Goal: Task Accomplishment & Management: Complete application form

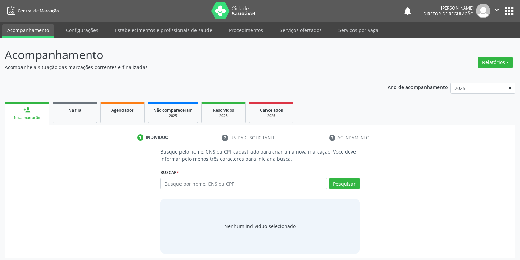
click at [173, 181] on input "text" at bounding box center [243, 184] width 166 height 12
click at [334, 183] on button "Pesquisar" at bounding box center [344, 184] width 30 height 12
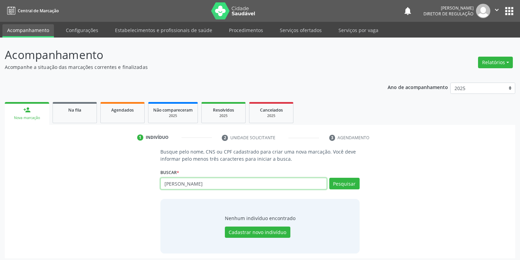
click at [188, 184] on input "ana iris" at bounding box center [243, 184] width 166 height 12
type input "a"
type input "706409159281480"
click at [339, 176] on div "Buscar * ana iris Busque por nome, CNS ou CPF Nenhum resultado encontrado para:…" at bounding box center [259, 180] width 199 height 27
click at [342, 183] on button "Pesquisar" at bounding box center [344, 184] width 30 height 12
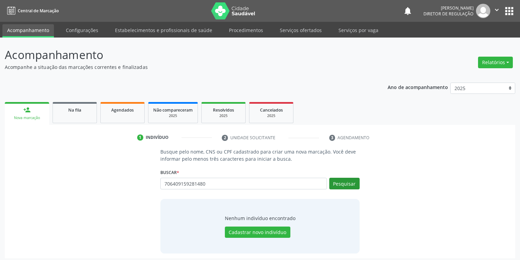
type input "706409159281480"
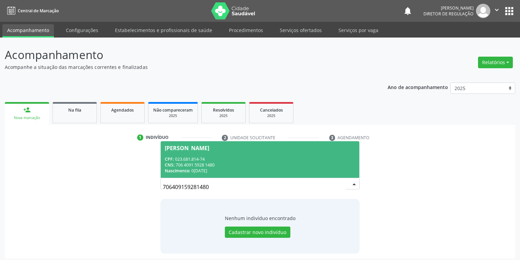
click at [213, 164] on div "CNS: 706 4091 5928 1480" at bounding box center [260, 165] width 190 height 6
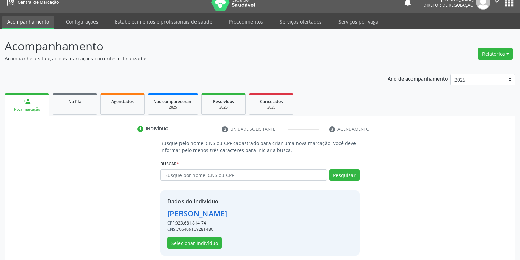
scroll to position [13, 0]
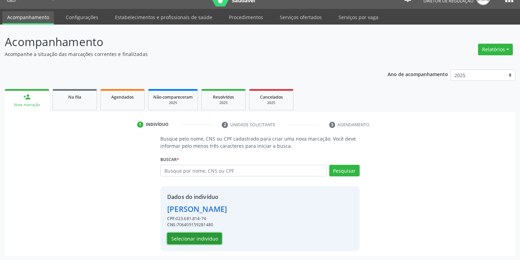
click at [191, 237] on button "Selecionar indivíduo" at bounding box center [194, 239] width 55 height 12
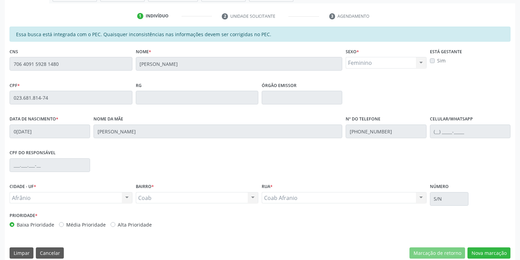
scroll to position [129, 0]
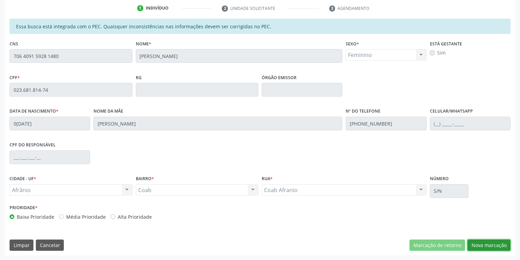
drag, startPoint x: 479, startPoint y: 243, endPoint x: 457, endPoint y: 233, distance: 24.1
click at [479, 243] on button "Nova marcação" at bounding box center [488, 245] width 43 height 12
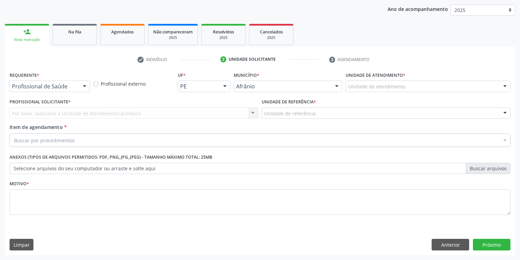
scroll to position [78, 0]
click at [350, 81] on div "Unidade de atendimento" at bounding box center [428, 87] width 165 height 12
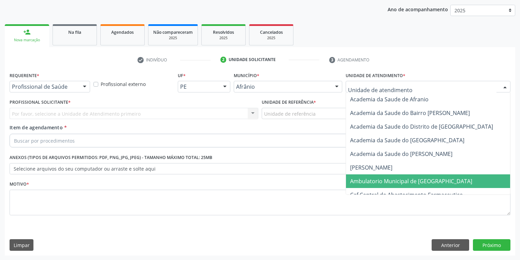
click at [369, 177] on span "Ambulatorio Municipal de [GEOGRAPHIC_DATA]" at bounding box center [411, 181] width 122 height 8
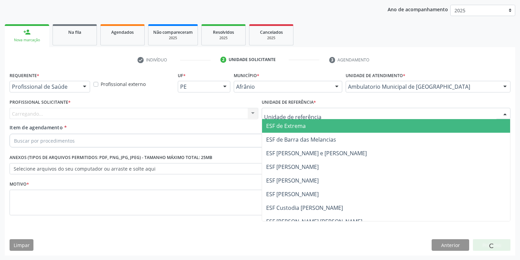
drag, startPoint x: 277, startPoint y: 113, endPoint x: 281, endPoint y: 145, distance: 32.7
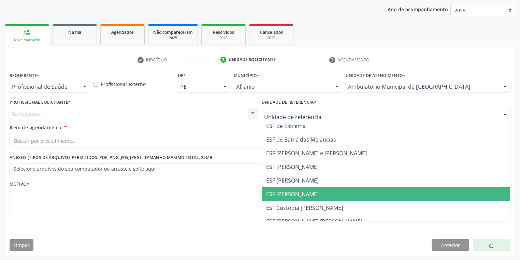
click at [287, 190] on span "ESF [PERSON_NAME]" at bounding box center [292, 194] width 53 height 8
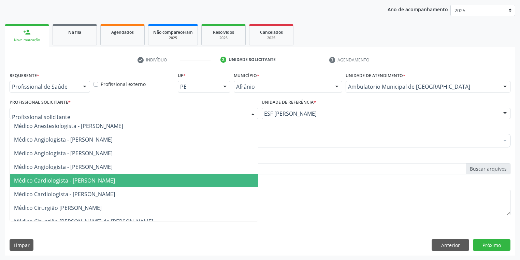
click at [83, 180] on span "Médico Cardiologista - [PERSON_NAME]" at bounding box center [64, 181] width 101 height 8
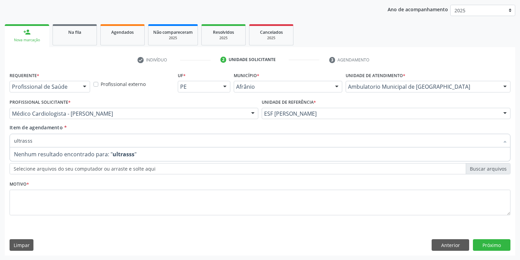
type input "ultrass"
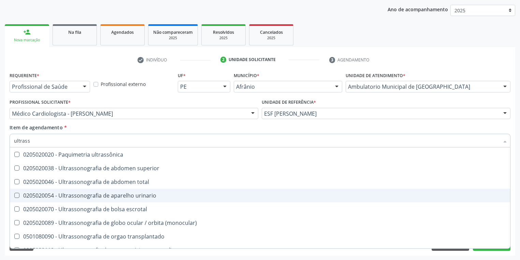
scroll to position [55, 0]
click at [90, 192] on div "0205020054 - Ultrassonografia de aparelho urinario" at bounding box center [260, 194] width 492 height 5
checkbox urinario "true"
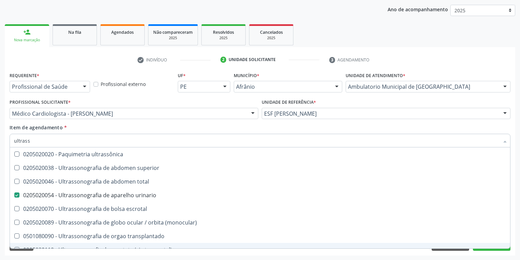
click at [77, 253] on div "Requerente * Profissional de Saúde Profissional de Saúde Paciente Nenhum result…" at bounding box center [260, 162] width 510 height 185
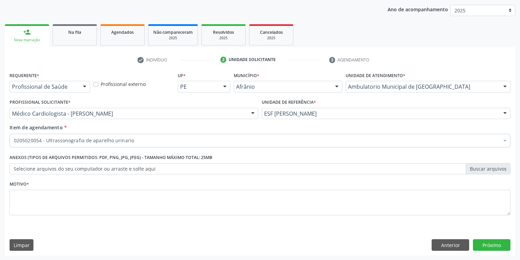
scroll to position [0, 0]
click at [34, 192] on textarea at bounding box center [260, 203] width 501 height 26
type textarea "*"
click at [485, 241] on button "Próximo" at bounding box center [492, 245] width 38 height 12
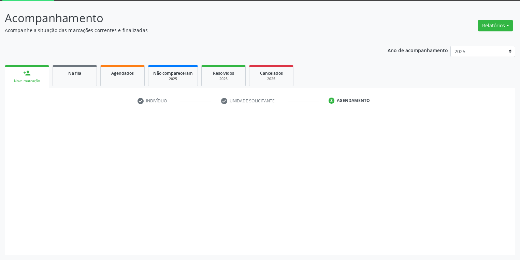
scroll to position [37, 0]
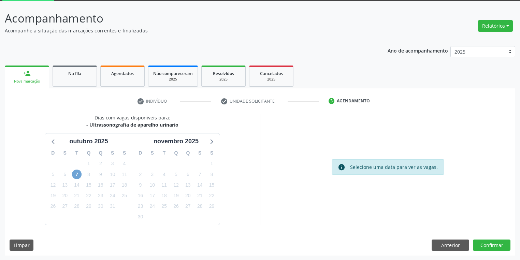
click at [77, 171] on span "7" at bounding box center [77, 175] width 10 height 10
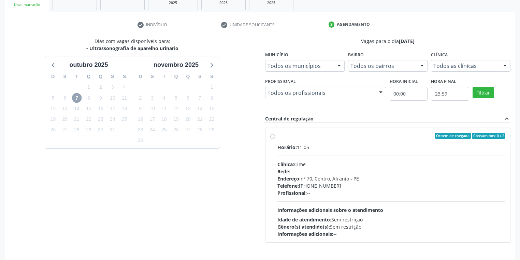
scroll to position [118, 0]
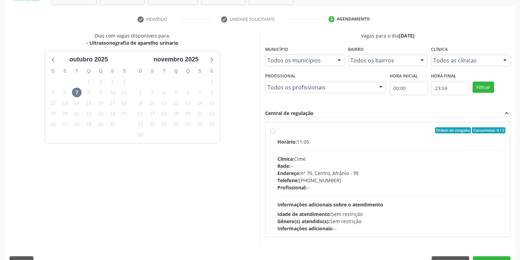
click at [400, 205] on div "Horário: 11:05 Clínica: Cime Rede: -- Endereço: nº 70, Centro, Afrânio - PE Tel…" at bounding box center [391, 185] width 228 height 94
click at [275, 133] on input "Ordem de chegada Consumidos: 0 / 2 Horário: 11:05 Clínica: Cime Rede: -- Endere…" at bounding box center [272, 130] width 5 height 6
radio input "true"
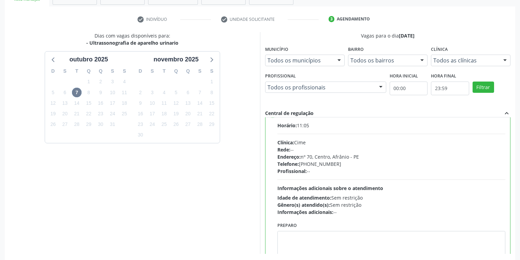
scroll to position [33, 0]
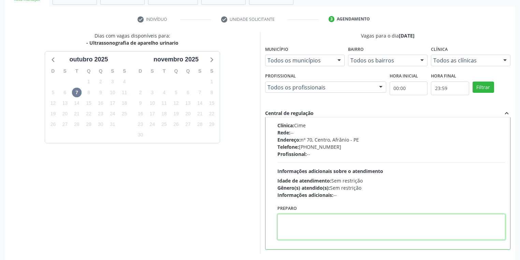
click at [309, 225] on textarea at bounding box center [391, 227] width 228 height 26
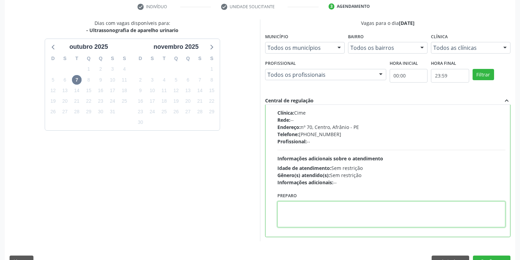
scroll to position [147, 0]
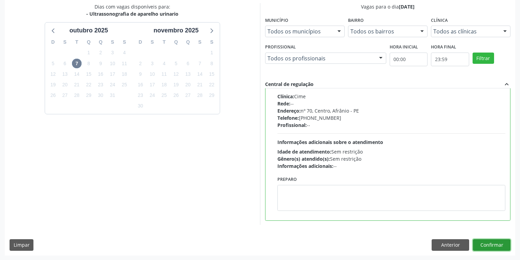
click at [485, 247] on button "Confirmar" at bounding box center [492, 245] width 38 height 12
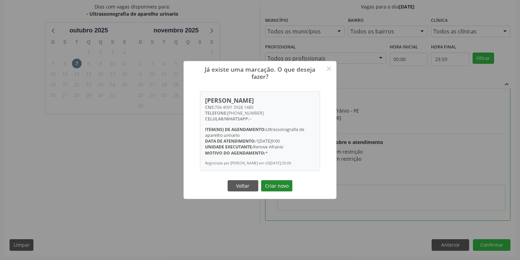
click at [273, 185] on button "Criar novo" at bounding box center [276, 186] width 31 height 12
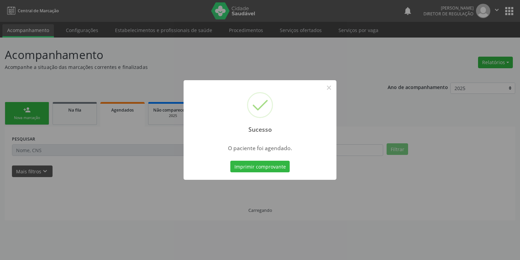
scroll to position [0, 0]
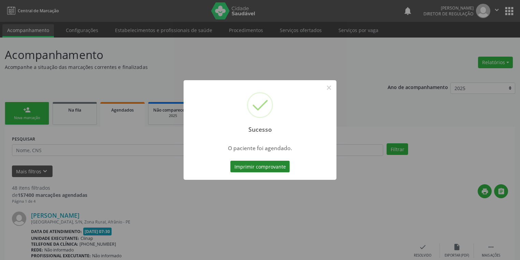
click at [264, 166] on button "Imprimir comprovante" at bounding box center [259, 167] width 59 height 12
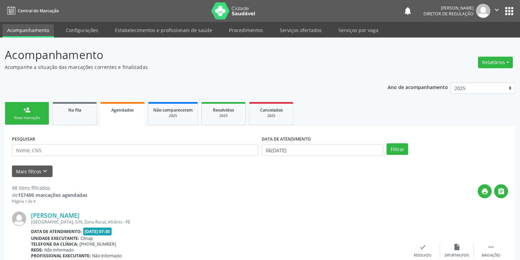
click at [30, 114] on link "person_add Nova marcação" at bounding box center [27, 113] width 44 height 23
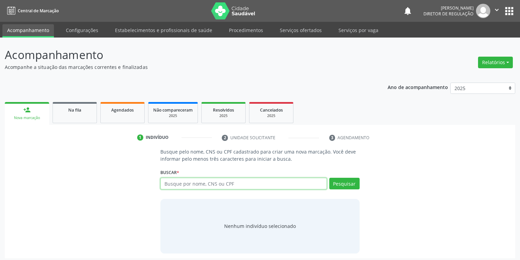
click at [177, 186] on input "text" at bounding box center [243, 184] width 166 height 12
type input "geralda bonfim"
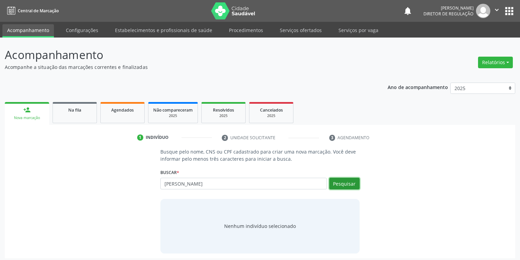
click at [350, 180] on button "Pesquisar" at bounding box center [344, 184] width 30 height 12
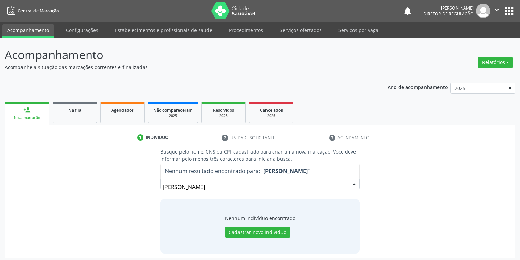
click at [220, 190] on input "geralda bonfim" at bounding box center [254, 187] width 183 height 14
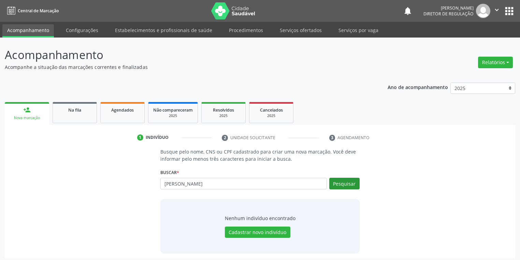
type input "geralda bomfim"
click at [344, 183] on button "Pesquisar" at bounding box center [344, 184] width 30 height 12
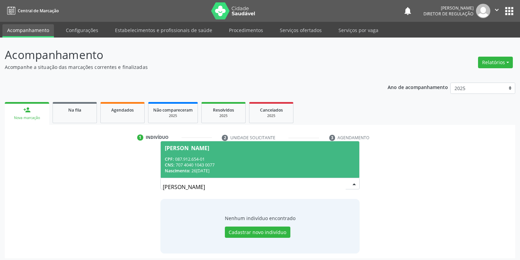
drag, startPoint x: 206, startPoint y: 162, endPoint x: 210, endPoint y: 161, distance: 4.2
click at [206, 162] on div "CNS: 707 4040 1043 0077" at bounding box center [260, 165] width 190 height 6
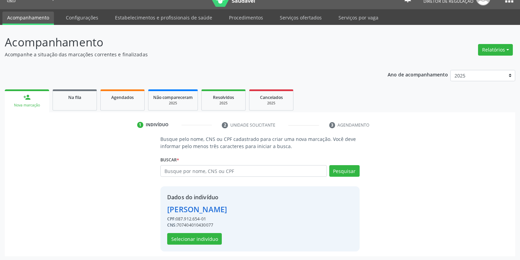
scroll to position [13, 0]
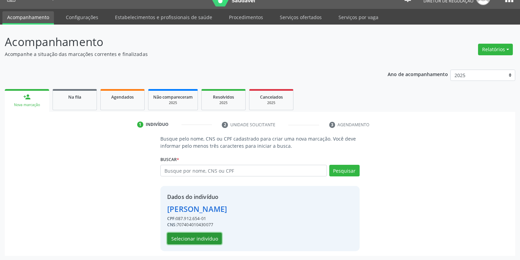
click at [186, 233] on button "Selecionar indivíduo" at bounding box center [194, 239] width 55 height 12
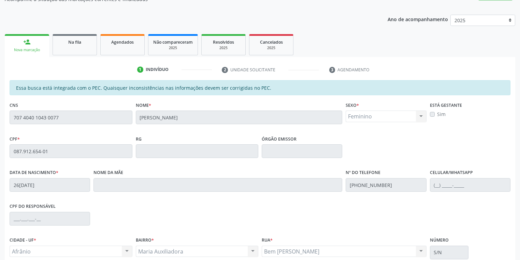
scroll to position [129, 0]
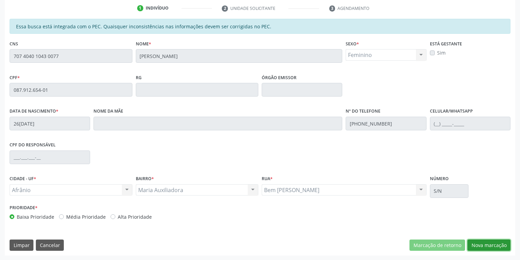
click at [479, 242] on button "Nova marcação" at bounding box center [488, 245] width 43 height 12
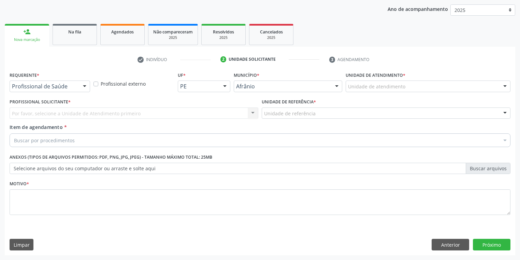
scroll to position [78, 0]
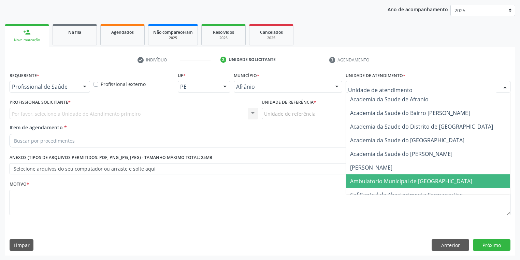
click at [365, 182] on span "Ambulatorio Municipal de [GEOGRAPHIC_DATA]" at bounding box center [411, 181] width 122 height 8
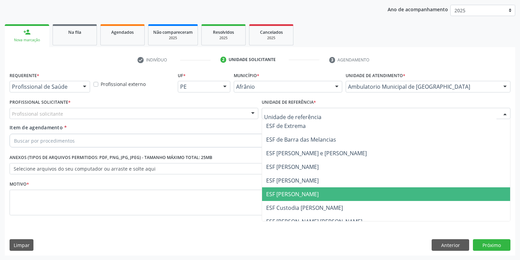
click at [281, 190] on span "ESF [PERSON_NAME]" at bounding box center [292, 194] width 53 height 8
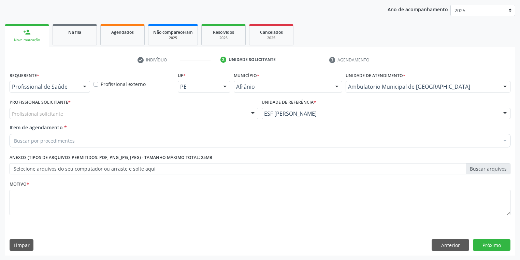
drag, startPoint x: 34, startPoint y: 111, endPoint x: 39, endPoint y: 120, distance: 10.4
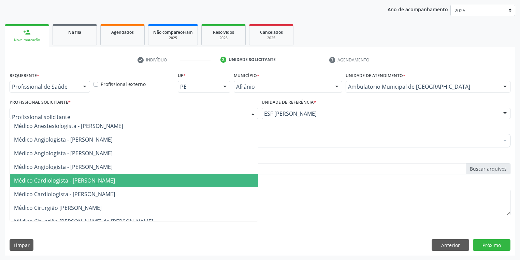
click at [80, 184] on span "Médico Cardiologista - [PERSON_NAME]" at bounding box center [134, 181] width 248 height 14
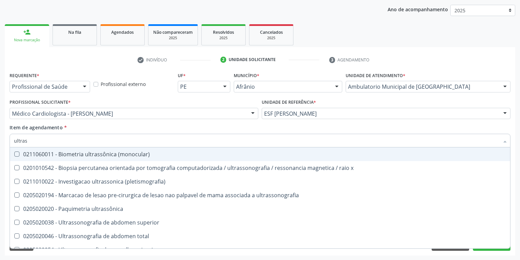
type input "ultrass"
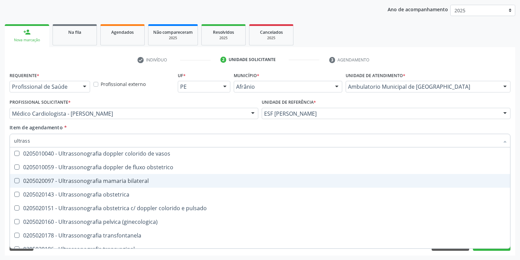
scroll to position [213, 0]
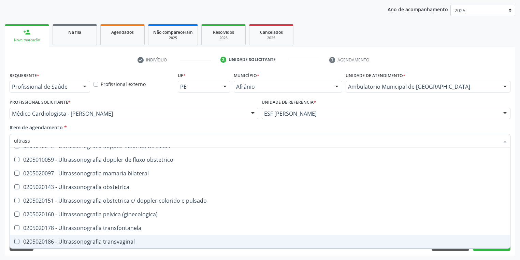
click at [100, 239] on div "0205020186 - Ultrassonografia transvaginal" at bounding box center [260, 241] width 492 height 5
checkbox transvaginal "true"
click at [61, 253] on div "Requerente * Profissional de Saúde Profissional de Saúde Paciente Nenhum result…" at bounding box center [260, 162] width 510 height 185
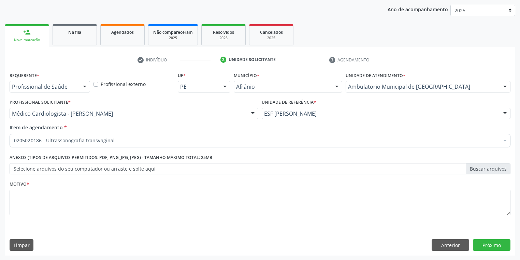
scroll to position [0, 0]
click at [38, 206] on textarea at bounding box center [260, 203] width 501 height 26
type textarea "*"
click at [487, 245] on button "Próximo" at bounding box center [492, 245] width 38 height 12
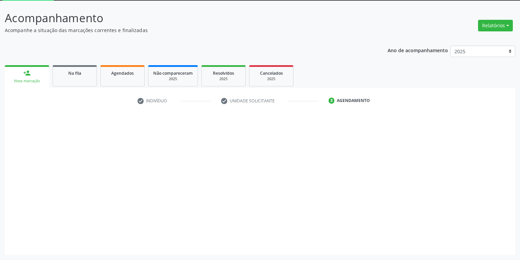
scroll to position [37, 0]
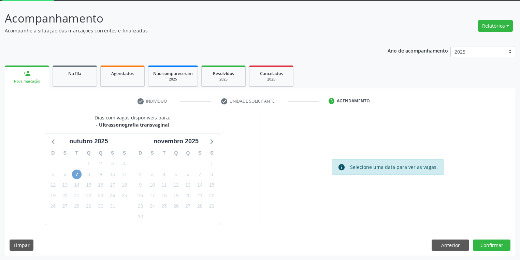
click at [74, 174] on span "7" at bounding box center [77, 175] width 10 height 10
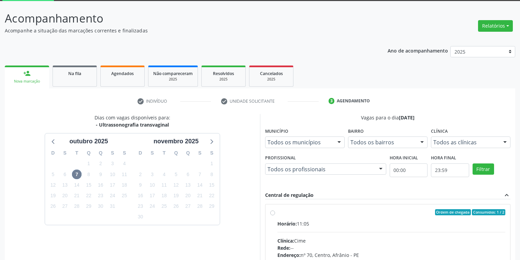
click at [378, 225] on div "Horário: 11:05" at bounding box center [391, 223] width 228 height 7
click at [275, 215] on input "Ordem de chegada Consumidos: 1 / 2 Horário: 11:05 Clínica: Cime Rede: -- Endere…" at bounding box center [272, 212] width 5 height 6
radio input "true"
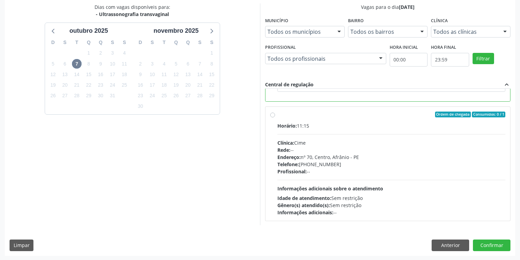
scroll to position [147, 0]
click at [488, 246] on button "Confirmar" at bounding box center [492, 245] width 38 height 12
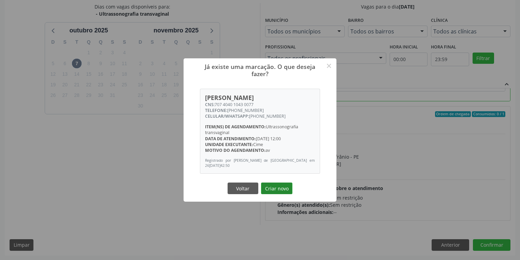
click at [265, 186] on button "Criar novo" at bounding box center [276, 189] width 31 height 12
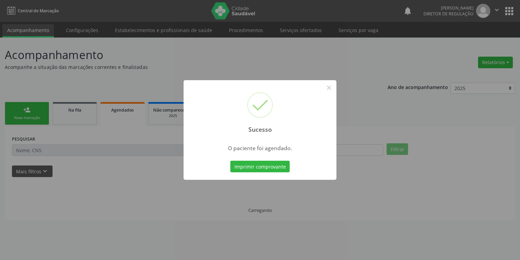
scroll to position [0, 0]
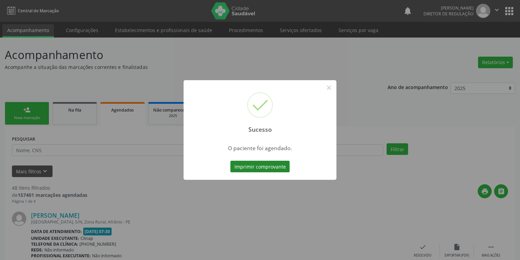
click at [266, 166] on button "Imprimir comprovante" at bounding box center [259, 167] width 59 height 12
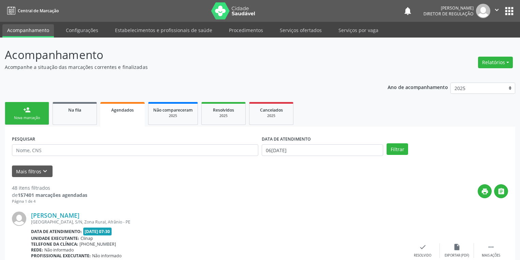
click at [41, 116] on div "Nova marcação" at bounding box center [27, 117] width 34 height 5
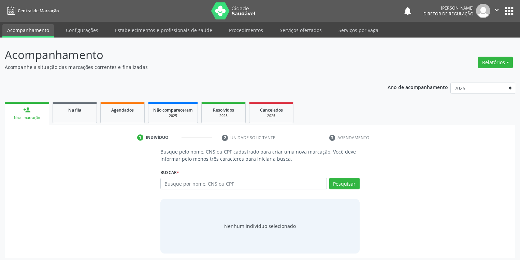
click at [33, 32] on link "Acompanhamento" at bounding box center [28, 30] width 52 height 13
click at [175, 186] on input "text" at bounding box center [243, 184] width 166 height 12
type input "705007686728558"
click at [346, 186] on button "Pesquisar" at bounding box center [344, 184] width 30 height 12
type input "705007686728558"
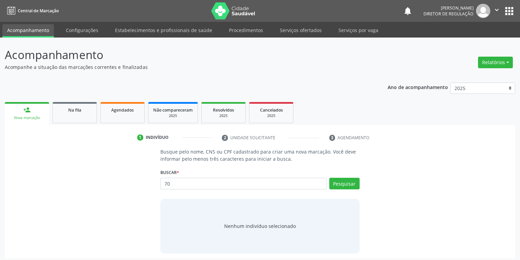
type input "7"
type input "707006822865332"
click at [348, 183] on button "Pesquisar" at bounding box center [344, 184] width 30 height 12
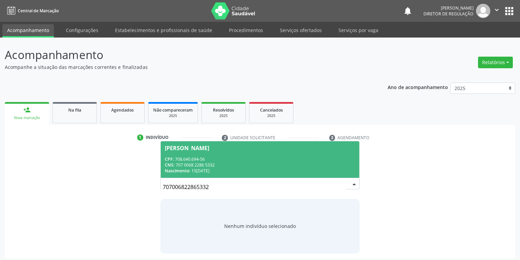
click at [250, 169] on div "Nascimento: 15/02/1997" at bounding box center [260, 171] width 190 height 6
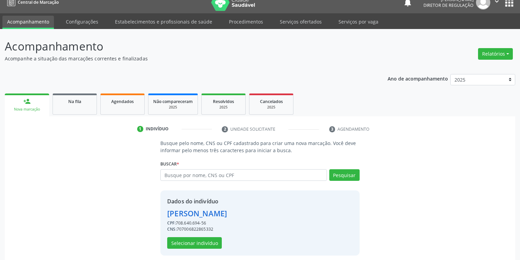
scroll to position [13, 0]
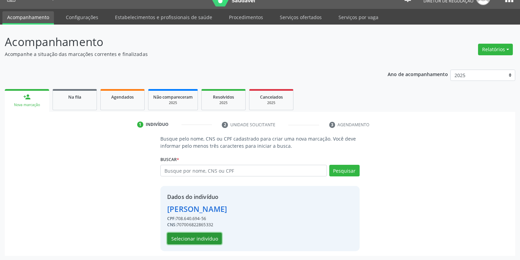
click at [180, 236] on button "Selecionar indivíduo" at bounding box center [194, 239] width 55 height 12
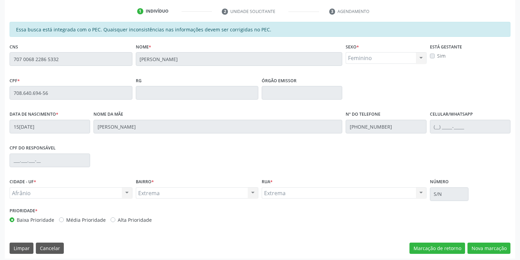
scroll to position [129, 0]
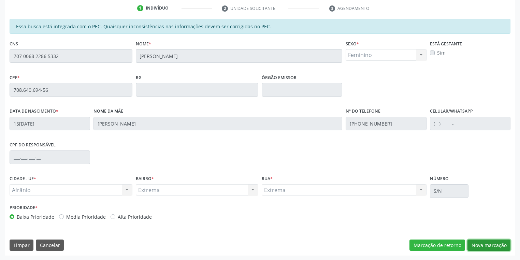
click at [475, 242] on button "Nova marcação" at bounding box center [488, 245] width 43 height 12
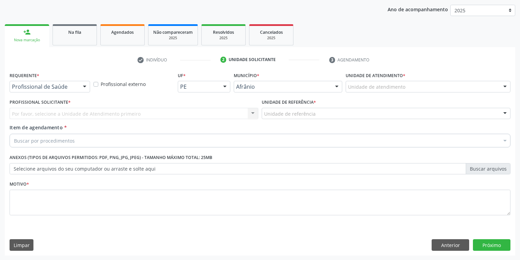
click at [346, 86] on div "Unidade de atendimento" at bounding box center [428, 87] width 165 height 12
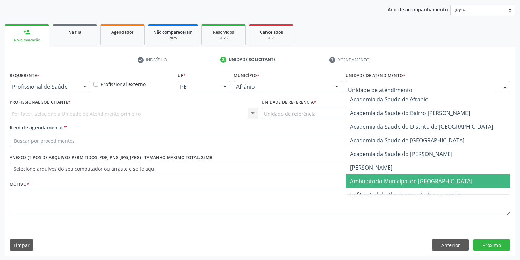
drag, startPoint x: 366, startPoint y: 181, endPoint x: 300, endPoint y: 151, distance: 72.1
click at [364, 180] on span "Ambulatorio Municipal de [GEOGRAPHIC_DATA]" at bounding box center [411, 181] width 122 height 8
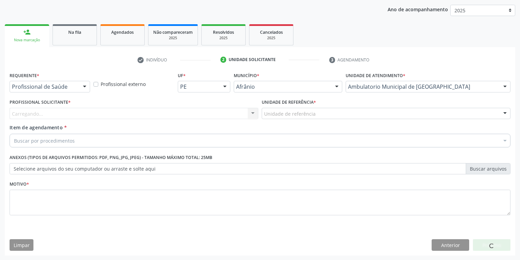
click at [278, 119] on div "Unidade de referência * Unidade de referência ESF de Extrema ESF de Barra das M…" at bounding box center [386, 110] width 252 height 27
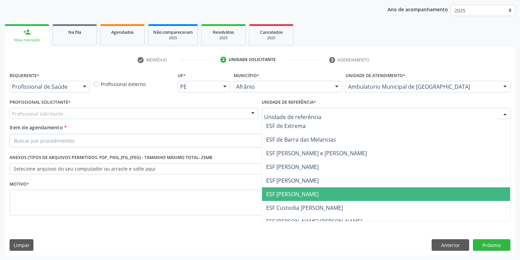
drag, startPoint x: 279, startPoint y: 200, endPoint x: 234, endPoint y: 188, distance: 46.9
click at [279, 200] on span "ESF [PERSON_NAME]" at bounding box center [386, 194] width 248 height 14
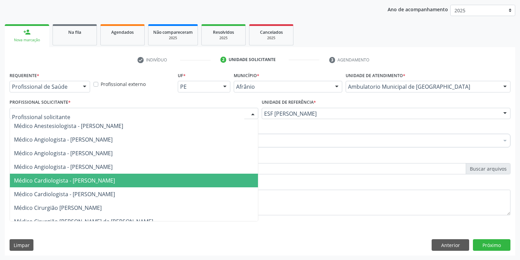
click at [59, 181] on span "Médico Cardiologista - [PERSON_NAME]" at bounding box center [64, 181] width 101 height 8
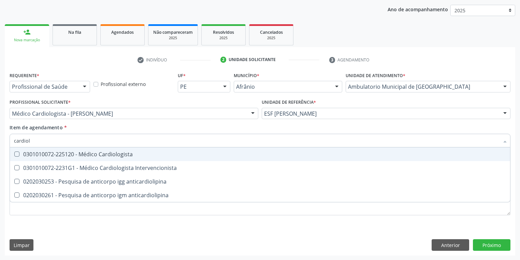
type input "cardiolo"
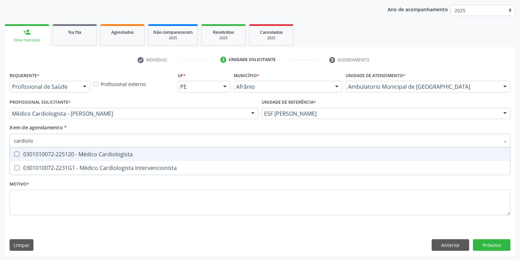
click at [38, 154] on div "0301010072-225120 - Médico Cardiologista" at bounding box center [260, 153] width 492 height 5
checkbox Cardiologista "true"
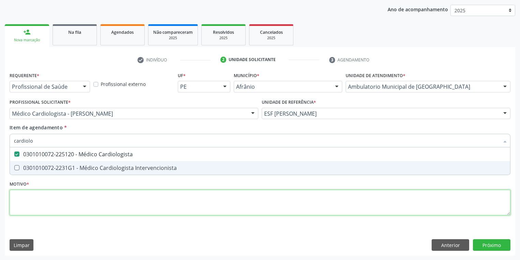
click at [38, 205] on div "Requerente * Profissional de Saúde Profissional de Saúde Paciente Nenhum result…" at bounding box center [260, 147] width 501 height 155
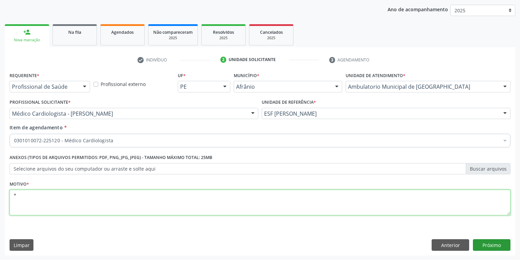
type textarea "*"
click at [494, 246] on button "Próximo" at bounding box center [492, 245] width 38 height 12
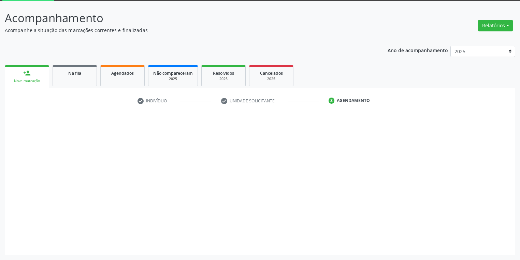
scroll to position [37, 0]
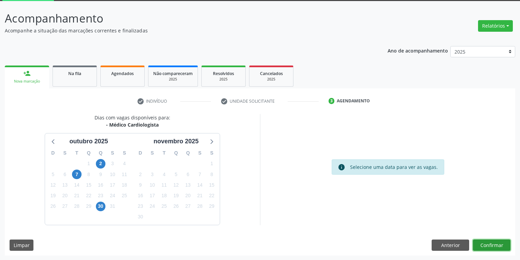
click at [480, 244] on button "Confirmar" at bounding box center [492, 245] width 38 height 12
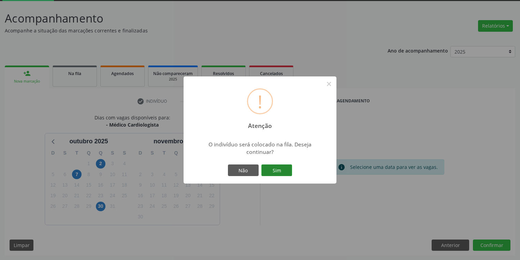
click at [278, 172] on button "Sim" at bounding box center [276, 170] width 31 height 12
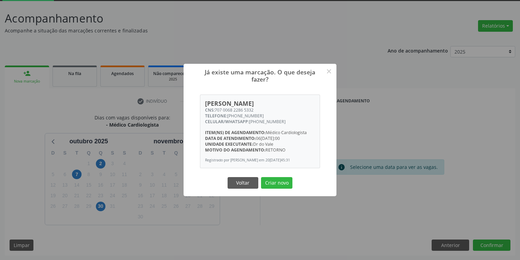
click at [273, 185] on button "Criar novo" at bounding box center [276, 183] width 31 height 12
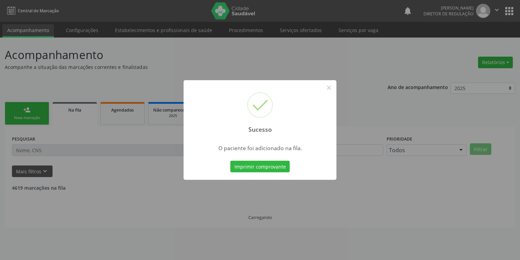
scroll to position [0, 0]
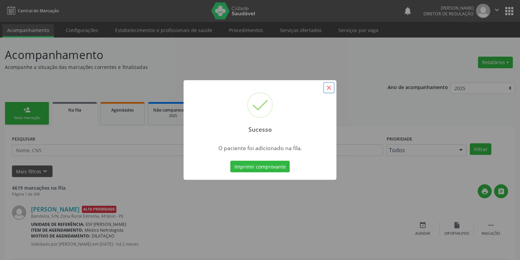
click at [330, 86] on button "×" at bounding box center [329, 88] width 12 height 12
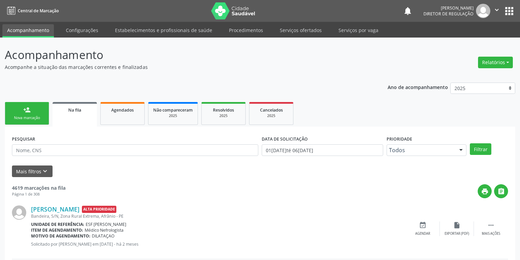
click at [36, 110] on link "person_add Nova marcação" at bounding box center [27, 113] width 44 height 23
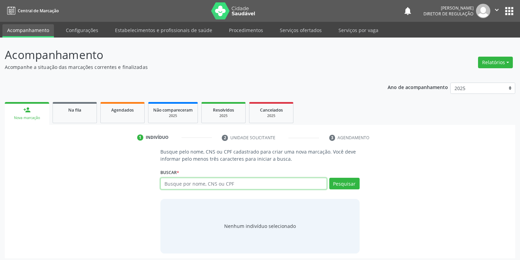
click at [179, 181] on input "text" at bounding box center [243, 184] width 166 height 12
type input "700407489663548"
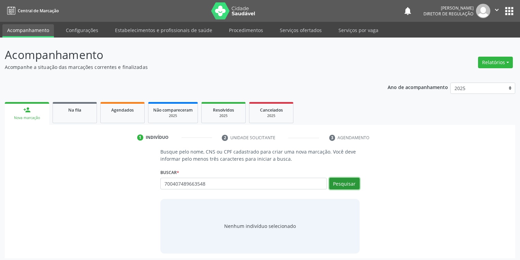
drag, startPoint x: 353, startPoint y: 184, endPoint x: 344, endPoint y: 184, distance: 8.9
click at [352, 184] on button "Pesquisar" at bounding box center [344, 184] width 30 height 12
type input "700407489663548"
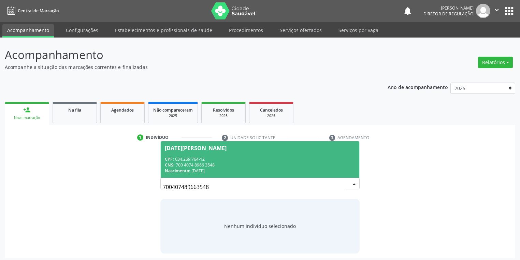
click at [202, 162] on div "CNS: 700 4074 8966 3548" at bounding box center [260, 165] width 190 height 6
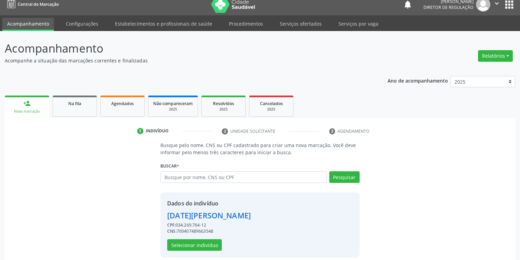
scroll to position [13, 0]
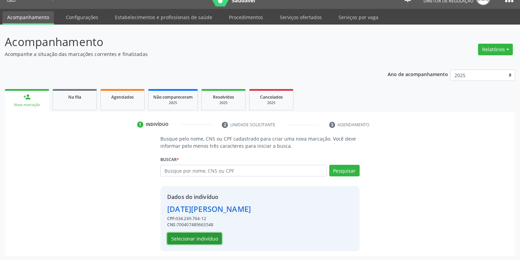
click at [187, 235] on button "Selecionar indivíduo" at bounding box center [194, 239] width 55 height 12
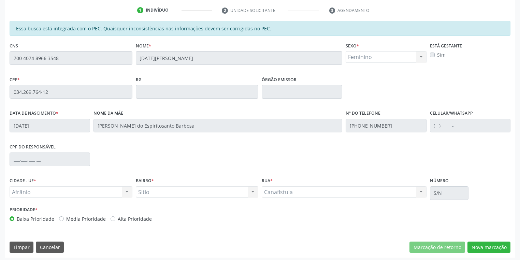
scroll to position [129, 0]
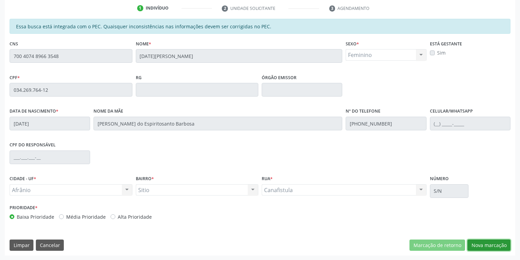
drag, startPoint x: 480, startPoint y: 239, endPoint x: 474, endPoint y: 242, distance: 6.3
click at [479, 239] on button "Nova marcação" at bounding box center [488, 245] width 43 height 12
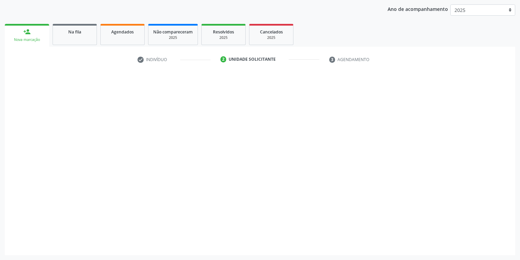
scroll to position [78, 0]
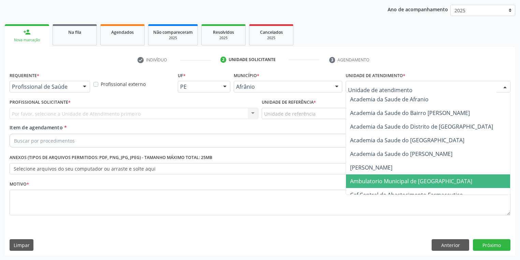
drag, startPoint x: 355, startPoint y: 178, endPoint x: 349, endPoint y: 174, distance: 6.4
click at [354, 178] on span "Ambulatorio Municipal de [GEOGRAPHIC_DATA]" at bounding box center [411, 181] width 122 height 8
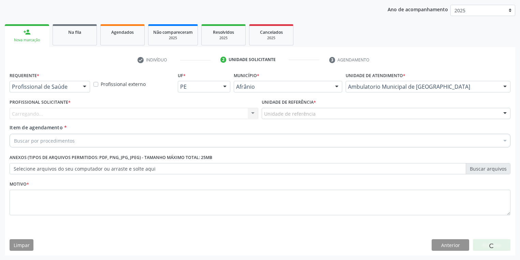
click at [269, 108] on div "Unidade de referência" at bounding box center [386, 114] width 249 height 12
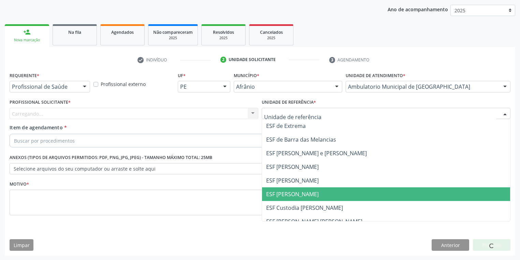
click at [281, 190] on span "ESF [PERSON_NAME]" at bounding box center [386, 194] width 248 height 14
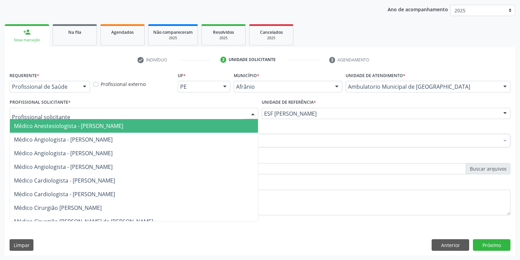
drag, startPoint x: 46, startPoint y: 114, endPoint x: 46, endPoint y: 124, distance: 10.2
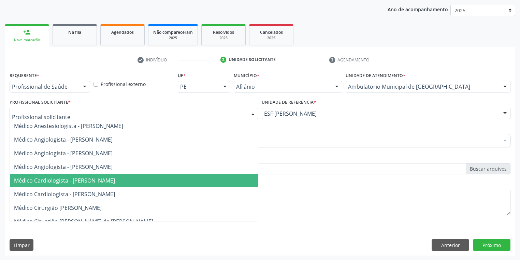
drag, startPoint x: 64, startPoint y: 179, endPoint x: 64, endPoint y: 151, distance: 27.3
click at [64, 179] on span "Médico Cardiologista - [PERSON_NAME]" at bounding box center [64, 181] width 101 height 8
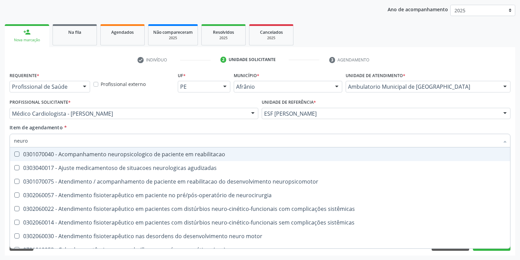
type input "neuroc"
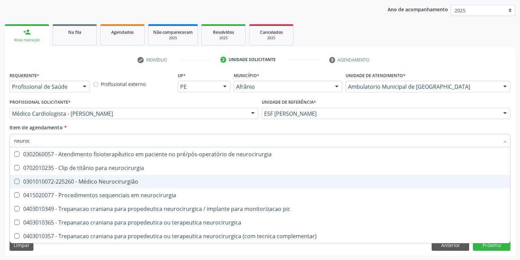
click at [78, 184] on div "0301010072-225260 - Médico Neurocirurgião" at bounding box center [260, 181] width 492 height 5
checkbox Neurocirurgião "true"
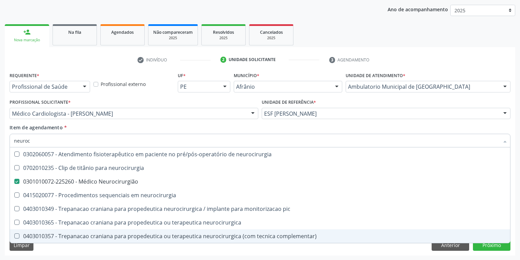
click at [68, 252] on div "Requerente * Profissional de Saúde Profissional de Saúde Paciente Nenhum result…" at bounding box center [260, 162] width 510 height 185
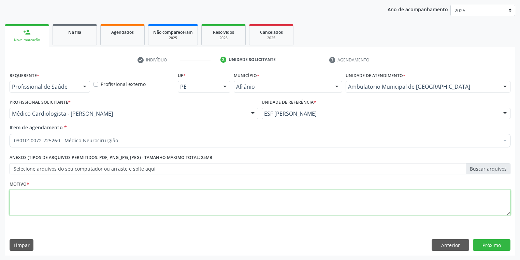
click at [26, 198] on textarea at bounding box center [260, 203] width 501 height 26
type textarea "*"
click at [477, 242] on button "Próximo" at bounding box center [492, 245] width 38 height 12
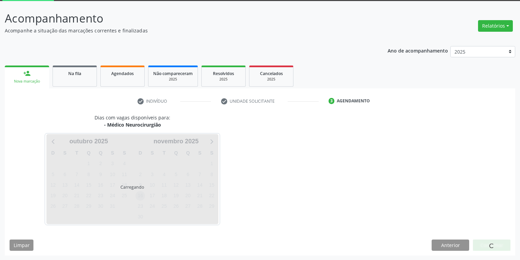
scroll to position [56, 0]
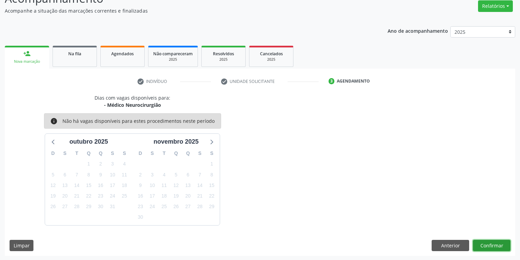
click at [483, 243] on button "Confirmar" at bounding box center [492, 246] width 38 height 12
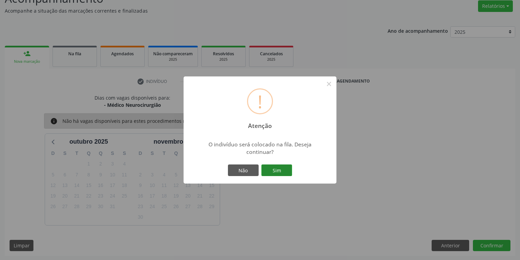
click at [277, 165] on button "Sim" at bounding box center [276, 170] width 31 height 12
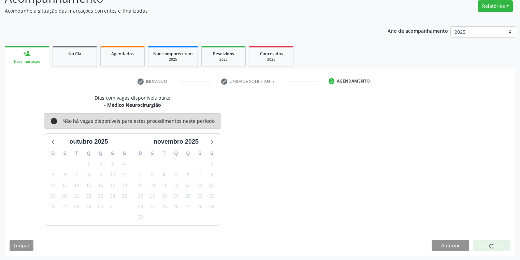
scroll to position [0, 0]
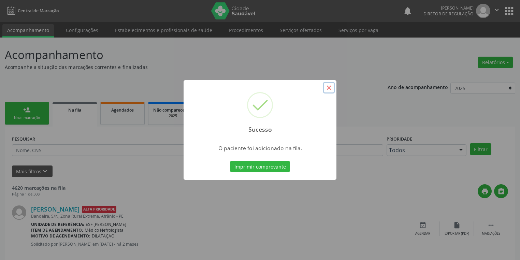
click at [329, 86] on button "×" at bounding box center [329, 88] width 12 height 12
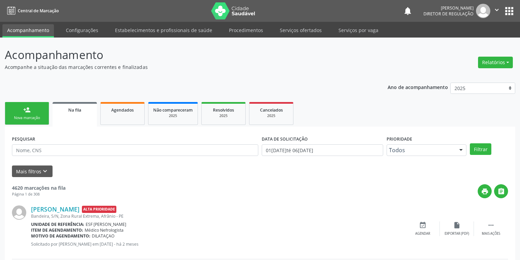
click at [23, 114] on link "person_add Nova marcação" at bounding box center [27, 113] width 44 height 23
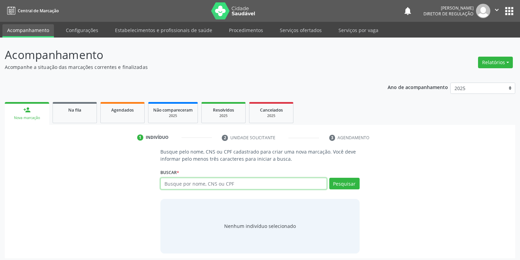
click at [172, 181] on input "text" at bounding box center [243, 184] width 166 height 12
type input "700407489663548"
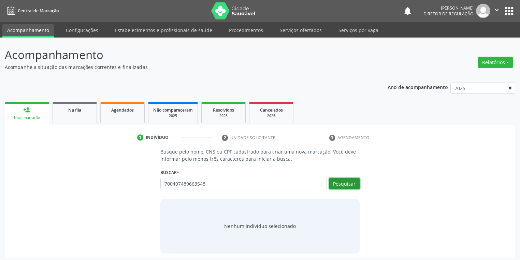
click at [347, 187] on button "Pesquisar" at bounding box center [344, 184] width 30 height 12
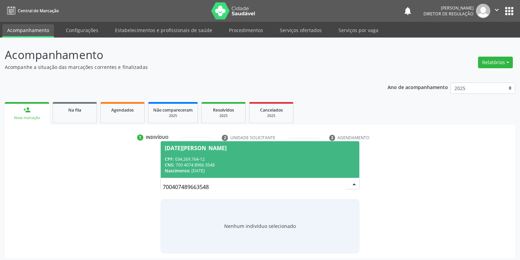
click at [227, 161] on div "CPF: 034.269.764-12" at bounding box center [260, 159] width 190 height 6
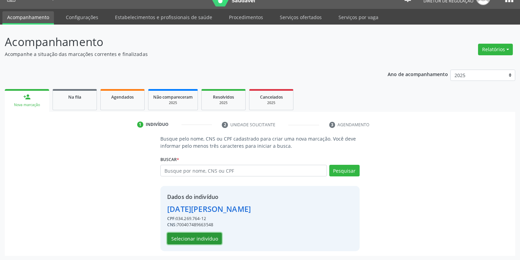
click at [200, 236] on button "Selecionar indivíduo" at bounding box center [194, 239] width 55 height 12
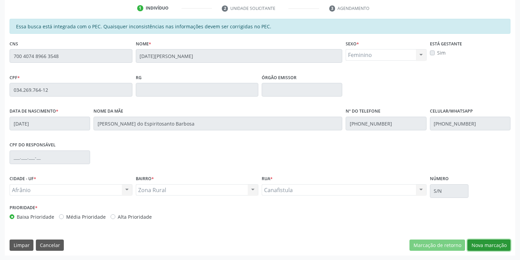
click at [479, 246] on button "Nova marcação" at bounding box center [488, 245] width 43 height 12
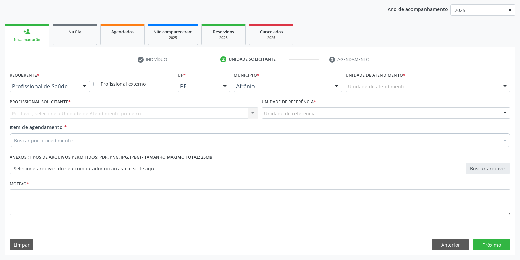
scroll to position [78, 0]
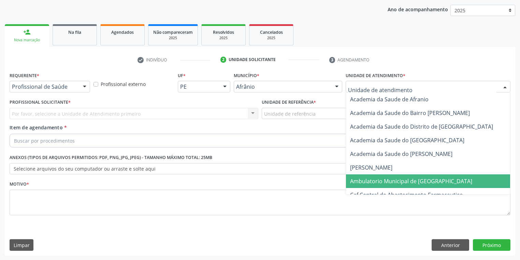
click at [372, 177] on span "Ambulatorio Municipal de [GEOGRAPHIC_DATA]" at bounding box center [411, 181] width 122 height 8
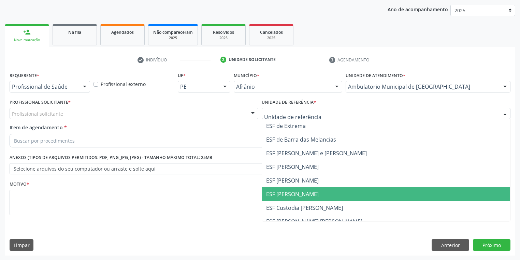
drag, startPoint x: 291, startPoint y: 198, endPoint x: 252, endPoint y: 184, distance: 41.2
click at [291, 198] on span "ESF [PERSON_NAME]" at bounding box center [386, 194] width 248 height 14
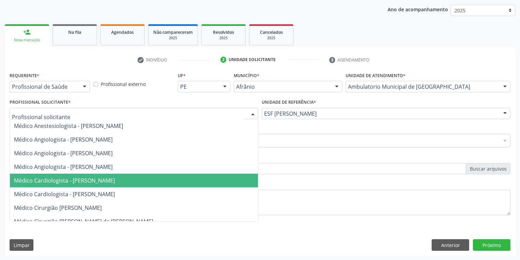
click at [57, 180] on span "Médico Cardiologista - [PERSON_NAME]" at bounding box center [64, 181] width 101 height 8
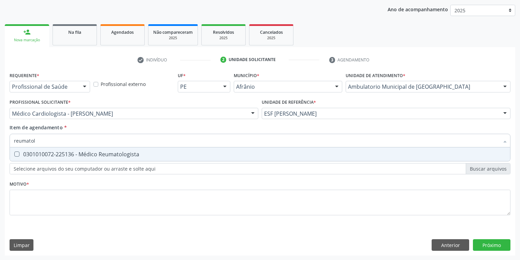
type input "reumatolo"
click at [45, 155] on div "0301010072-225136 - Médico Reumatologista" at bounding box center [260, 153] width 492 height 5
checkbox Reumatologista "true"
click at [30, 201] on div "Requerente * Profissional de Saúde Profissional de Saúde Paciente Nenhum result…" at bounding box center [260, 147] width 501 height 155
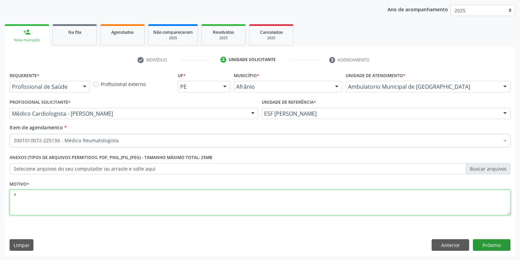
type textarea "*"
click at [478, 246] on button "Próximo" at bounding box center [492, 245] width 38 height 12
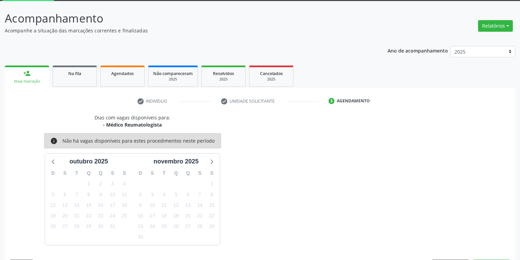
scroll to position [56, 0]
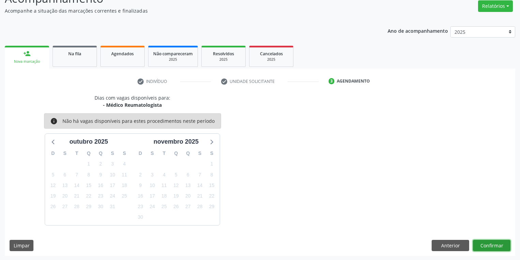
click at [488, 243] on button "Confirmar" at bounding box center [492, 246] width 38 height 12
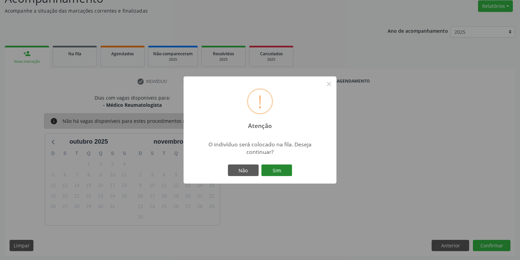
click at [280, 170] on button "Sim" at bounding box center [276, 170] width 31 height 12
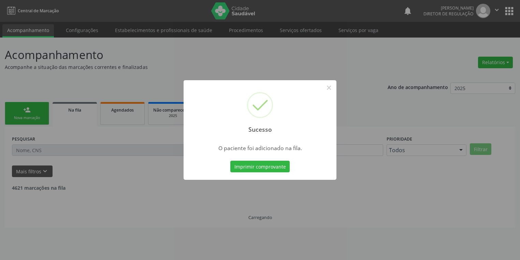
scroll to position [0, 0]
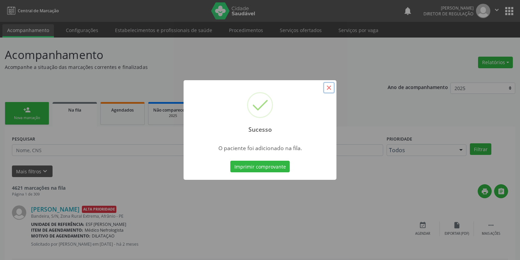
click at [326, 89] on button "×" at bounding box center [329, 88] width 12 height 12
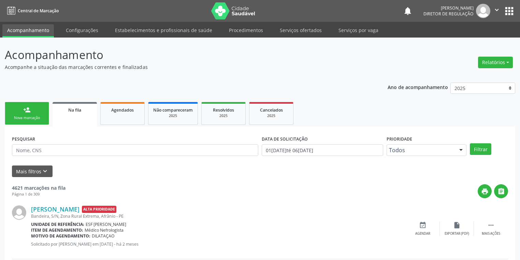
click at [18, 106] on link "person_add Nova marcação" at bounding box center [27, 113] width 44 height 23
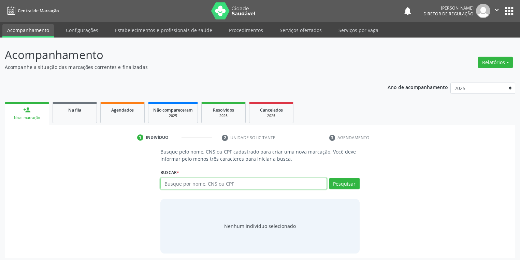
click at [176, 184] on input "text" at bounding box center [243, 184] width 166 height 12
type input "700003393209102"
click at [341, 184] on button "Pesquisar" at bounding box center [344, 184] width 30 height 12
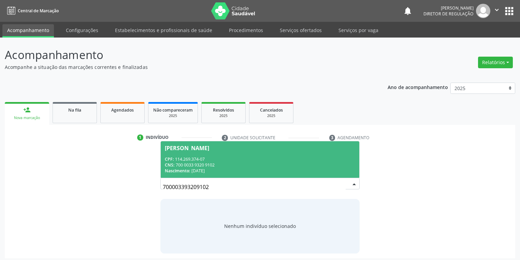
click at [261, 165] on div "CNS: 700 0033 9320 9102" at bounding box center [260, 165] width 190 height 6
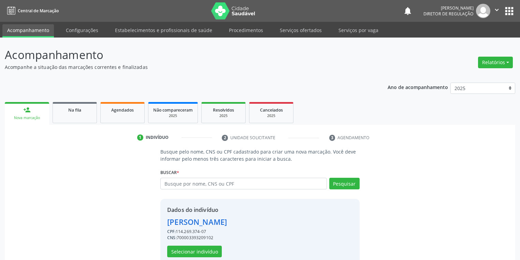
scroll to position [13, 0]
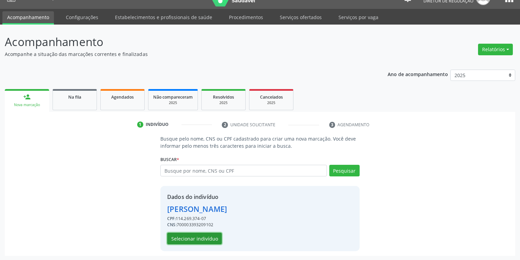
click at [179, 239] on button "Selecionar indivíduo" at bounding box center [194, 239] width 55 height 12
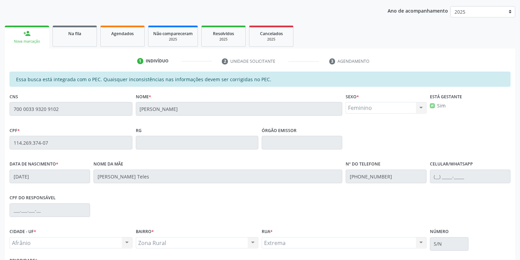
scroll to position [129, 0]
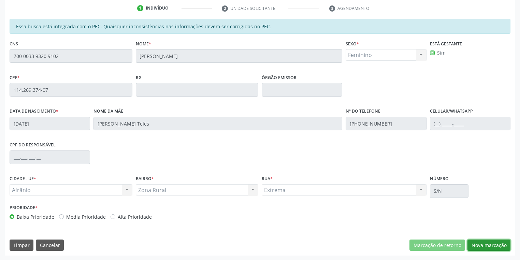
click at [477, 239] on button "Nova marcação" at bounding box center [488, 245] width 43 height 12
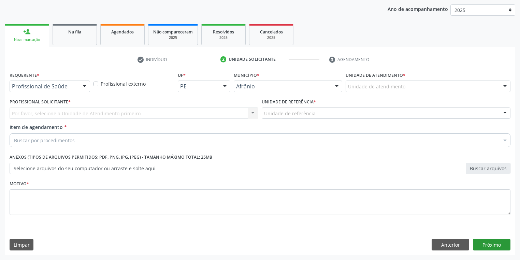
scroll to position [78, 0]
drag, startPoint x: 357, startPoint y: 87, endPoint x: 364, endPoint y: 110, distance: 24.3
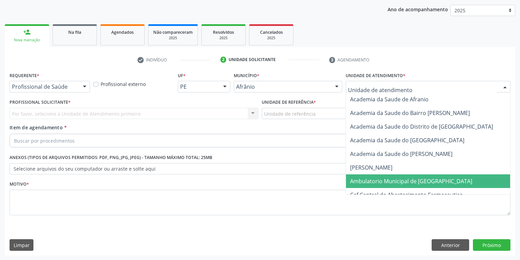
drag, startPoint x: 388, startPoint y: 184, endPoint x: 375, endPoint y: 182, distance: 12.8
click at [388, 184] on span "Ambulatorio Municipal de [GEOGRAPHIC_DATA]" at bounding box center [429, 181] width 166 height 14
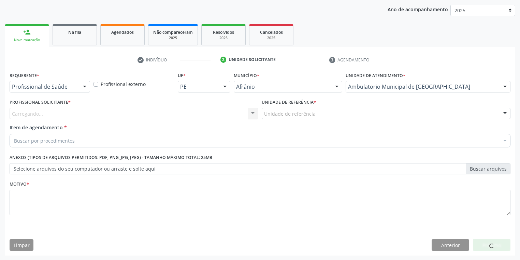
drag, startPoint x: 285, startPoint y: 113, endPoint x: 283, endPoint y: 125, distance: 12.5
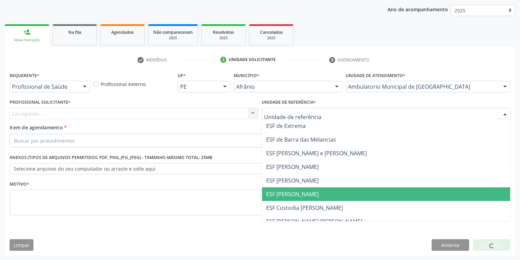
click at [296, 195] on span "ESF [PERSON_NAME]" at bounding box center [292, 194] width 53 height 8
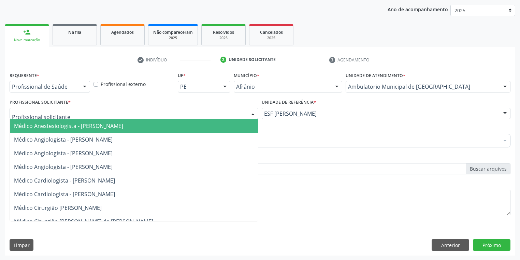
drag, startPoint x: 34, startPoint y: 114, endPoint x: 48, endPoint y: 136, distance: 26.5
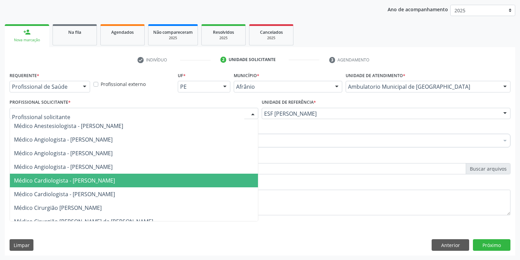
click at [73, 182] on span "Médico Cardiologista - [PERSON_NAME]" at bounding box center [64, 181] width 101 height 8
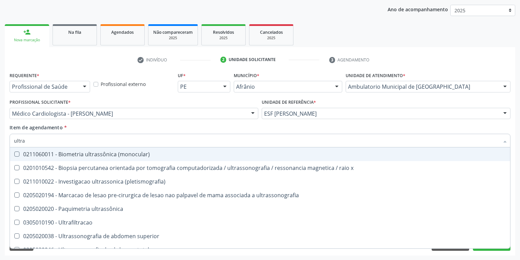
type input "ultras"
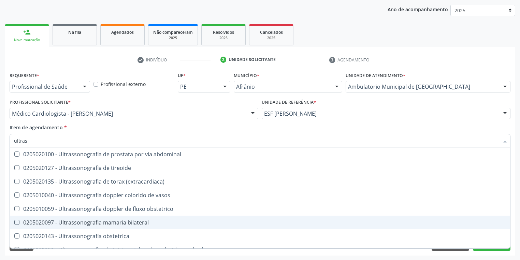
scroll to position [191, 0]
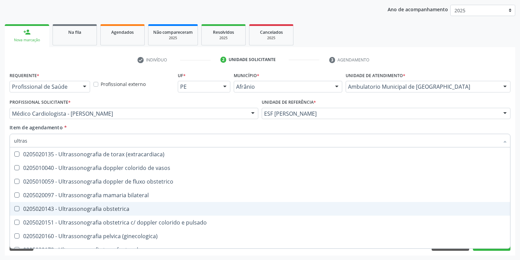
click at [110, 209] on div "0205020143 - Ultrassonografia obstetrica" at bounding box center [260, 208] width 492 height 5
checkbox obstetrica "true"
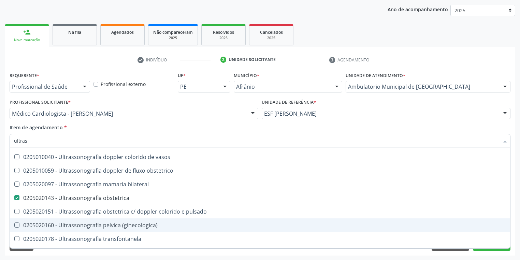
scroll to position [213, 0]
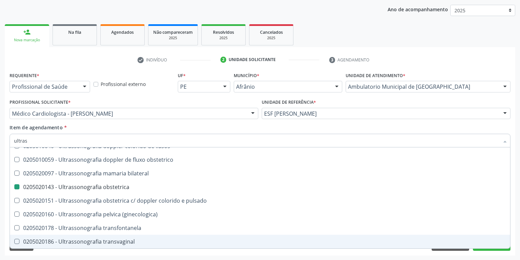
click at [61, 253] on div "Requerente * Profissional de Saúde Profissional de Saúde Paciente Nenhum result…" at bounding box center [260, 162] width 510 height 185
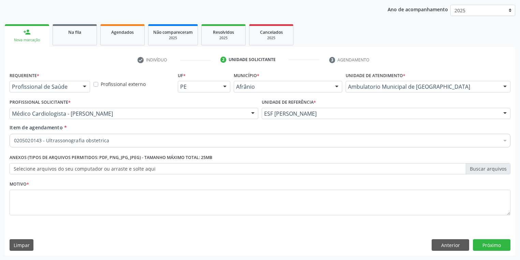
scroll to position [0, 0]
click at [49, 204] on textarea at bounding box center [260, 203] width 501 height 26
type textarea "*"
click at [492, 244] on button "Próximo" at bounding box center [492, 245] width 38 height 12
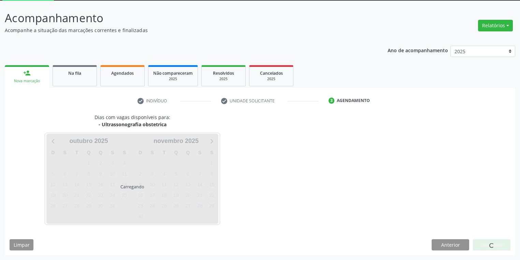
scroll to position [37, 0]
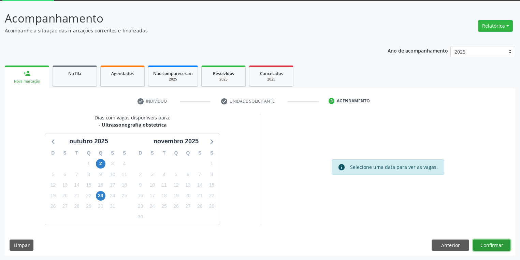
click at [489, 245] on button "Confirmar" at bounding box center [492, 245] width 38 height 12
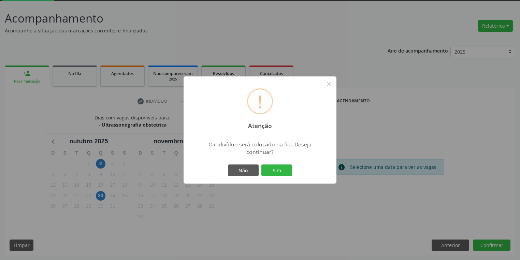
click at [275, 164] on div "Não Sim" at bounding box center [260, 170] width 68 height 14
click at [276, 171] on button "Sim" at bounding box center [276, 170] width 31 height 12
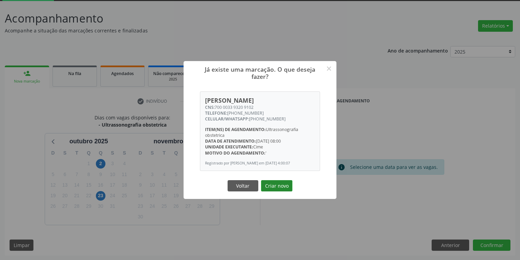
click at [279, 192] on button "Criar novo" at bounding box center [276, 186] width 31 height 12
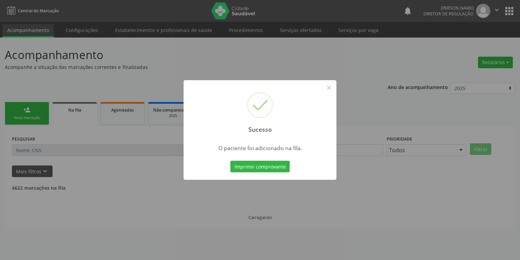
scroll to position [0, 0]
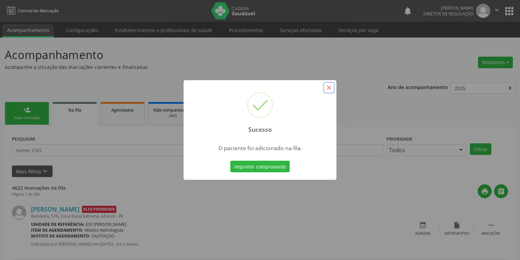
click at [329, 86] on button "×" at bounding box center [329, 88] width 12 height 12
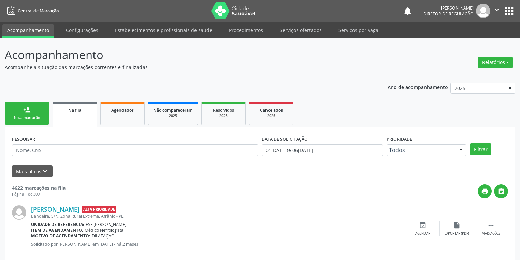
click at [36, 114] on link "person_add Nova marcação" at bounding box center [27, 113] width 44 height 23
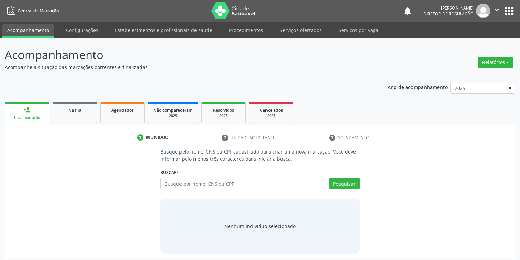
click at [173, 186] on input "text" at bounding box center [243, 184] width 166 height 12
type input "87628406300"
click at [345, 183] on button "Pesquisar" at bounding box center [344, 184] width 30 height 12
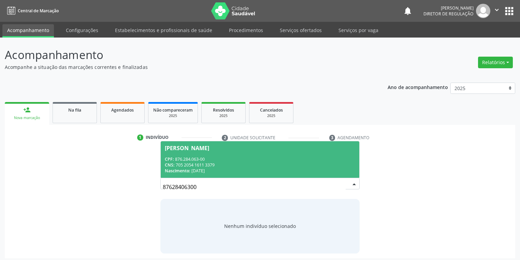
click at [235, 152] on span "Elisangela de Macedo Rodrigues CPF: 876.284.063-00 CNS: 705 2054 1611 3379 Nasc…" at bounding box center [260, 159] width 199 height 37
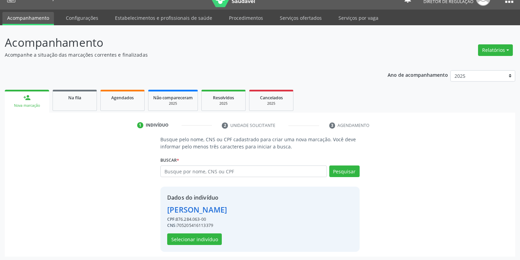
scroll to position [13, 0]
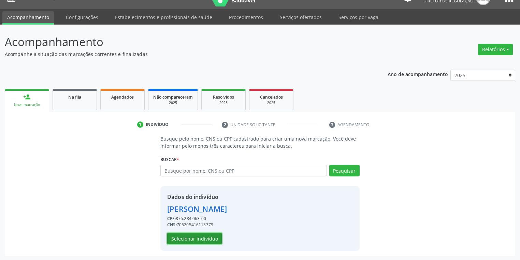
click at [198, 237] on button "Selecionar indivíduo" at bounding box center [194, 239] width 55 height 12
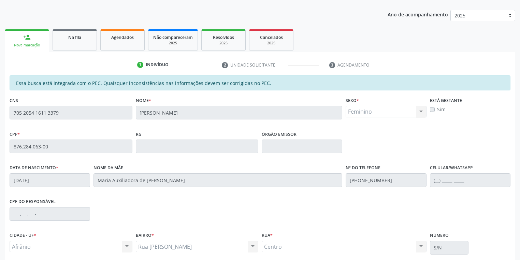
scroll to position [129, 0]
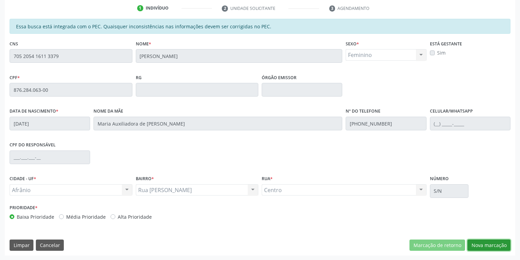
click at [473, 245] on button "Nova marcação" at bounding box center [488, 245] width 43 height 12
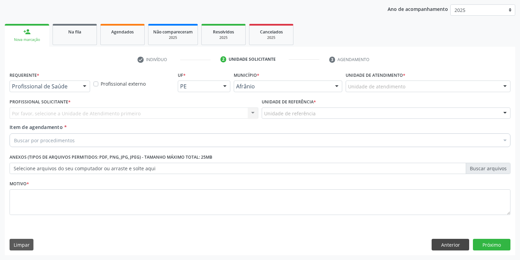
scroll to position [78, 0]
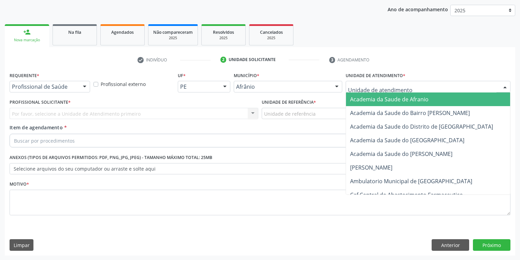
drag, startPoint x: 366, startPoint y: 82, endPoint x: 366, endPoint y: 98, distance: 16.4
click at [366, 82] on div at bounding box center [428, 87] width 165 height 12
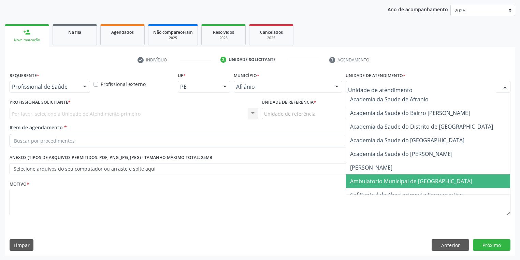
drag, startPoint x: 364, startPoint y: 179, endPoint x: 336, endPoint y: 156, distance: 36.4
click at [363, 179] on span "Ambulatorio Municipal de [GEOGRAPHIC_DATA]" at bounding box center [411, 181] width 122 height 8
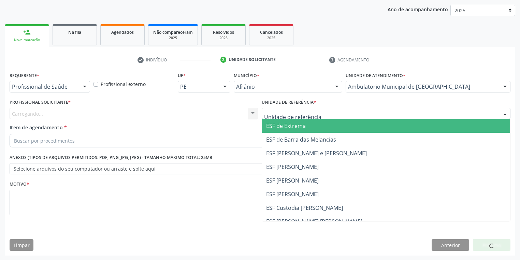
drag, startPoint x: 288, startPoint y: 117, endPoint x: 292, endPoint y: 141, distance: 24.7
click at [288, 118] on div at bounding box center [386, 114] width 249 height 12
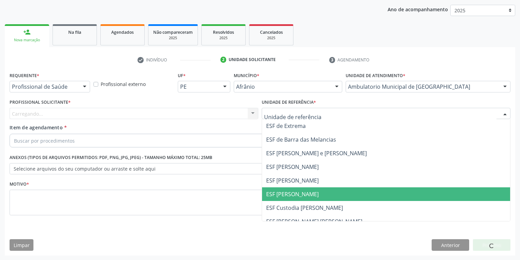
click at [297, 194] on span "ESF [PERSON_NAME]" at bounding box center [292, 194] width 53 height 8
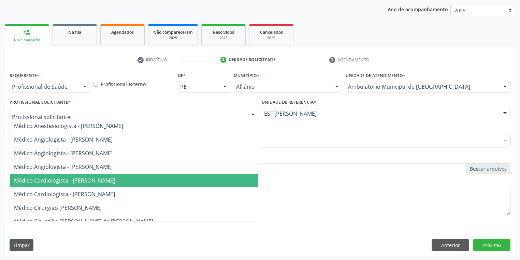
click at [47, 177] on span "Médico Cardiologista - [PERSON_NAME]" at bounding box center [64, 181] width 101 height 8
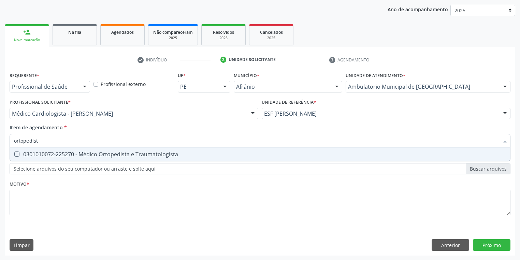
type input "ortopedista"
drag, startPoint x: 26, startPoint y: 154, endPoint x: 27, endPoint y: 161, distance: 7.7
click at [26, 154] on div "0301010072-225270 - Médico Ortopedista e Traumatologista" at bounding box center [260, 153] width 492 height 5
checkbox Traumatologista "true"
click at [32, 202] on div "Requerente * Profissional de Saúde Profissional de Saúde Paciente Nenhum result…" at bounding box center [260, 147] width 501 height 155
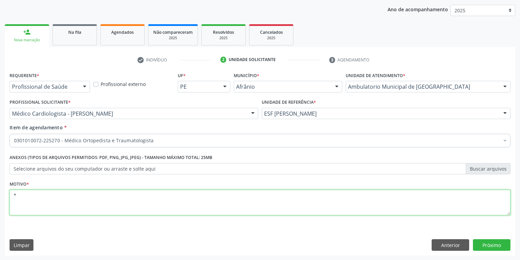
type textarea "*"
click at [479, 245] on button "Próximo" at bounding box center [492, 245] width 38 height 12
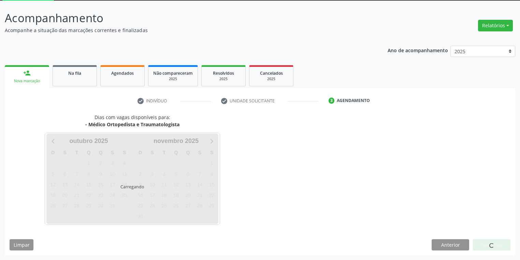
scroll to position [37, 0]
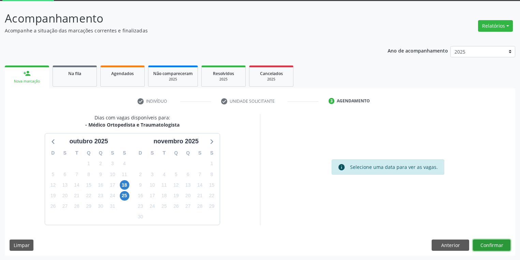
click at [490, 245] on button "Confirmar" at bounding box center [492, 245] width 38 height 12
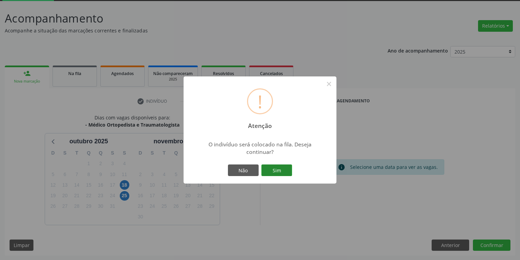
click at [276, 171] on button "Sim" at bounding box center [276, 170] width 31 height 12
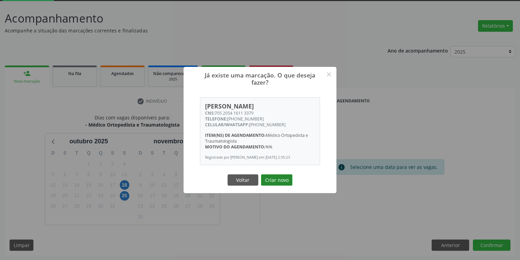
click at [279, 185] on button "Criar novo" at bounding box center [276, 180] width 31 height 12
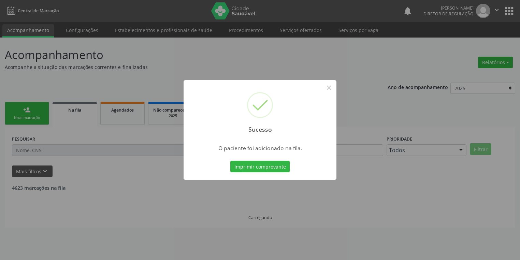
scroll to position [0, 0]
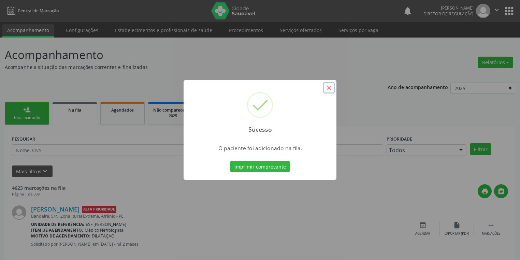
click at [328, 89] on button "×" at bounding box center [329, 88] width 12 height 12
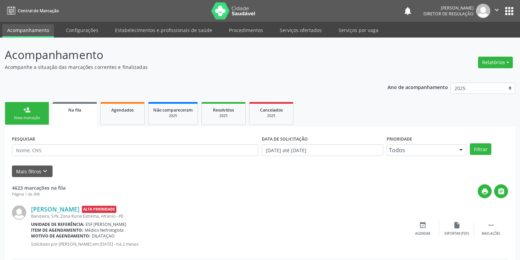
click at [33, 118] on div "Nova marcação" at bounding box center [27, 117] width 34 height 5
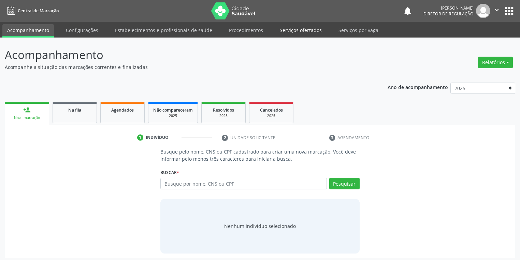
click at [296, 33] on link "Serviços ofertados" at bounding box center [301, 30] width 52 height 12
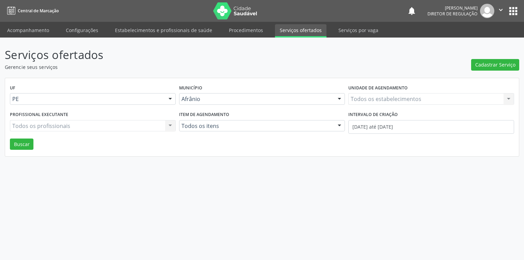
click at [489, 59] on div "Cadastrar Serviço" at bounding box center [495, 58] width 48 height 24
click at [486, 66] on span "Cadastrar Serviço" at bounding box center [495, 64] width 40 height 7
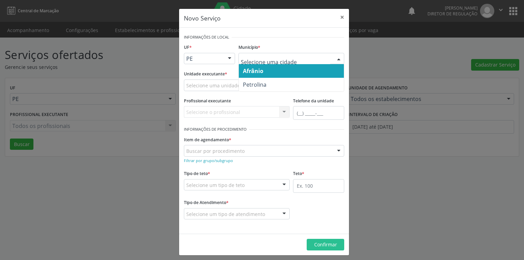
drag, startPoint x: 254, startPoint y: 73, endPoint x: 251, endPoint y: 73, distance: 3.5
click at [254, 73] on span "Afrânio" at bounding box center [253, 71] width 20 height 8
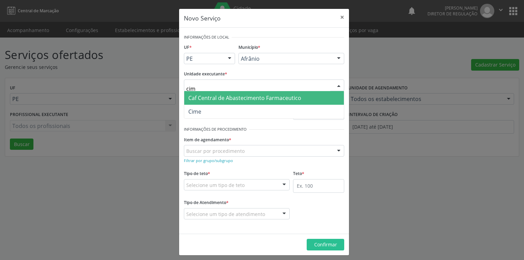
type input "cime"
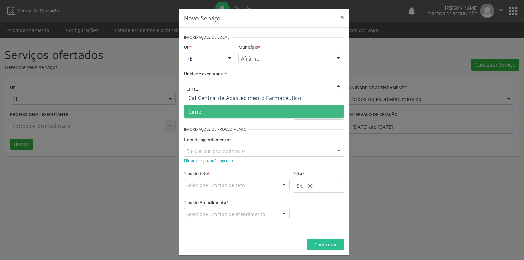
click at [216, 110] on span "Cime" at bounding box center [264, 112] width 160 height 14
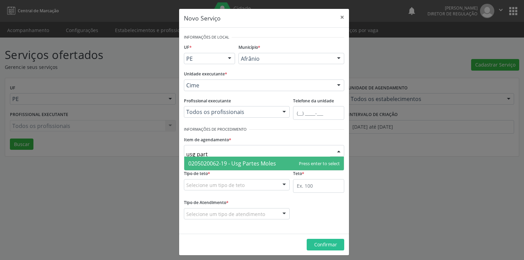
type input "usg parte"
click at [222, 157] on span "0205020062-19 - Usg Partes Moles" at bounding box center [264, 164] width 160 height 14
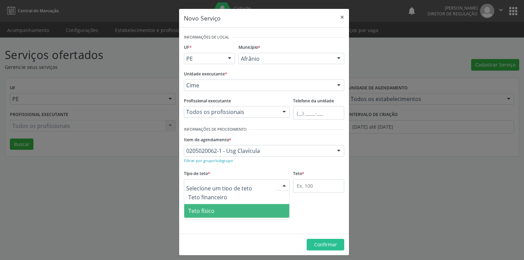
click at [209, 210] on span "Teto físico" at bounding box center [201, 211] width 26 height 8
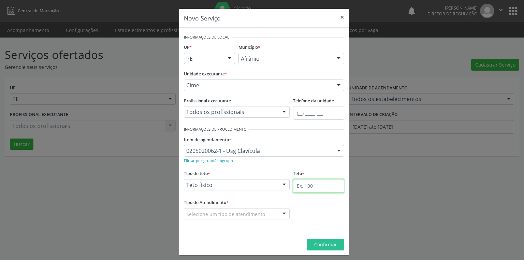
click at [306, 184] on input "text" at bounding box center [318, 186] width 51 height 14
type input "1"
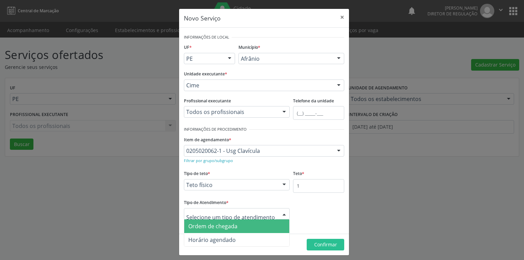
drag, startPoint x: 201, startPoint y: 231, endPoint x: 278, endPoint y: 259, distance: 82.1
click at [201, 231] on span "Ordem de chegada" at bounding box center [236, 226] width 105 height 14
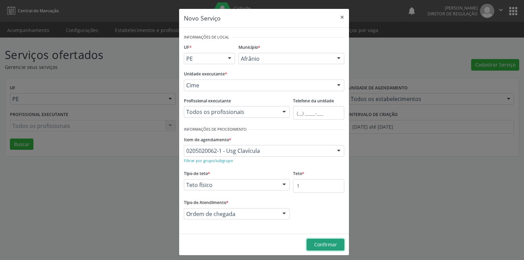
click at [319, 246] on span "Confirmar" at bounding box center [325, 244] width 23 height 6
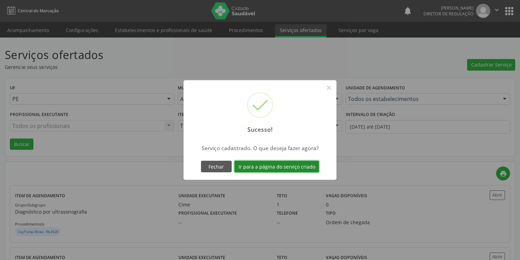
click at [269, 169] on button "Ir para a página do serviço criado" at bounding box center [276, 167] width 85 height 12
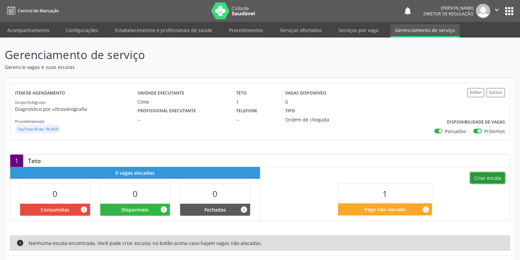
click at [479, 178] on button "Criar escala" at bounding box center [487, 178] width 35 height 12
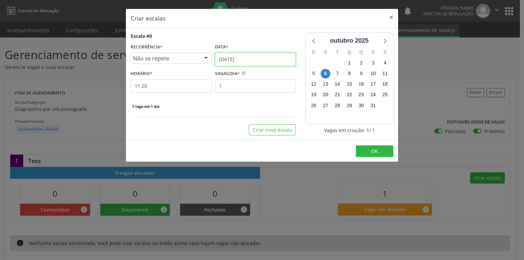
click at [242, 57] on input "06[DATE]" at bounding box center [255, 60] width 81 height 14
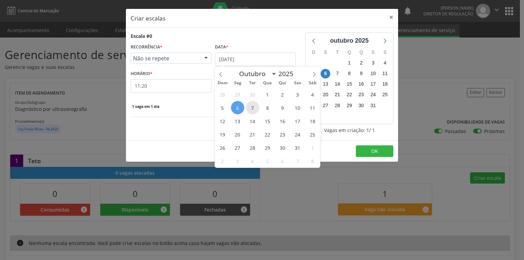
click at [252, 107] on span "7" at bounding box center [252, 107] width 13 height 13
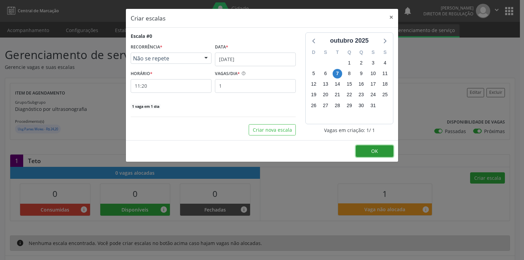
click at [376, 153] on span "OK" at bounding box center [374, 151] width 7 height 6
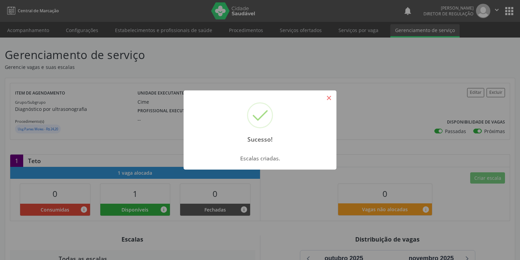
drag, startPoint x: 330, startPoint y: 100, endPoint x: 270, endPoint y: 87, distance: 61.6
click at [330, 100] on button "×" at bounding box center [329, 98] width 12 height 12
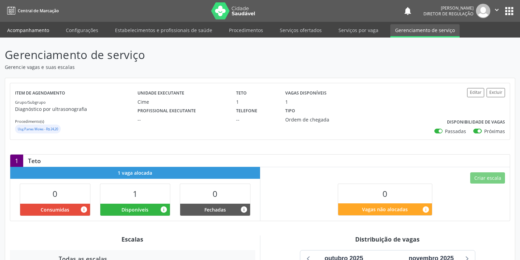
click at [36, 26] on link "Acompanhamento" at bounding box center [28, 30] width 52 height 12
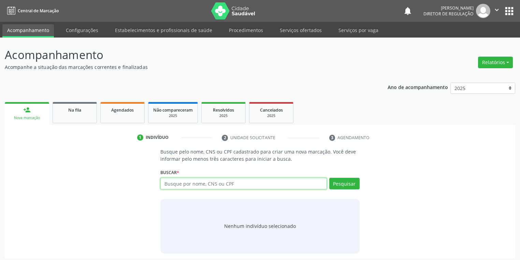
click at [173, 182] on input "text" at bounding box center [243, 184] width 166 height 12
type input "704001358088060"
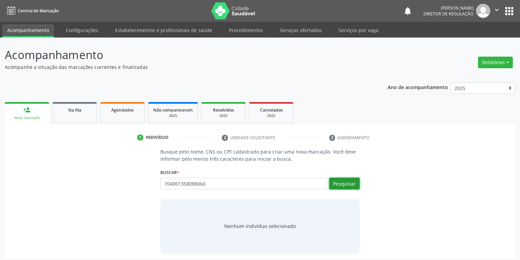
click at [348, 183] on button "Pesquisar" at bounding box center [344, 184] width 30 height 12
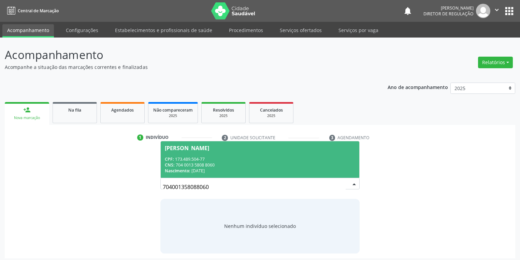
click at [235, 152] on span "Davi Lucca Araújo Gomes CPF: 173.489.504-77 CNS: 704 0013 5808 8060 Nascimento:…" at bounding box center [260, 159] width 199 height 37
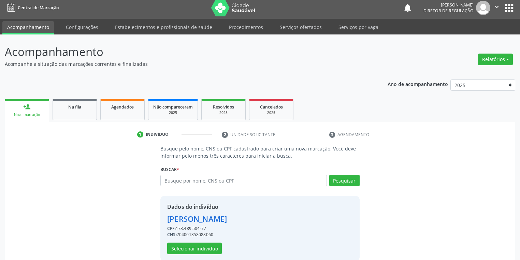
scroll to position [13, 0]
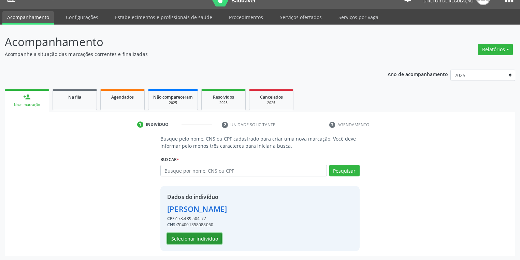
click at [194, 237] on button "Selecionar indivíduo" at bounding box center [194, 239] width 55 height 12
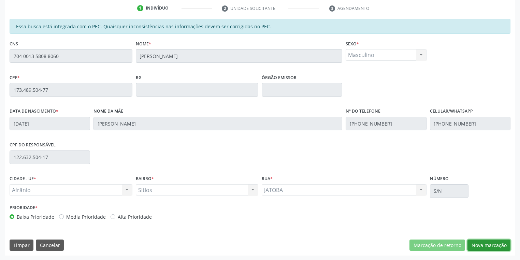
drag, startPoint x: 478, startPoint y: 243, endPoint x: 469, endPoint y: 240, distance: 9.3
click at [478, 243] on button "Nova marcação" at bounding box center [488, 245] width 43 height 12
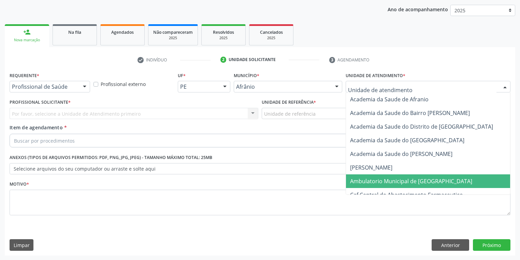
click at [374, 180] on span "Ambulatorio Municipal de [GEOGRAPHIC_DATA]" at bounding box center [411, 181] width 122 height 8
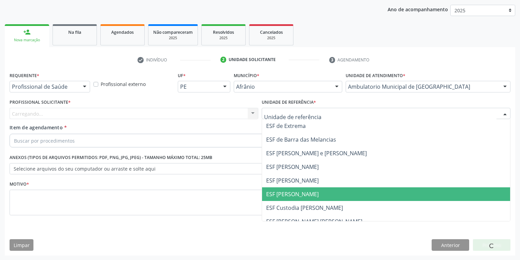
drag, startPoint x: 294, startPoint y: 196, endPoint x: 142, endPoint y: 148, distance: 159.9
click at [294, 196] on span "ESF [PERSON_NAME]" at bounding box center [292, 194] width 53 height 8
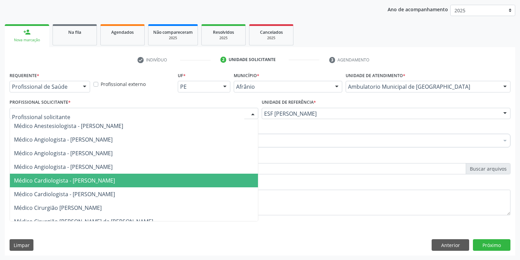
click at [59, 180] on span "Médico Cardiologista - [PERSON_NAME]" at bounding box center [64, 181] width 101 height 8
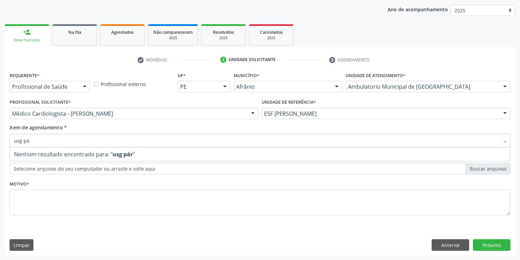
type input "usg p"
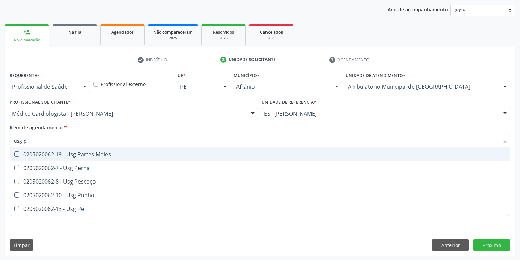
click at [31, 152] on div "0205020062-19 - Usg Partes Moles" at bounding box center [260, 153] width 492 height 5
checkbox Moles "true"
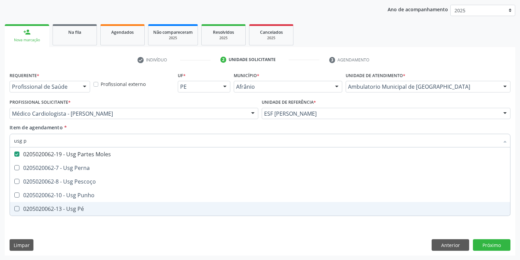
click at [42, 233] on div "Requerente * Profissional de Saúde Profissional de Saúde Paciente Nenhum result…" at bounding box center [260, 162] width 510 height 185
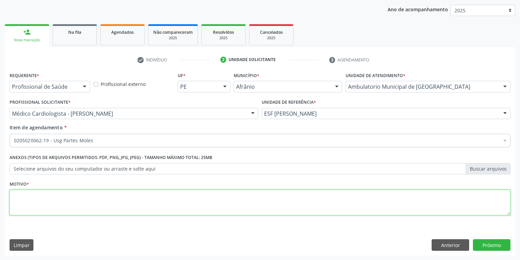
click at [25, 199] on textarea at bounding box center [260, 203] width 501 height 26
type textarea "*"
click at [491, 240] on button "Próximo" at bounding box center [492, 245] width 38 height 12
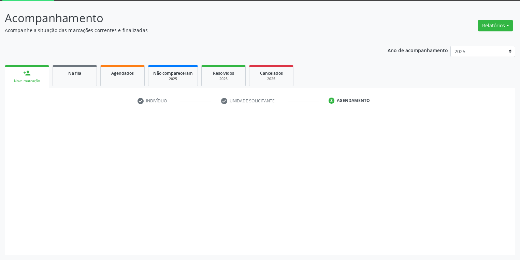
scroll to position [37, 0]
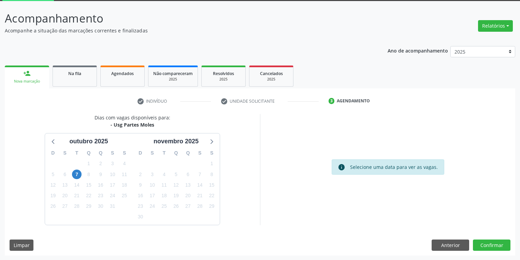
drag, startPoint x: 72, startPoint y: 172, endPoint x: 85, endPoint y: 174, distance: 13.6
click at [72, 172] on div "7" at bounding box center [77, 174] width 10 height 11
click at [77, 173] on span "7" at bounding box center [77, 175] width 10 height 10
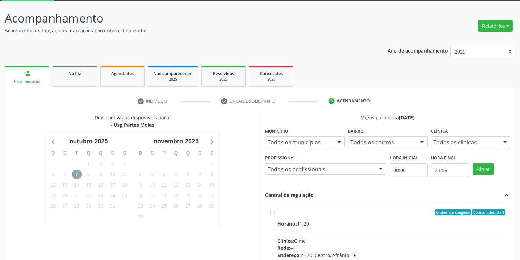
scroll to position [118, 0]
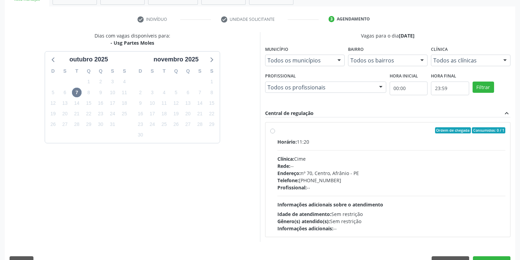
click at [355, 203] on span "Informações adicionais sobre o atendimento" at bounding box center [330, 204] width 106 height 6
click at [275, 133] on input "Ordem de chegada Consumidos: 0 / 1 Horário: 11:20 Clínica: Cime Rede: -- Endere…" at bounding box center [272, 130] width 5 height 6
radio input "true"
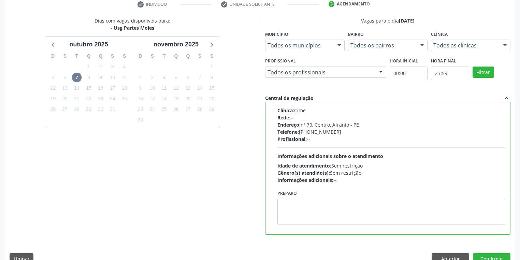
scroll to position [147, 0]
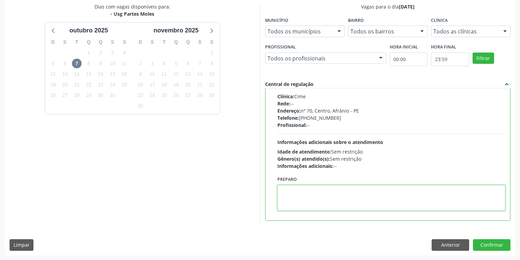
drag, startPoint x: 308, startPoint y: 202, endPoint x: 322, endPoint y: 204, distance: 14.1
click at [309, 202] on textarea at bounding box center [391, 198] width 228 height 26
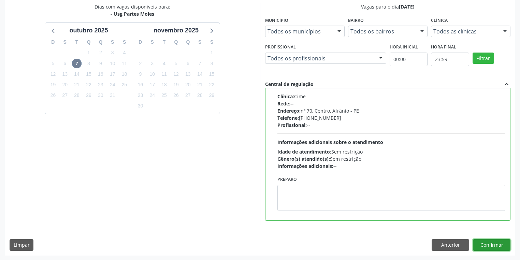
click at [478, 243] on button "Confirmar" at bounding box center [492, 245] width 38 height 12
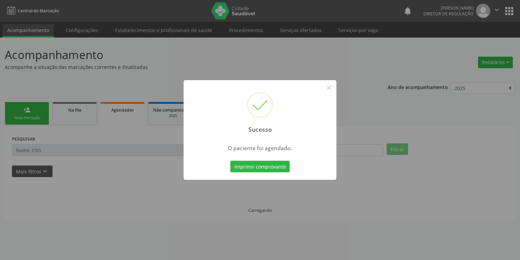
scroll to position [0, 0]
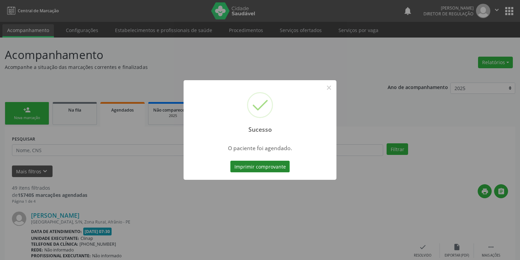
click at [257, 167] on button "Imprimir comprovante" at bounding box center [259, 167] width 59 height 12
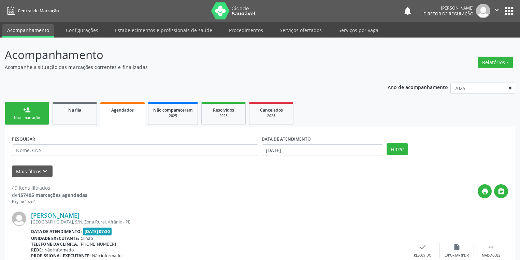
click at [37, 117] on div "Nova marcação" at bounding box center [27, 117] width 34 height 5
drag, startPoint x: 37, startPoint y: 117, endPoint x: 40, endPoint y: 113, distance: 4.6
click at [37, 117] on div "Nova marcação" at bounding box center [27, 117] width 34 height 5
click at [37, 116] on div "Nova marcação" at bounding box center [27, 117] width 34 height 5
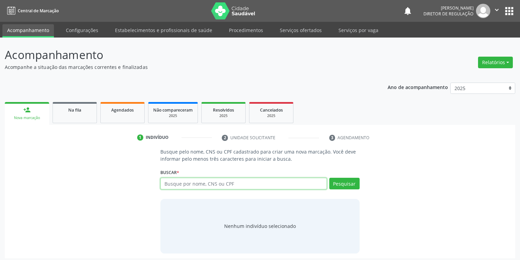
click at [177, 184] on input "text" at bounding box center [243, 184] width 166 height 12
type input "00386497486"
click at [338, 189] on div "Pesquisar" at bounding box center [343, 186] width 33 height 16
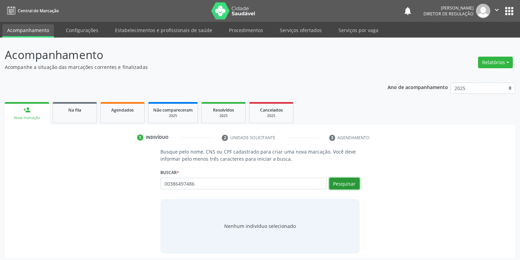
click at [339, 183] on button "Pesquisar" at bounding box center [344, 184] width 30 height 12
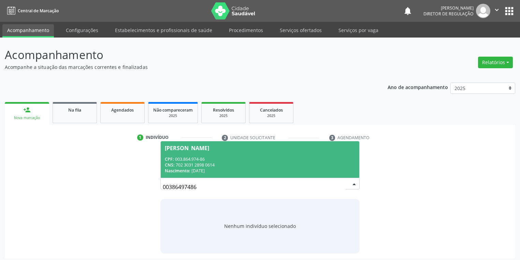
click at [217, 162] on div "CNS: 702 3031 2898 0614" at bounding box center [260, 165] width 190 height 6
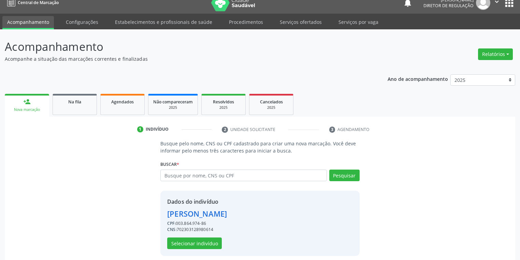
scroll to position [13, 0]
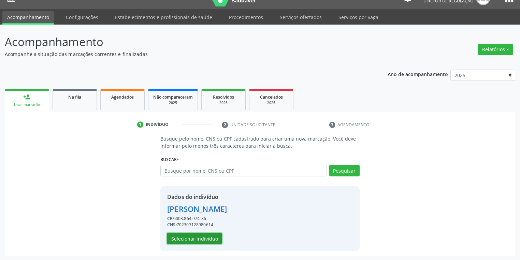
click at [191, 240] on button "Selecionar indivíduo" at bounding box center [194, 239] width 55 height 12
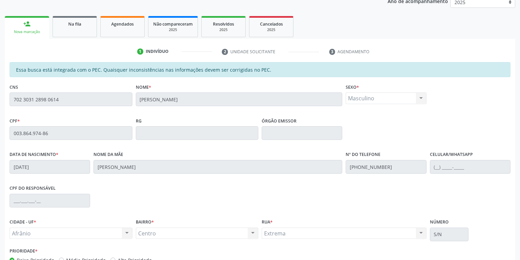
scroll to position [129, 0]
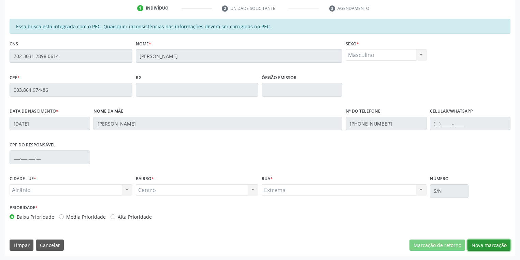
drag, startPoint x: 494, startPoint y: 246, endPoint x: 483, endPoint y: 239, distance: 12.6
click at [494, 245] on button "Nova marcação" at bounding box center [488, 245] width 43 height 12
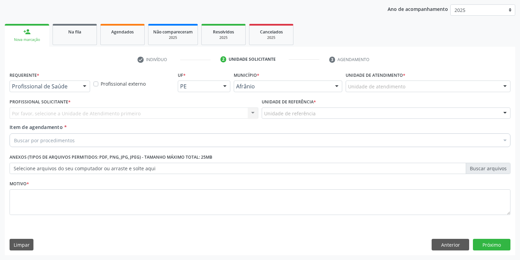
scroll to position [78, 0]
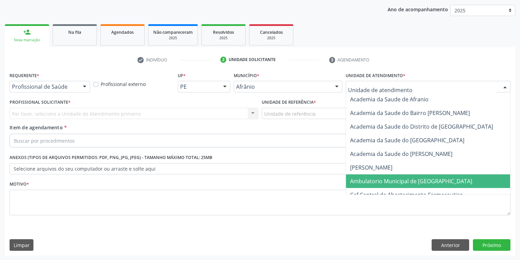
drag, startPoint x: 363, startPoint y: 181, endPoint x: 338, endPoint y: 154, distance: 37.2
click at [363, 181] on span "Ambulatorio Municipal de [GEOGRAPHIC_DATA]" at bounding box center [411, 181] width 122 height 8
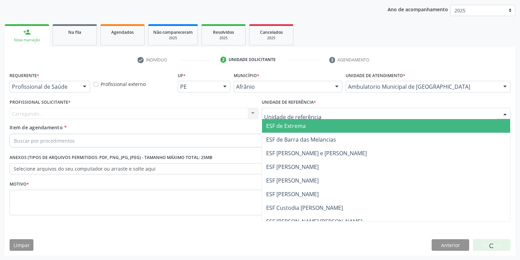
drag, startPoint x: 279, startPoint y: 113, endPoint x: 278, endPoint y: 143, distance: 30.4
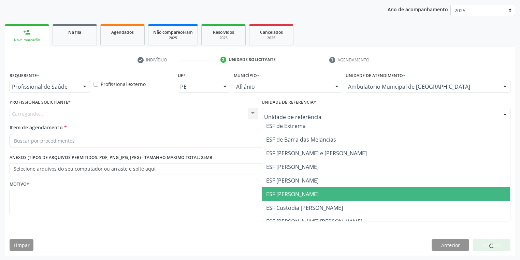
click at [277, 189] on span "ESF [PERSON_NAME]" at bounding box center [386, 194] width 248 height 14
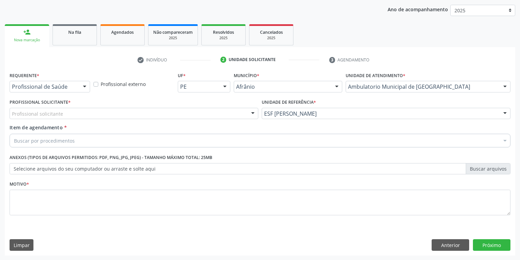
drag, startPoint x: 52, startPoint y: 115, endPoint x: 51, endPoint y: 122, distance: 7.2
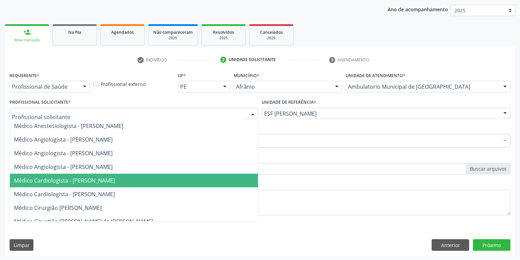
click at [52, 179] on span "Médico Cardiologista - [PERSON_NAME]" at bounding box center [64, 181] width 101 height 8
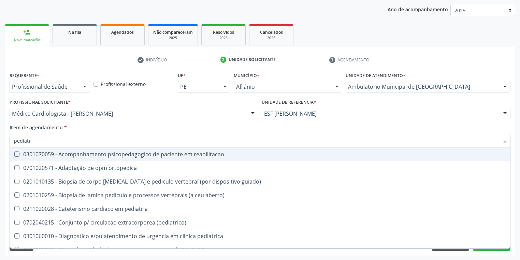
type input "pediatra"
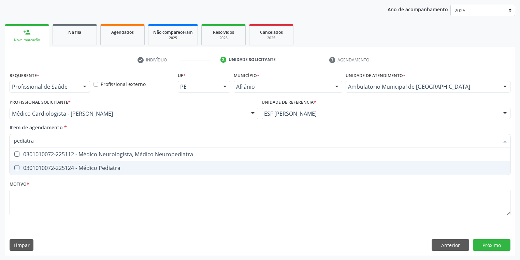
click at [72, 167] on div "0301010072-225124 - Médico Pediatra" at bounding box center [260, 167] width 492 height 5
checkbox Pediatra "true"
click at [50, 206] on div "Requerente * Profissional de Saúde Profissional de Saúde Paciente Nenhum result…" at bounding box center [260, 147] width 501 height 155
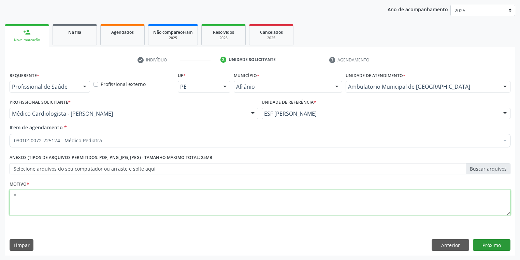
type textarea "*"
click at [481, 246] on button "Próximo" at bounding box center [492, 245] width 38 height 12
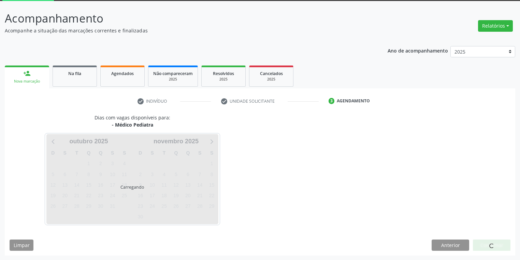
scroll to position [56, 0]
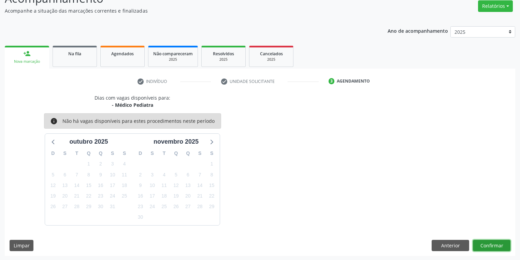
click at [479, 243] on button "Confirmar" at bounding box center [492, 246] width 38 height 12
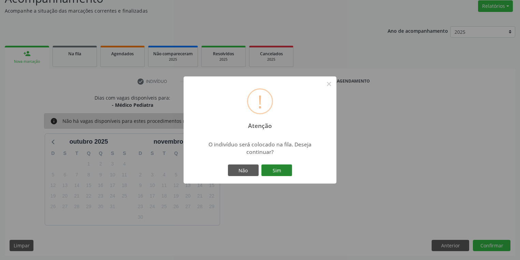
click at [283, 171] on button "Sim" at bounding box center [276, 170] width 31 height 12
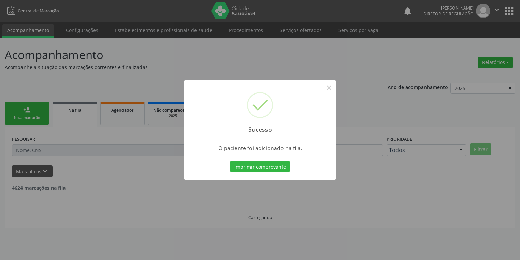
scroll to position [0, 0]
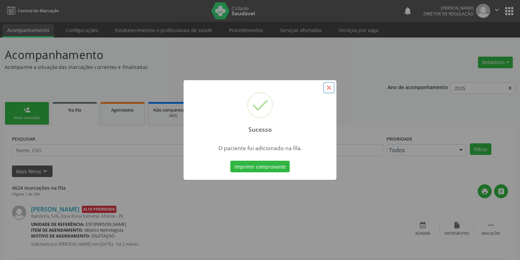
click at [324, 89] on button "×" at bounding box center [329, 88] width 12 height 12
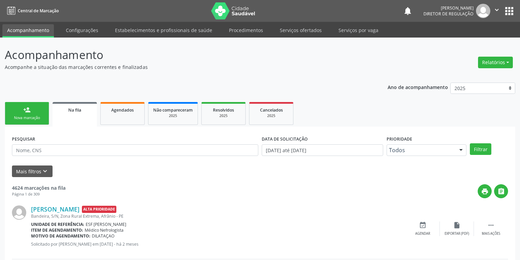
click at [18, 118] on div "Nova marcação" at bounding box center [27, 117] width 34 height 5
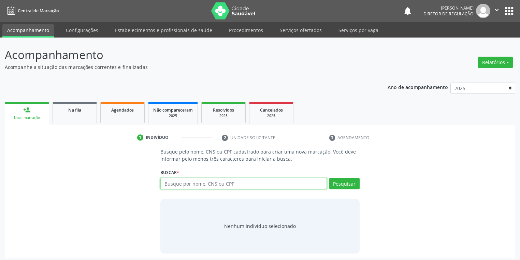
click at [190, 186] on input "text" at bounding box center [243, 184] width 166 height 12
type input "704708739829538"
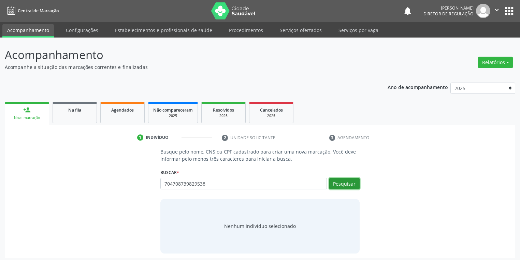
click at [345, 181] on button "Pesquisar" at bounding box center [344, 184] width 30 height 12
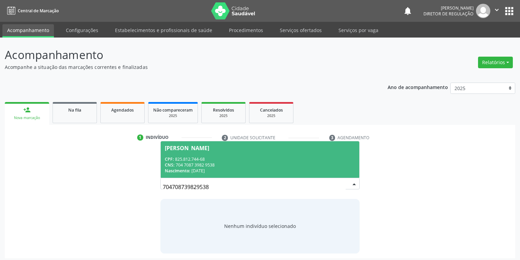
click at [246, 158] on div "CPF: 825.812.744-68" at bounding box center [260, 159] width 190 height 6
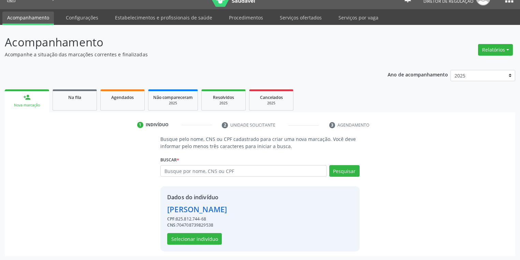
scroll to position [13, 0]
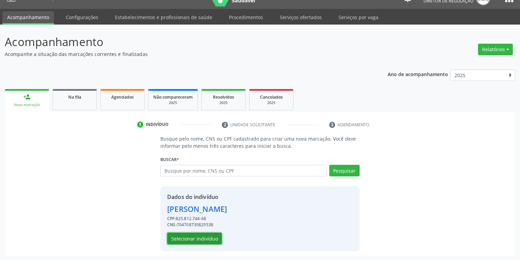
click at [185, 238] on button "Selecionar indivíduo" at bounding box center [194, 239] width 55 height 12
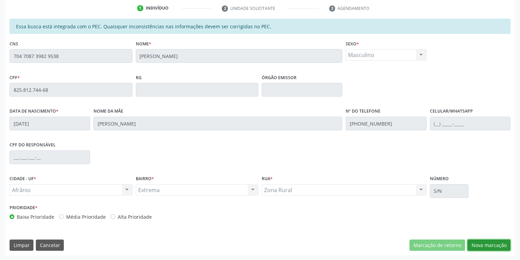
click at [487, 249] on button "Nova marcação" at bounding box center [488, 245] width 43 height 12
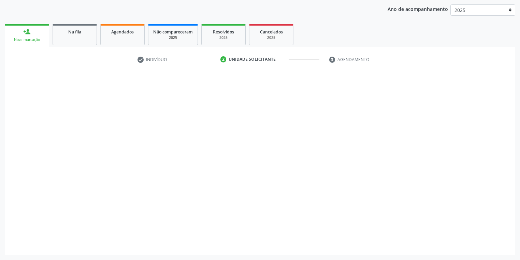
scroll to position [78, 0]
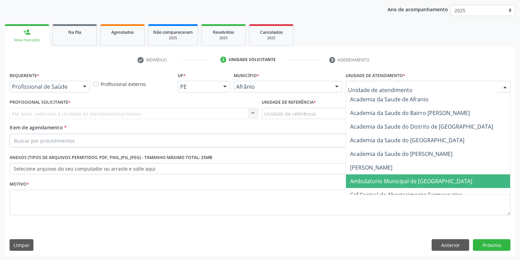
drag, startPoint x: 360, startPoint y: 183, endPoint x: 324, endPoint y: 154, distance: 46.6
click at [359, 183] on span "Ambulatorio Municipal de [GEOGRAPHIC_DATA]" at bounding box center [411, 181] width 122 height 8
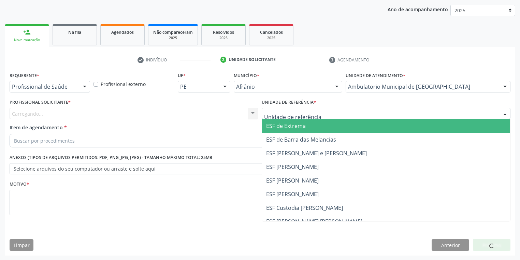
drag, startPoint x: 285, startPoint y: 111, endPoint x: 285, endPoint y: 157, distance: 46.1
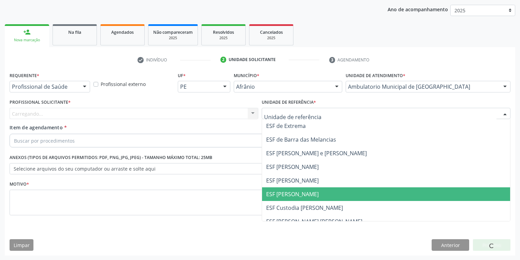
drag, startPoint x: 286, startPoint y: 189, endPoint x: 245, endPoint y: 174, distance: 43.6
click at [285, 188] on span "ESF [PERSON_NAME]" at bounding box center [386, 194] width 248 height 14
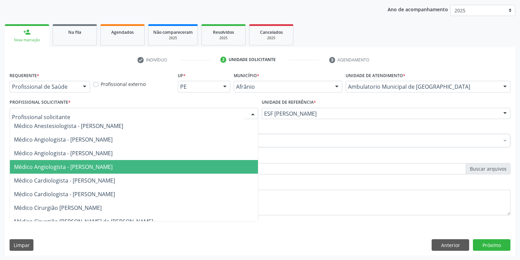
click at [51, 170] on span "Médico Angiologista - [PERSON_NAME]" at bounding box center [63, 167] width 99 height 8
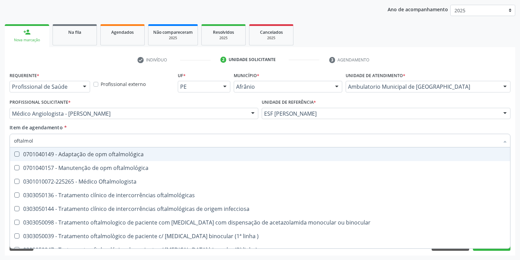
type input "oftalmolo"
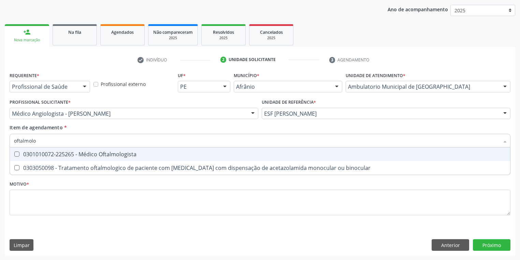
click at [47, 158] on span "0301010072-225265 - Médico Oftalmologista" at bounding box center [260, 154] width 500 height 14
checkbox Oftalmologista "true"
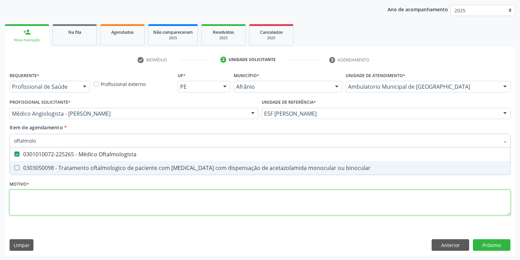
click at [36, 201] on div "Requerente * Profissional de Saúde Profissional de Saúde Paciente Nenhum result…" at bounding box center [260, 147] width 501 height 155
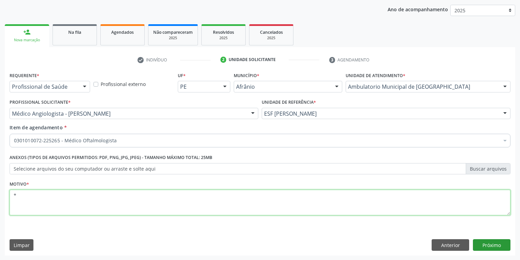
type textarea "*"
click at [476, 243] on button "Próximo" at bounding box center [492, 245] width 38 height 12
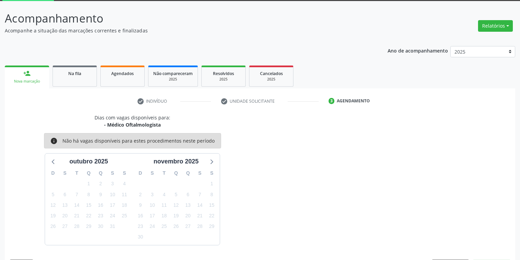
scroll to position [56, 0]
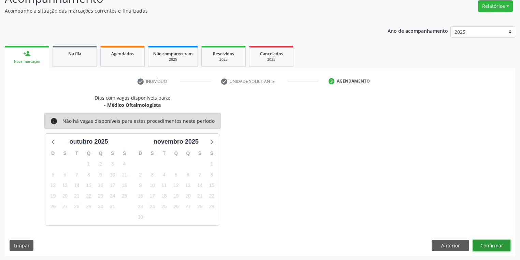
click at [491, 244] on button "Confirmar" at bounding box center [492, 246] width 38 height 12
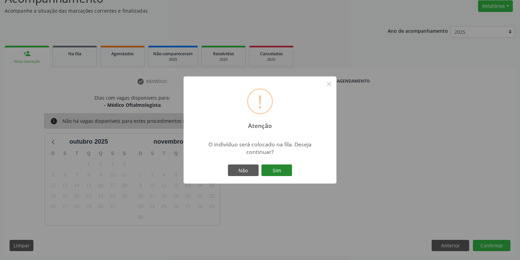
click at [283, 164] on button "Sim" at bounding box center [276, 170] width 31 height 12
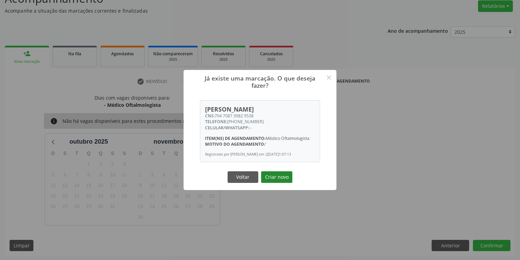
click at [278, 181] on button "Criar novo" at bounding box center [276, 177] width 31 height 12
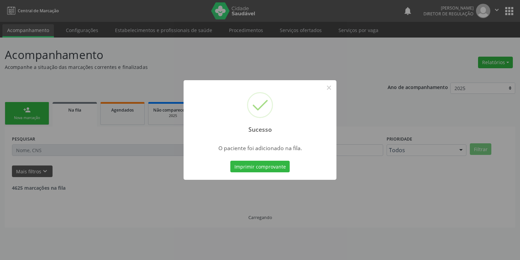
scroll to position [0, 0]
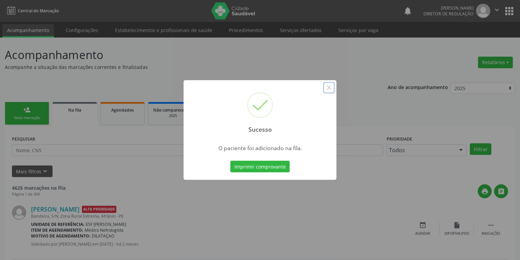
drag, startPoint x: 328, startPoint y: 89, endPoint x: 324, endPoint y: 89, distance: 3.8
click at [329, 89] on button "×" at bounding box center [329, 88] width 12 height 12
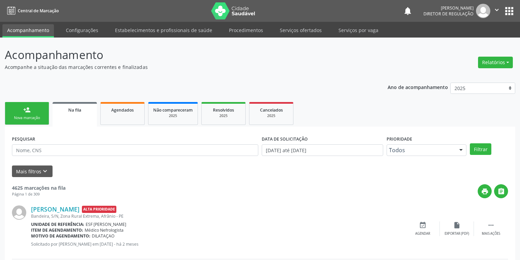
click at [40, 113] on link "person_add Nova marcação" at bounding box center [27, 113] width 44 height 23
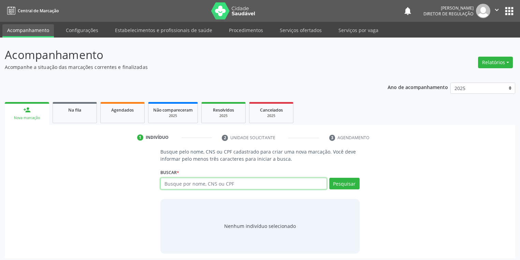
click at [182, 182] on input "text" at bounding box center [243, 184] width 166 height 12
type input "04056679495"
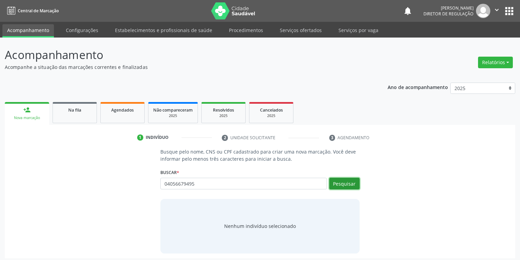
click at [347, 181] on button "Pesquisar" at bounding box center [344, 184] width 30 height 12
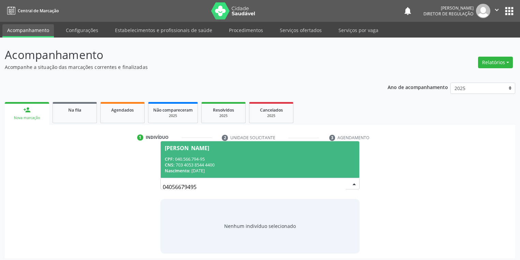
click at [232, 162] on div "CNS: 703 4053 8544 4400" at bounding box center [260, 165] width 190 height 6
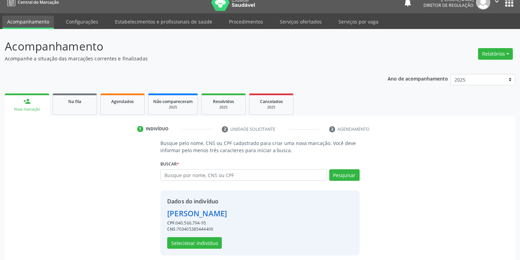
scroll to position [13, 0]
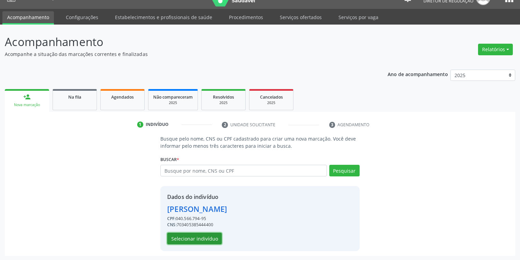
click at [193, 236] on button "Selecionar indivíduo" at bounding box center [194, 239] width 55 height 12
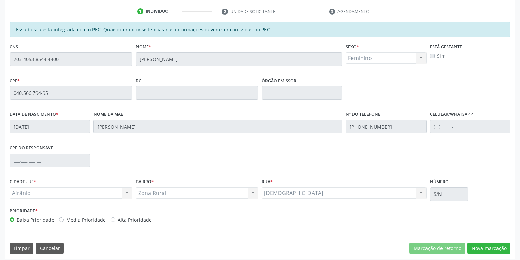
scroll to position [129, 0]
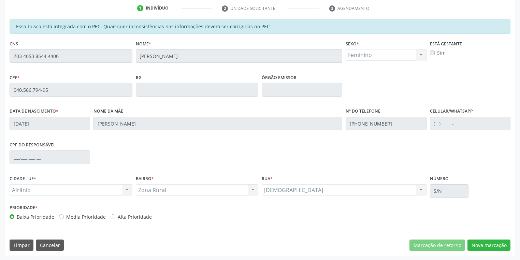
click at [467, 246] on div "Marcação de retorno Nova marcação" at bounding box center [459, 245] width 101 height 12
click at [473, 243] on button "Nova marcação" at bounding box center [488, 245] width 43 height 12
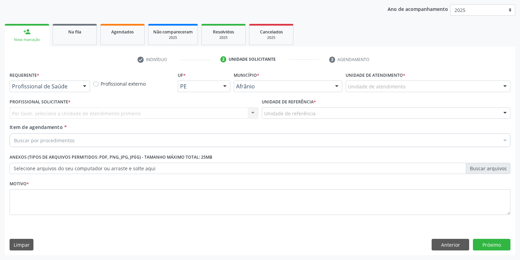
scroll to position [78, 0]
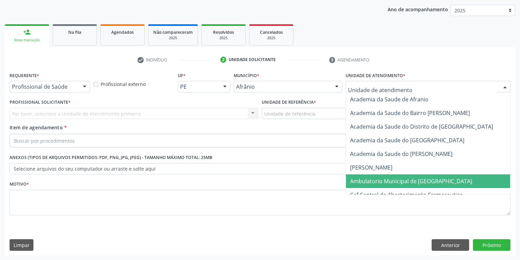
click at [372, 176] on span "Ambulatorio Municipal de [GEOGRAPHIC_DATA]" at bounding box center [429, 181] width 166 height 14
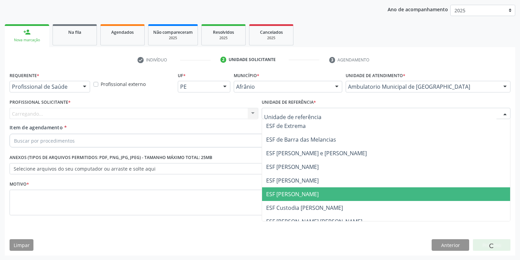
click at [301, 191] on span "ESF [PERSON_NAME]" at bounding box center [292, 194] width 53 height 8
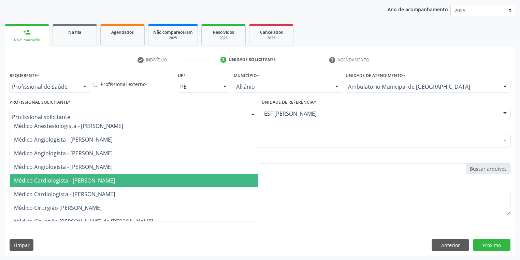
click at [78, 183] on span "Médico Cardiologista - [PERSON_NAME]" at bounding box center [64, 181] width 101 height 8
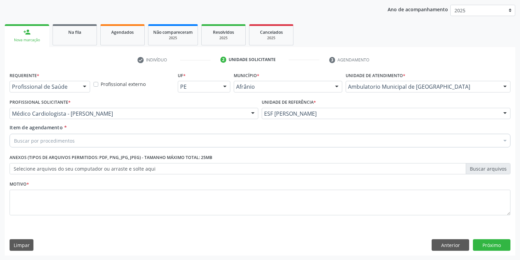
click at [49, 136] on div "Buscar por procedimentos" at bounding box center [260, 141] width 501 height 14
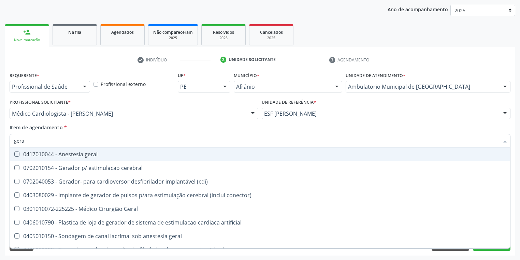
type input "geral"
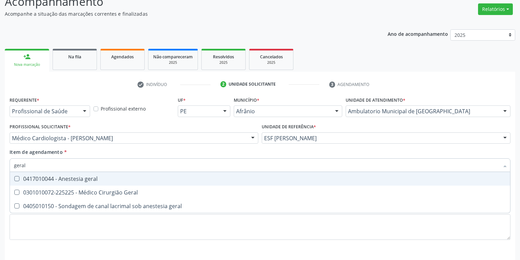
scroll to position [50, 0]
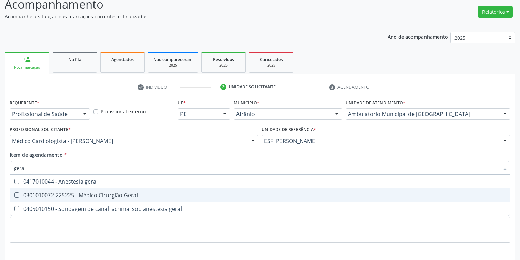
click at [48, 193] on div "0301010072-225225 - Médico Cirurgião Geral" at bounding box center [260, 194] width 492 height 5
checkbox Geral "true"
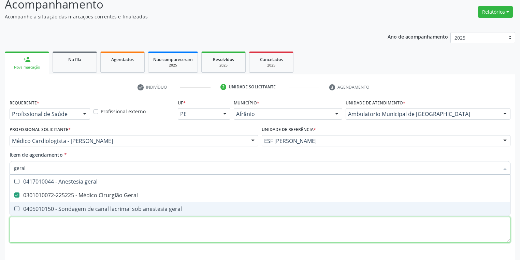
click at [48, 228] on div "Requerente * Profissional de Saúde Profissional de Saúde Paciente Nenhum result…" at bounding box center [260, 175] width 501 height 155
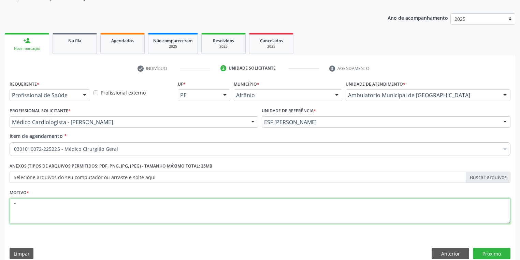
scroll to position [78, 0]
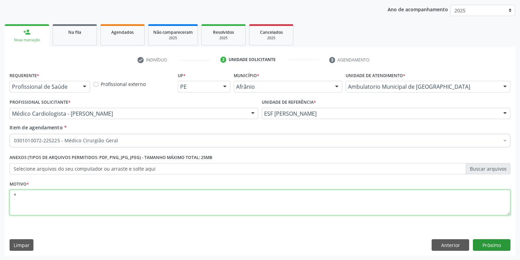
type textarea "*"
click at [480, 242] on button "Próximo" at bounding box center [492, 245] width 38 height 12
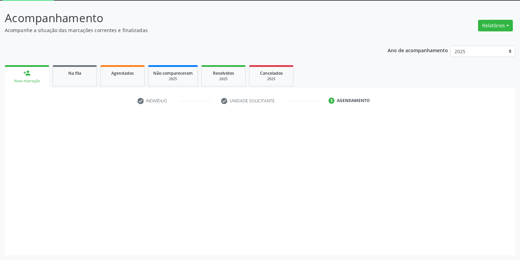
scroll to position [37, 0]
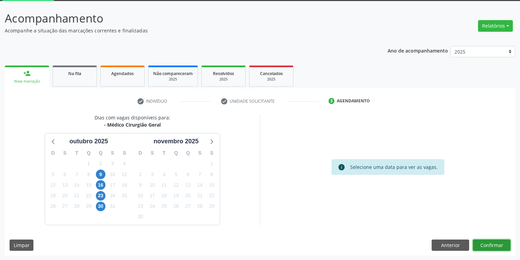
click at [483, 248] on button "Confirmar" at bounding box center [492, 245] width 38 height 12
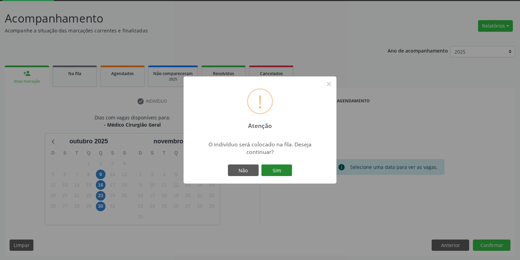
click at [281, 168] on button "Sim" at bounding box center [276, 170] width 31 height 12
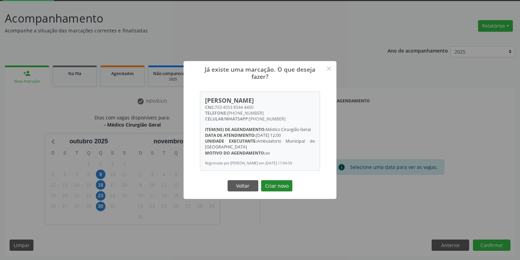
click at [276, 188] on button "Criar novo" at bounding box center [276, 186] width 31 height 12
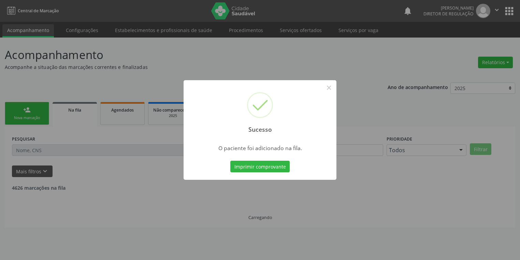
scroll to position [0, 0]
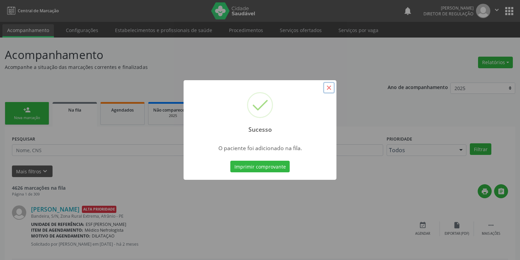
click at [328, 89] on button "×" at bounding box center [329, 88] width 12 height 12
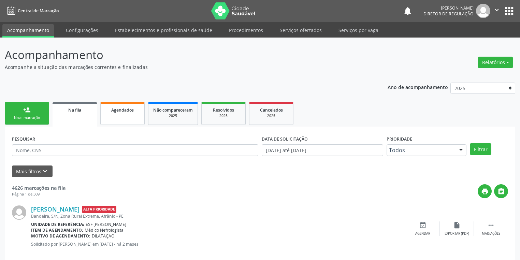
drag, startPoint x: 23, startPoint y: 115, endPoint x: 126, endPoint y: 121, distance: 103.3
click at [23, 115] on link "person_add Nova marcação" at bounding box center [27, 113] width 44 height 23
click at [23, 114] on link "person_add Nova marcação" at bounding box center [27, 113] width 44 height 23
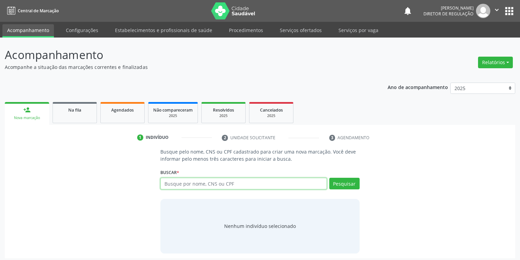
click at [166, 179] on input "text" at bounding box center [243, 184] width 166 height 12
type input "702004332716281"
click at [348, 184] on button "Pesquisar" at bounding box center [344, 184] width 30 height 12
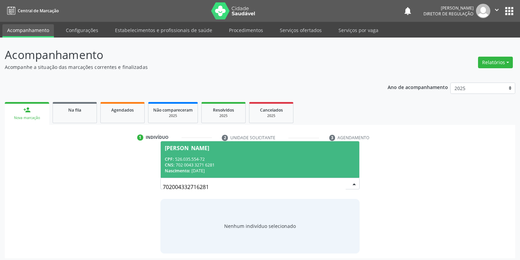
click at [214, 156] on div "CPF: 526.035.554-72" at bounding box center [260, 159] width 190 height 6
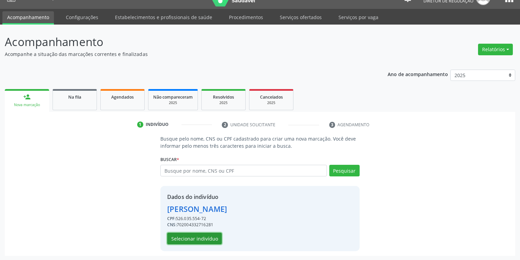
click at [180, 236] on button "Selecionar indivíduo" at bounding box center [194, 239] width 55 height 12
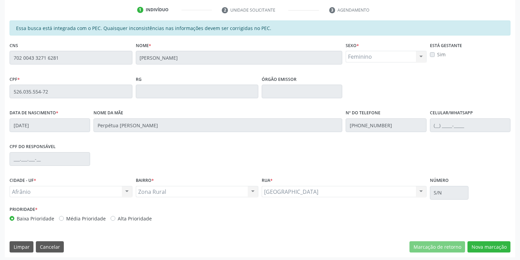
scroll to position [129, 0]
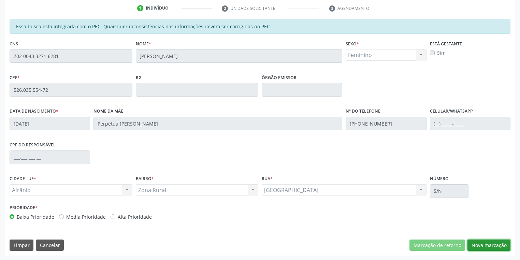
click at [481, 244] on button "Nova marcação" at bounding box center [488, 245] width 43 height 12
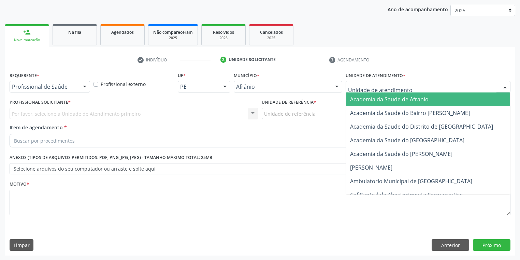
drag, startPoint x: 351, startPoint y: 83, endPoint x: 363, endPoint y: 111, distance: 30.7
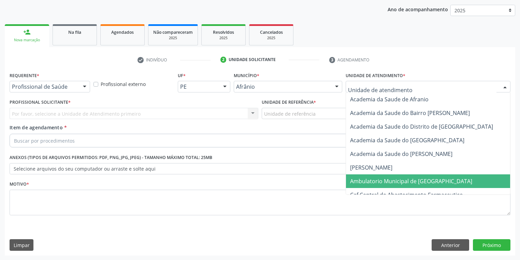
click at [365, 180] on span "Ambulatorio Municipal de [GEOGRAPHIC_DATA]" at bounding box center [411, 181] width 122 height 8
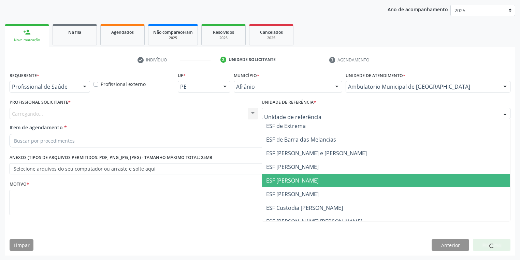
click at [294, 180] on span "ESF [PERSON_NAME]" at bounding box center [292, 181] width 53 height 8
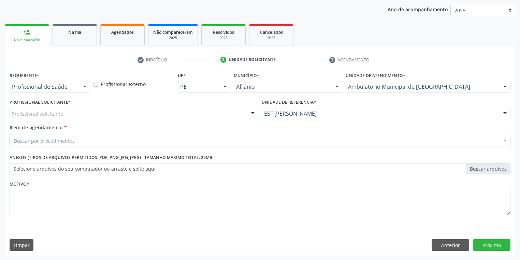
drag, startPoint x: 54, startPoint y: 117, endPoint x: 53, endPoint y: 124, distance: 7.3
click at [53, 119] on div "Profissional solicitante Médico Anestesiologista - Julianna Ferreira Obara Médi…" at bounding box center [134, 114] width 249 height 12
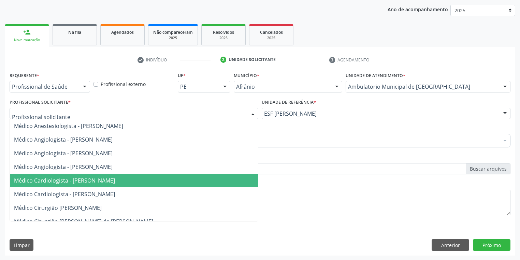
click at [67, 181] on span "Médico Cardiologista - [PERSON_NAME]" at bounding box center [64, 181] width 101 height 8
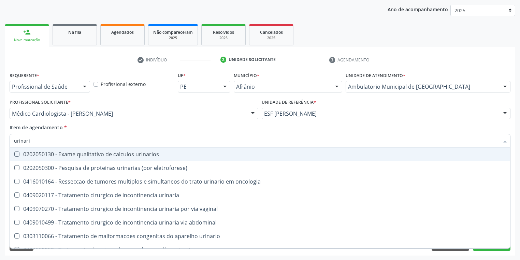
type input "urinario"
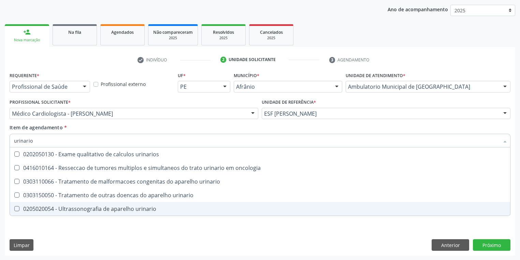
click at [30, 209] on div "0205020054 - Ultrassonografia de aparelho urinario" at bounding box center [260, 208] width 492 height 5
checkbox urinario "true"
click at [36, 227] on div "Requerente * Profissional de Saúde Profissional de Saúde Paciente Nenhum result…" at bounding box center [260, 162] width 510 height 185
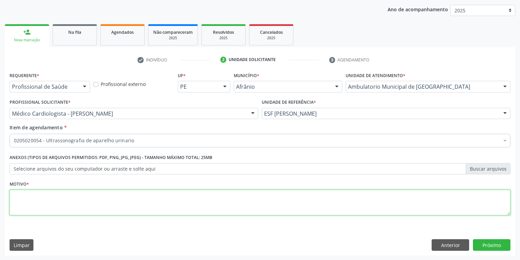
click at [34, 201] on textarea at bounding box center [260, 203] width 501 height 26
type textarea "*"
click at [495, 242] on button "Próximo" at bounding box center [492, 245] width 38 height 12
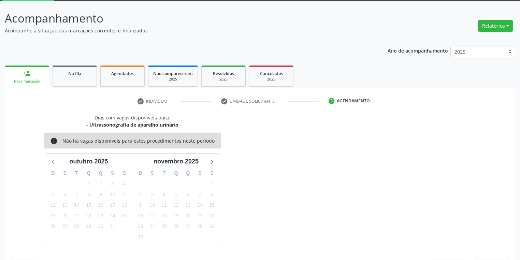
scroll to position [56, 0]
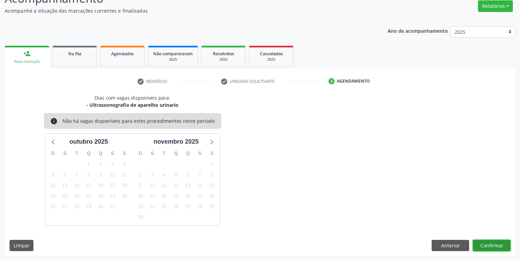
click at [477, 240] on button "Confirmar" at bounding box center [492, 246] width 38 height 12
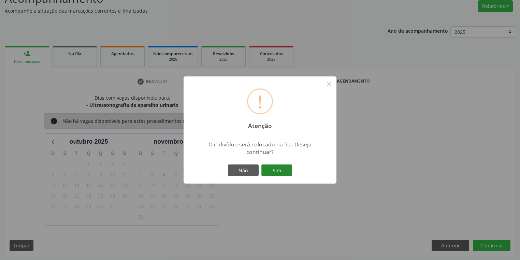
click at [278, 171] on button "Sim" at bounding box center [276, 170] width 31 height 12
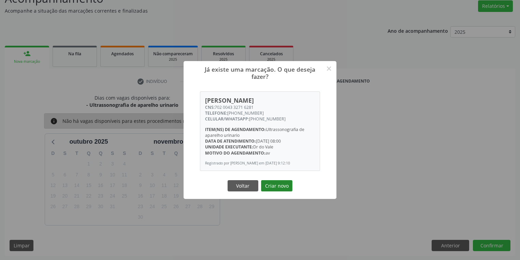
click at [276, 189] on button "Criar novo" at bounding box center [276, 186] width 31 height 12
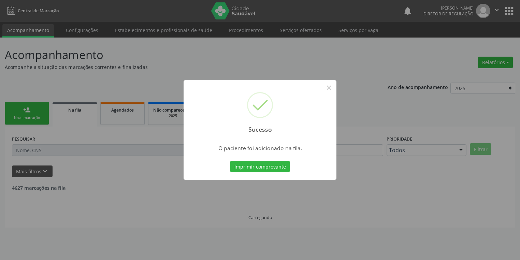
scroll to position [0, 0]
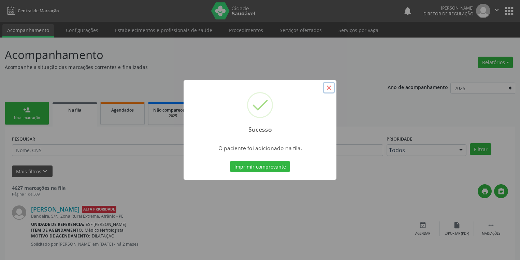
click at [326, 88] on button "×" at bounding box center [329, 88] width 12 height 12
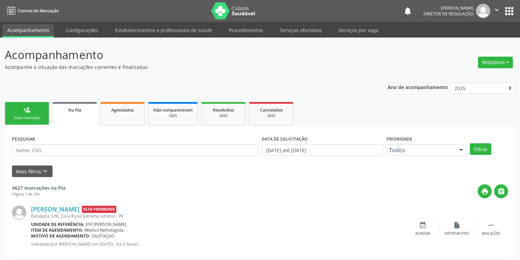
click at [21, 117] on div "Nova marcação" at bounding box center [27, 117] width 34 height 5
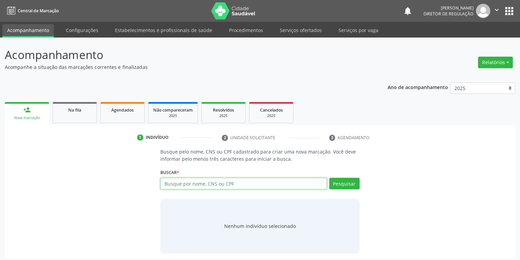
click at [181, 184] on input "text" at bounding box center [243, 184] width 166 height 12
type input "04359336470"
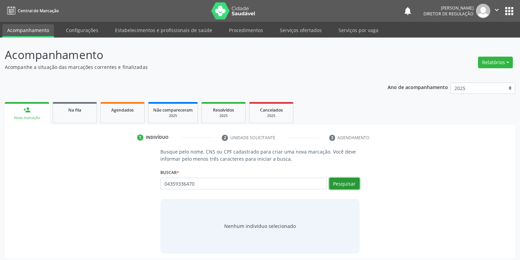
click at [334, 188] on button "Pesquisar" at bounding box center [344, 184] width 30 height 12
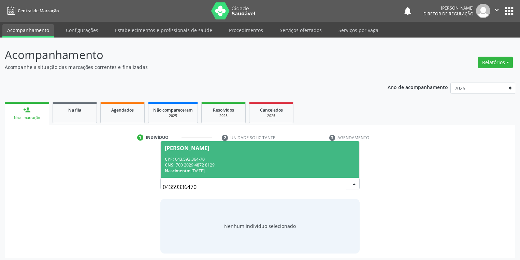
click at [226, 156] on div "CPF: 043.593.364-70" at bounding box center [260, 159] width 190 height 6
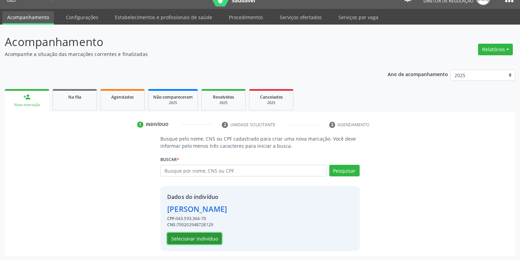
click at [200, 233] on button "Selecionar indivíduo" at bounding box center [194, 239] width 55 height 12
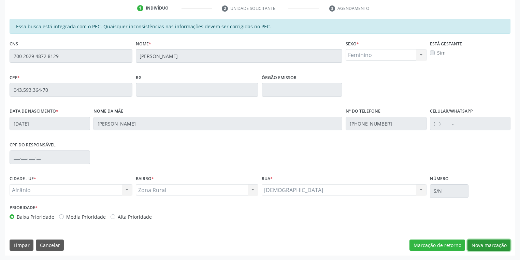
click at [468, 243] on button "Nova marcação" at bounding box center [488, 245] width 43 height 12
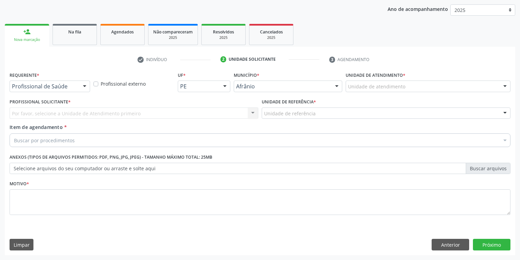
scroll to position [78, 0]
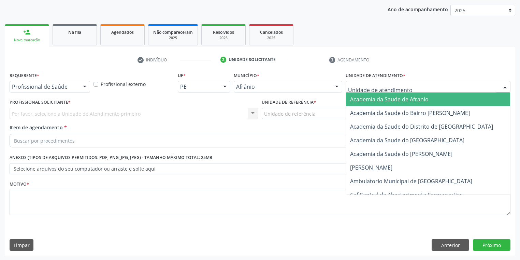
drag, startPoint x: 355, startPoint y: 90, endPoint x: 358, endPoint y: 123, distance: 32.9
click at [355, 92] on div "Academia da Saude de Afranio Academia da Saude do Bairro Roberto Luis Academia …" at bounding box center [428, 87] width 165 height 12
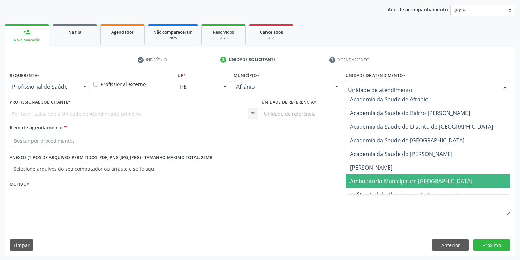
drag, startPoint x: 357, startPoint y: 183, endPoint x: 325, endPoint y: 152, distance: 44.2
click at [356, 182] on span "Ambulatorio Municipal de [GEOGRAPHIC_DATA]" at bounding box center [411, 181] width 122 height 8
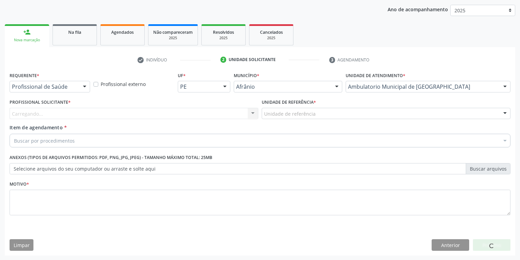
drag, startPoint x: 287, startPoint y: 113, endPoint x: 288, endPoint y: 126, distance: 12.4
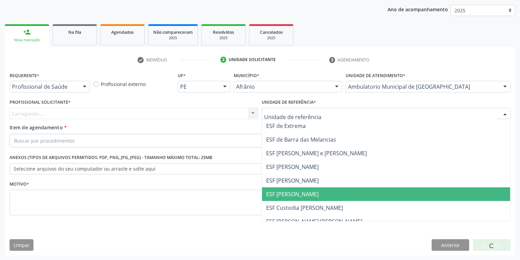
click at [290, 197] on span "ESF [PERSON_NAME]" at bounding box center [292, 194] width 53 height 8
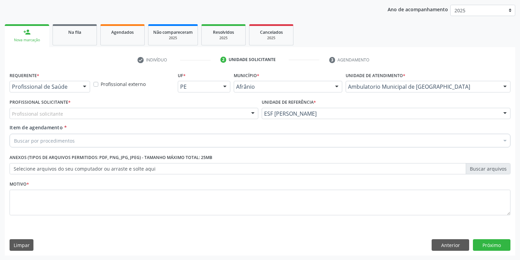
click at [45, 117] on div "Profissional solicitante" at bounding box center [134, 114] width 249 height 12
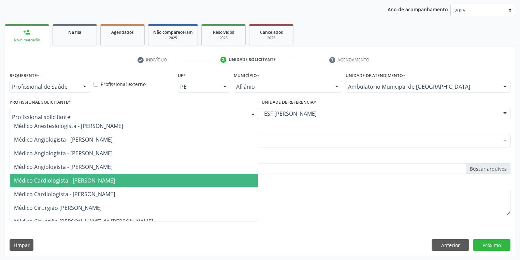
click at [59, 176] on span "Médico Cardiologista - [PERSON_NAME]" at bounding box center [134, 181] width 248 height 14
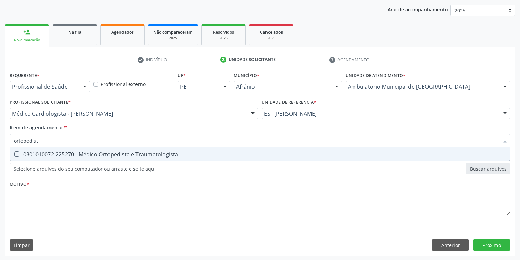
type input "ortopedista"
click at [52, 154] on div "0301010072-225270 - Médico Ortopedista e Traumatologista" at bounding box center [260, 153] width 492 height 5
checkbox Traumatologista "true"
click at [31, 203] on div "Requerente * Profissional de Saúde Profissional de Saúde Paciente Nenhum result…" at bounding box center [260, 147] width 501 height 155
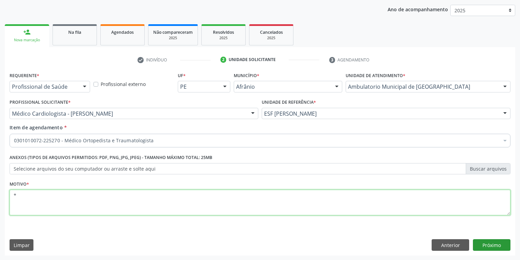
type textarea "*"
click at [488, 245] on button "Próximo" at bounding box center [492, 245] width 38 height 12
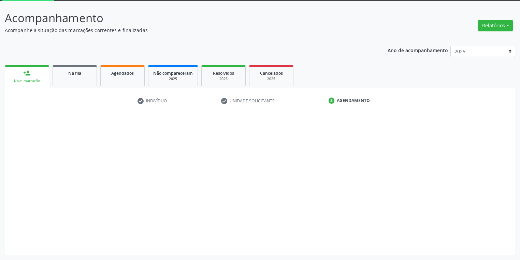
scroll to position [37, 0]
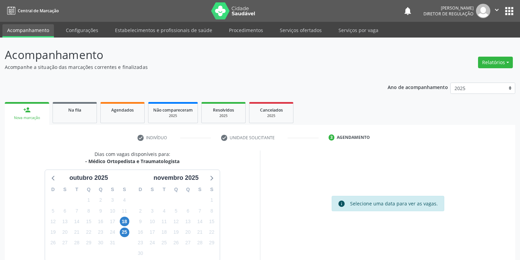
scroll to position [37, 0]
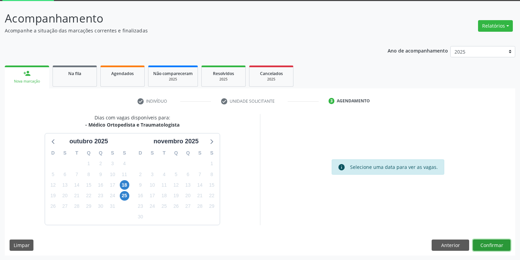
click at [474, 243] on button "Confirmar" at bounding box center [492, 245] width 38 height 12
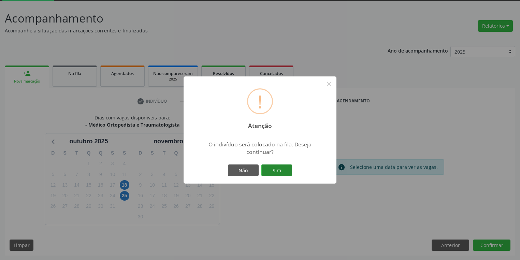
click at [283, 171] on button "Sim" at bounding box center [276, 170] width 31 height 12
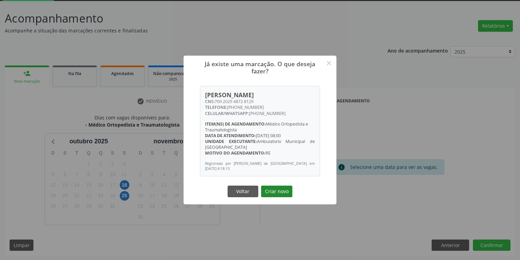
click at [281, 192] on button "Criar novo" at bounding box center [276, 192] width 31 height 12
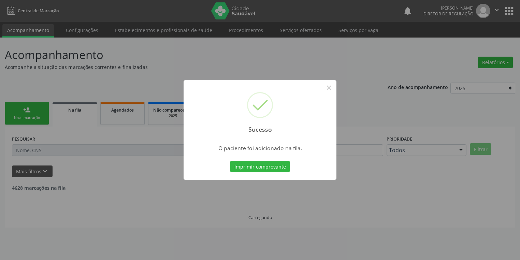
scroll to position [0, 0]
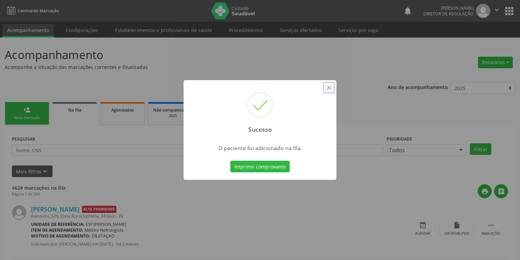
drag, startPoint x: 329, startPoint y: 89, endPoint x: 324, endPoint y: 90, distance: 4.8
click at [329, 89] on button "×" at bounding box center [329, 88] width 12 height 12
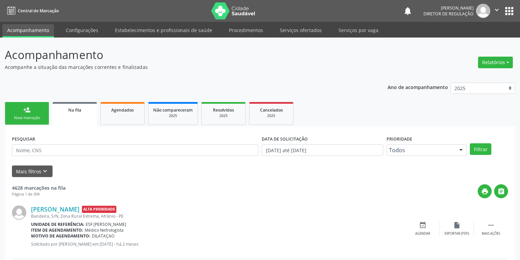
click at [38, 112] on link "person_add Nova marcação" at bounding box center [27, 113] width 44 height 23
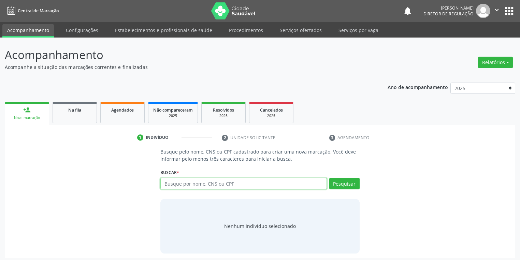
click at [168, 183] on input "text" at bounding box center [243, 184] width 166 height 12
type input "700808432285789"
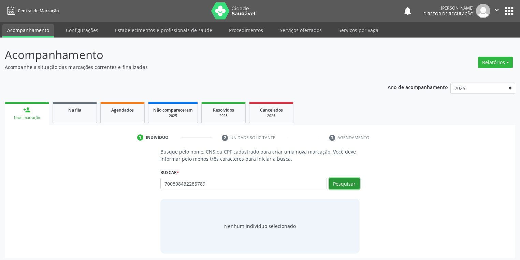
click at [347, 182] on button "Pesquisar" at bounding box center [344, 184] width 30 height 12
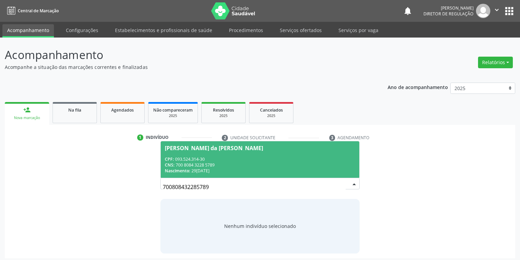
click at [218, 161] on div "CPF: 093.524.314-30" at bounding box center [260, 159] width 190 height 6
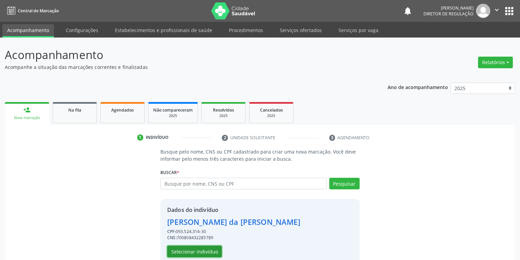
click at [188, 250] on button "Selecionar indivíduo" at bounding box center [194, 252] width 55 height 12
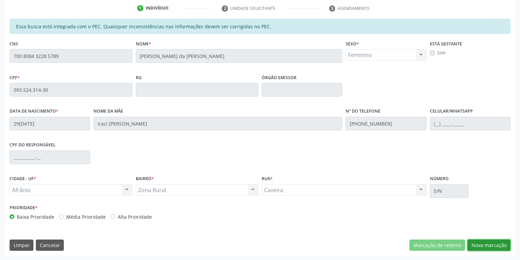
drag, startPoint x: 488, startPoint y: 245, endPoint x: 479, endPoint y: 241, distance: 10.1
click at [486, 245] on button "Nova marcação" at bounding box center [488, 245] width 43 height 12
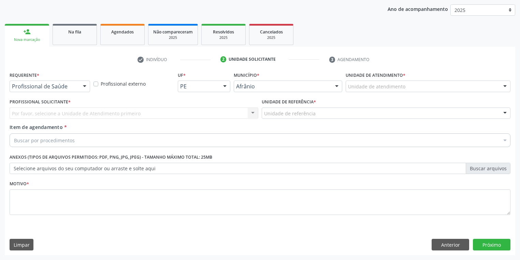
scroll to position [78, 0]
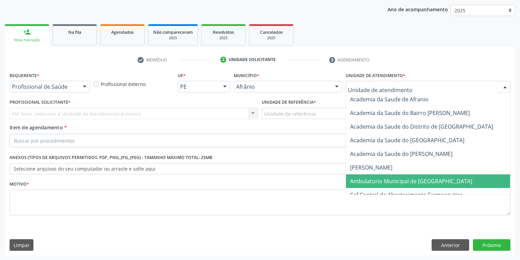
click at [371, 180] on span "Ambulatorio Municipal de [GEOGRAPHIC_DATA]" at bounding box center [411, 181] width 122 height 8
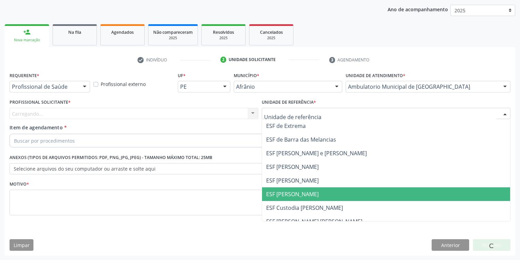
drag, startPoint x: 287, startPoint y: 192, endPoint x: 213, endPoint y: 166, distance: 79.0
click at [285, 193] on span "ESF [PERSON_NAME]" at bounding box center [292, 194] width 53 height 8
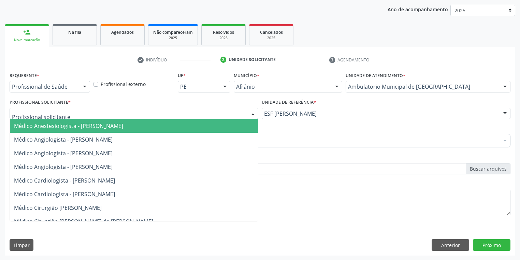
drag, startPoint x: 60, startPoint y: 114, endPoint x: 60, endPoint y: 119, distance: 5.5
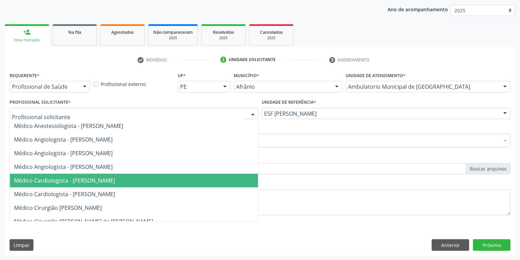
click at [70, 181] on span "Médico Cardiologista - [PERSON_NAME]" at bounding box center [64, 181] width 101 height 8
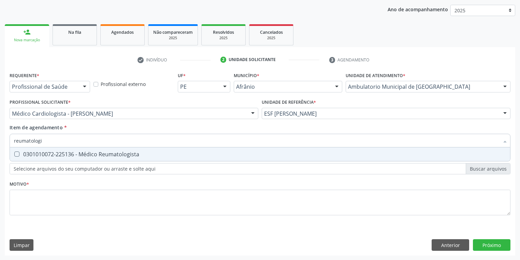
type input "reumatologis"
click at [31, 152] on div "0301010072-225136 - Médico Reumatologista" at bounding box center [260, 153] width 492 height 5
checkbox Reumatologista "true"
click at [32, 203] on div "Requerente * Profissional de Saúde Profissional de Saúde Paciente Nenhum result…" at bounding box center [260, 147] width 501 height 155
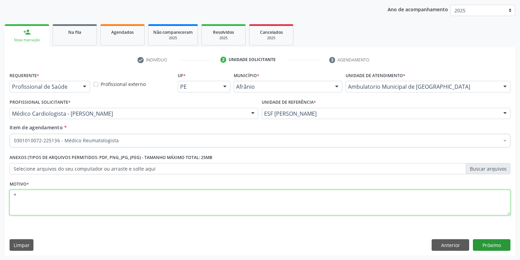
type textarea "*"
click at [487, 248] on button "Próximo" at bounding box center [492, 245] width 38 height 12
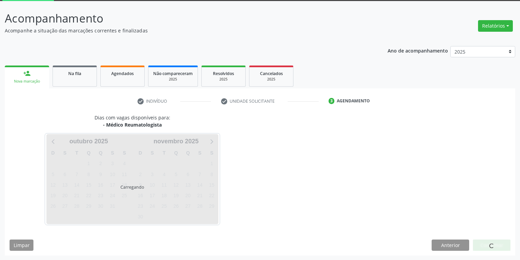
scroll to position [56, 0]
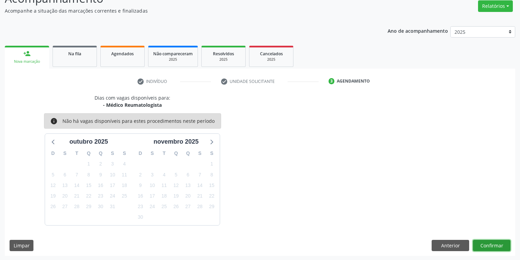
click at [480, 241] on button "Confirmar" at bounding box center [492, 246] width 38 height 12
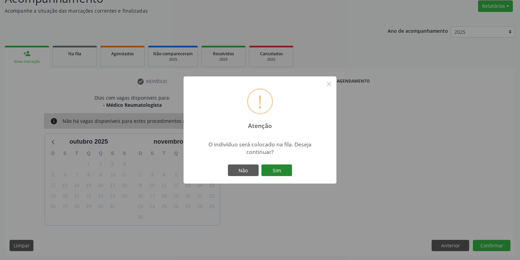
click at [277, 165] on button "Sim" at bounding box center [276, 170] width 31 height 12
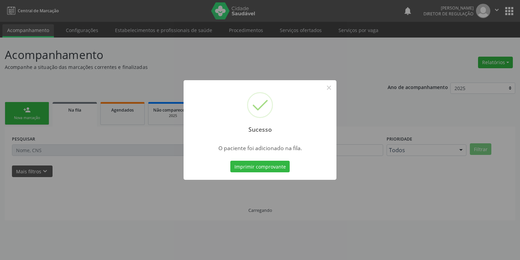
scroll to position [0, 0]
click at [330, 88] on button "×" at bounding box center [331, 88] width 12 height 12
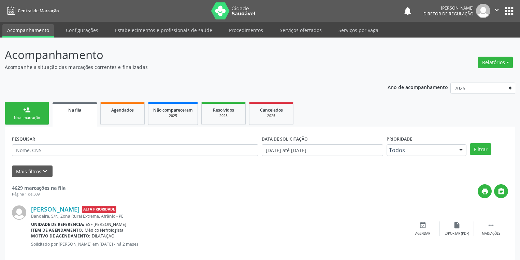
click at [39, 115] on div "Nova marcação" at bounding box center [27, 117] width 34 height 5
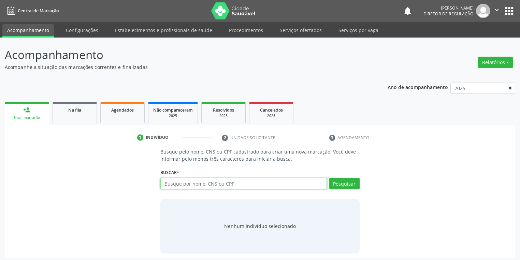
click at [176, 184] on input "text" at bounding box center [243, 184] width 166 height 12
type input "702103783114896"
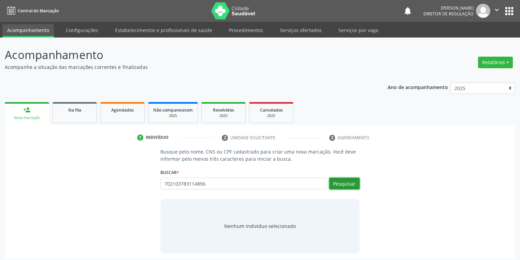
click at [338, 188] on button "Pesquisar" at bounding box center [344, 184] width 30 height 12
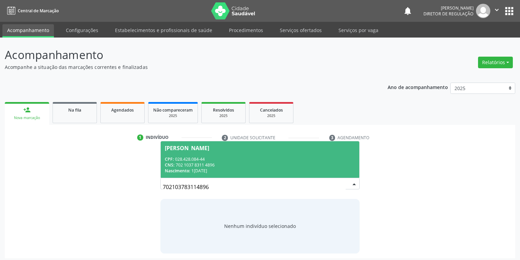
click at [210, 164] on div "CNS: 702 1037 8311 4896" at bounding box center [260, 165] width 190 height 6
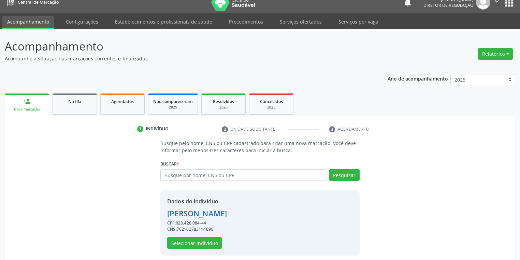
scroll to position [13, 0]
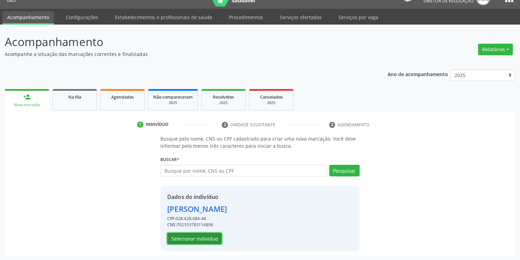
drag, startPoint x: 199, startPoint y: 238, endPoint x: 26, endPoint y: 5, distance: 289.4
click at [199, 236] on button "Selecionar indivíduo" at bounding box center [194, 239] width 55 height 12
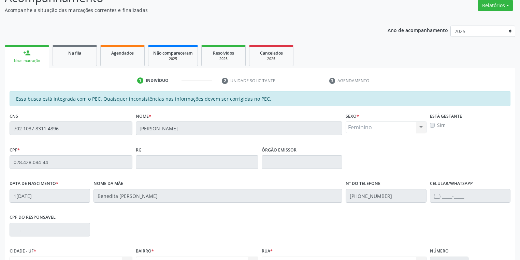
scroll to position [129, 0]
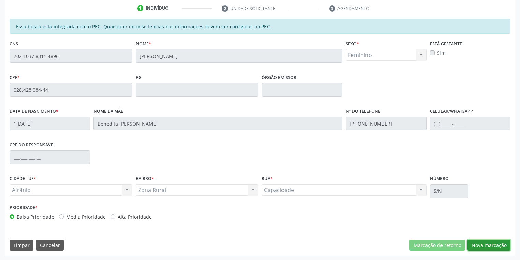
click at [485, 244] on button "Nova marcação" at bounding box center [488, 245] width 43 height 12
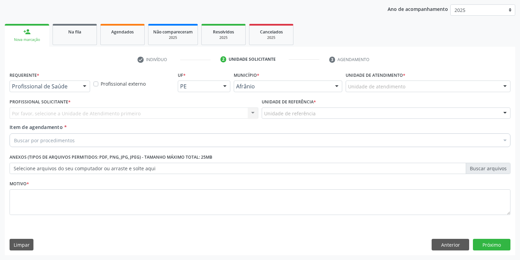
scroll to position [78, 0]
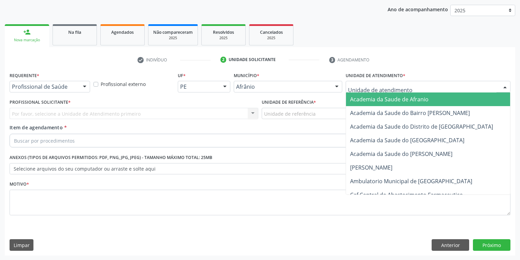
drag, startPoint x: 360, startPoint y: 89, endPoint x: 372, endPoint y: 118, distance: 31.5
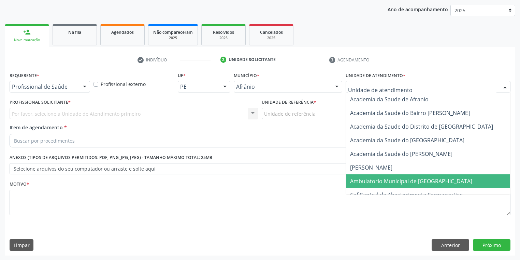
click at [382, 176] on span "Ambulatorio Municipal de [GEOGRAPHIC_DATA]" at bounding box center [429, 181] width 166 height 14
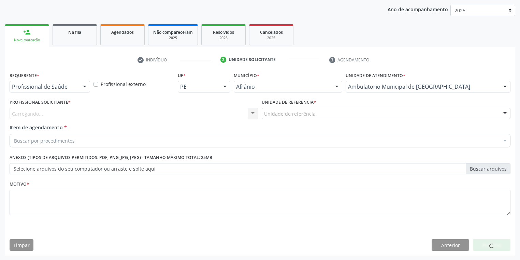
drag, startPoint x: 288, startPoint y: 114, endPoint x: 288, endPoint y: 140, distance: 25.6
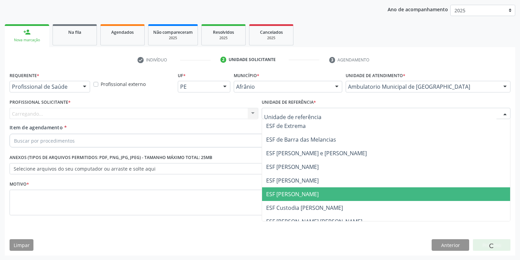
click at [296, 187] on span "ESF [PERSON_NAME]" at bounding box center [386, 194] width 248 height 14
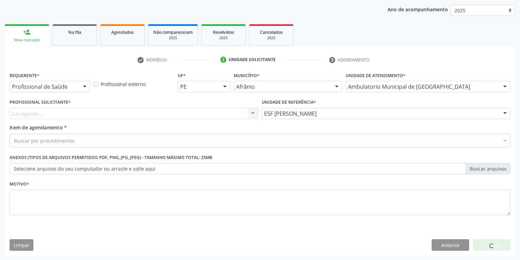
click at [56, 114] on div "Carregando... Nenhum resultado encontrado para: " " Não há nenhuma opção para s…" at bounding box center [134, 114] width 249 height 12
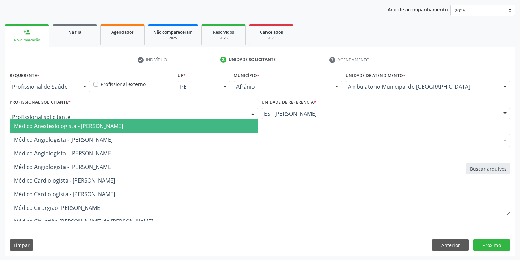
click at [64, 112] on div at bounding box center [134, 114] width 249 height 12
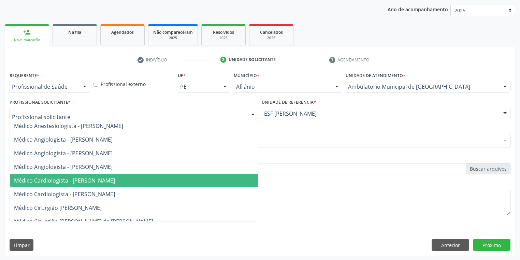
click at [80, 182] on span "Médico Cardiologista - [PERSON_NAME]" at bounding box center [64, 181] width 101 height 8
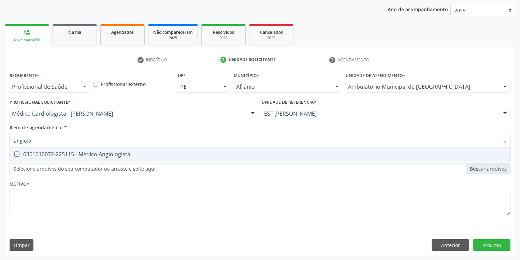
type input "angiolog"
drag, startPoint x: 48, startPoint y: 152, endPoint x: 45, endPoint y: 158, distance: 6.4
click at [46, 157] on div "0301010072-225115 - Médico Angiologista" at bounding box center [260, 153] width 492 height 5
checkbox Angiologista "true"
click at [20, 197] on div "Requerente * Profissional de Saúde Profissional de Saúde Paciente Nenhum result…" at bounding box center [260, 147] width 501 height 155
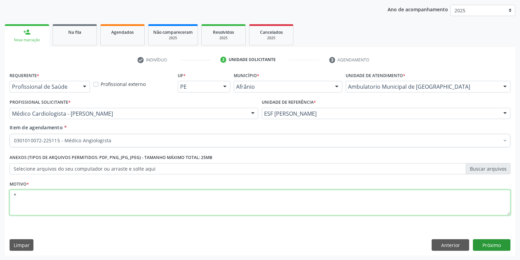
type textarea "*"
click at [480, 246] on button "Próximo" at bounding box center [492, 245] width 38 height 12
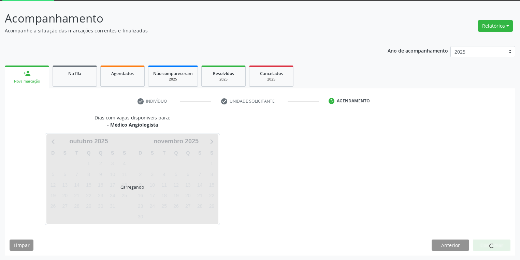
scroll to position [56, 0]
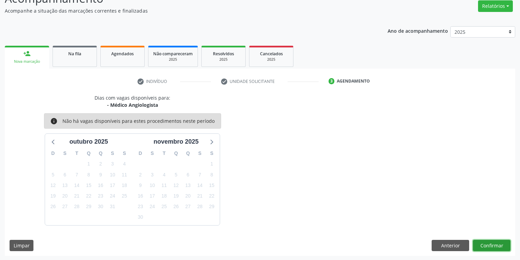
click at [478, 244] on button "Confirmar" at bounding box center [492, 246] width 38 height 12
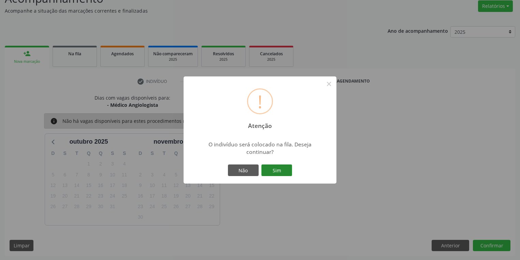
click at [278, 172] on button "Sim" at bounding box center [276, 170] width 31 height 12
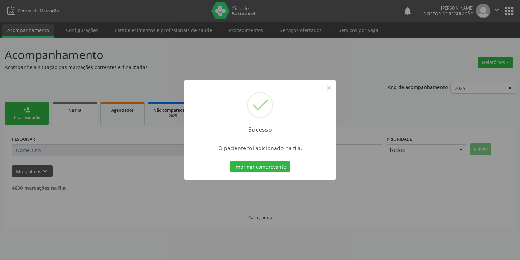
scroll to position [0, 0]
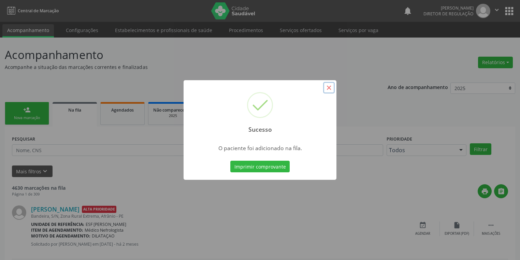
click at [328, 87] on button "×" at bounding box center [329, 88] width 12 height 12
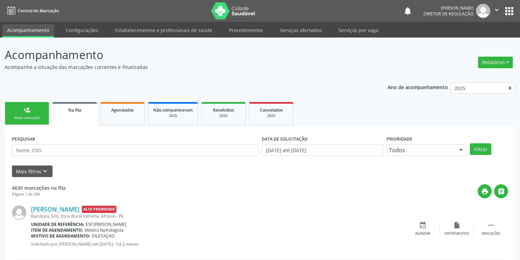
click at [21, 116] on div "Nova marcação" at bounding box center [27, 117] width 34 height 5
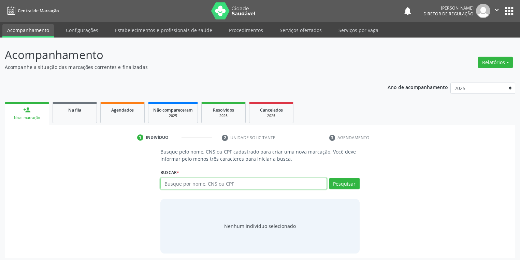
click at [177, 180] on input "text" at bounding box center [243, 184] width 166 height 12
type input "0"
type input "702103783114896"
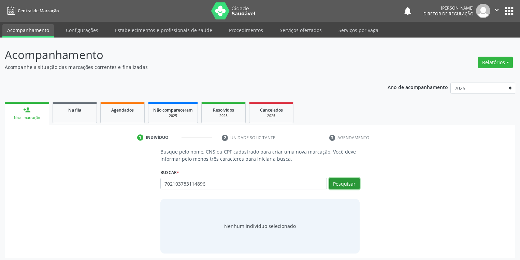
click at [345, 183] on button "Pesquisar" at bounding box center [344, 184] width 30 height 12
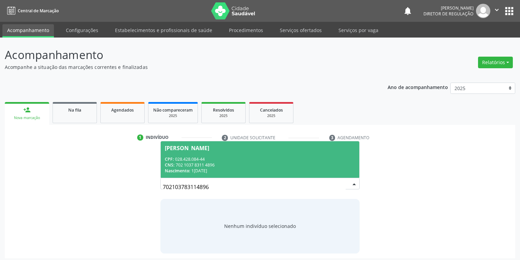
click at [260, 153] on span "Martinha Francelina Rodrigues CPF: 028.428.084-44 CNS: 702 1037 8311 4896 Nasci…" at bounding box center [260, 159] width 199 height 37
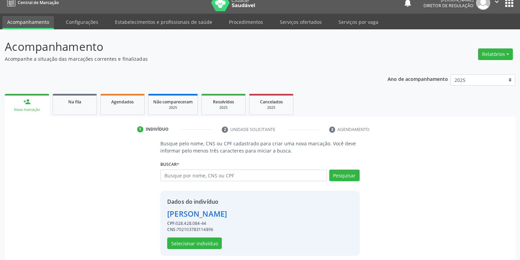
scroll to position [13, 0]
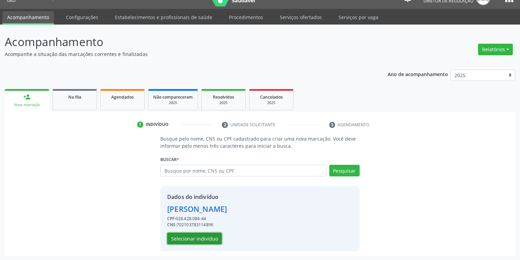
click at [195, 234] on button "Selecionar indivíduo" at bounding box center [194, 239] width 55 height 12
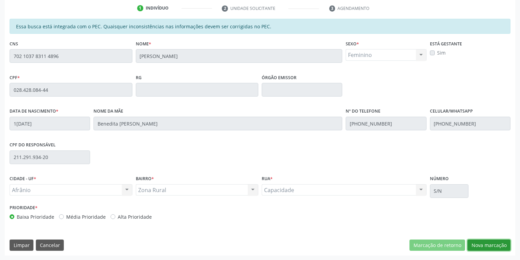
drag, startPoint x: 488, startPoint y: 246, endPoint x: 470, endPoint y: 242, distance: 17.9
click at [488, 246] on button "Nova marcação" at bounding box center [488, 245] width 43 height 12
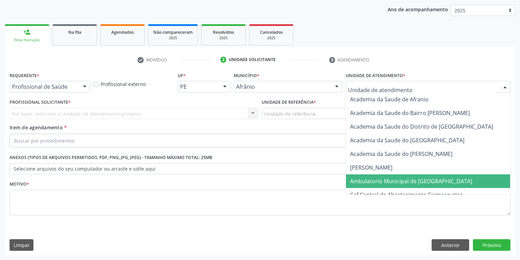
click at [370, 177] on span "Ambulatorio Municipal de [GEOGRAPHIC_DATA]" at bounding box center [411, 181] width 122 height 8
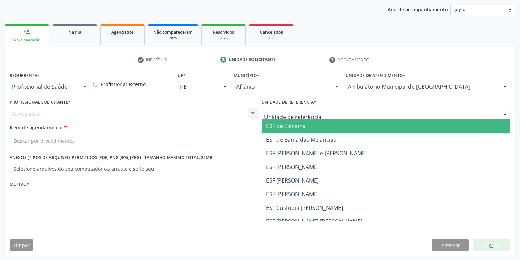
drag, startPoint x: 285, startPoint y: 114, endPoint x: 286, endPoint y: 151, distance: 37.6
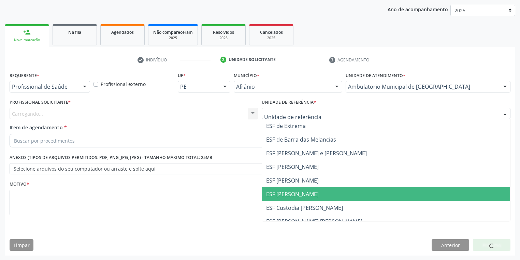
drag, startPoint x: 287, startPoint y: 194, endPoint x: 243, endPoint y: 183, distance: 45.7
click at [287, 194] on span "ESF [PERSON_NAME]" at bounding box center [292, 194] width 53 height 8
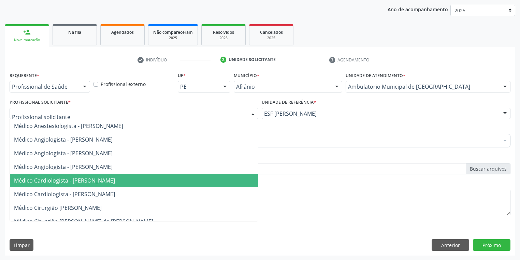
drag, startPoint x: 69, startPoint y: 180, endPoint x: 61, endPoint y: 175, distance: 9.6
click at [69, 180] on span "Médico Cardiologista - [PERSON_NAME]" at bounding box center [64, 181] width 101 height 8
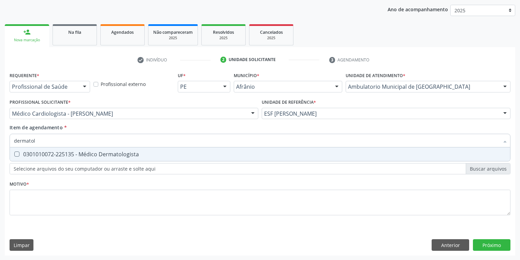
type input "dermatolo"
click at [53, 154] on div "0301010072-225135 - Médico Dermatologista" at bounding box center [260, 153] width 492 height 5
checkbox Dermatologista "true"
click at [46, 201] on div "Requerente * Profissional de Saúde Profissional de Saúde Paciente Nenhum result…" at bounding box center [260, 147] width 501 height 155
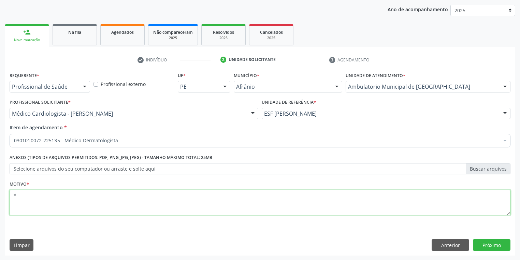
type textarea "*"
click at [489, 248] on button "Próximo" at bounding box center [492, 245] width 38 height 12
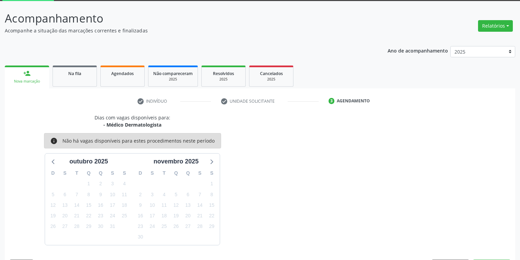
scroll to position [56, 0]
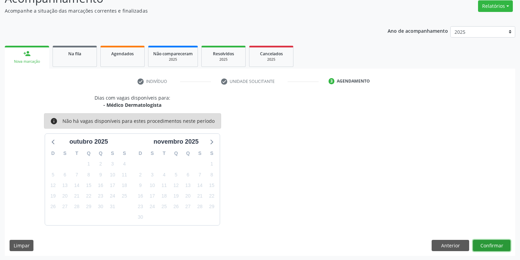
drag, startPoint x: 487, startPoint y: 244, endPoint x: 480, endPoint y: 225, distance: 20.4
click at [483, 237] on div "Dias com vagas disponíveis para: - Médico Dermatologista info Não há vagas disp…" at bounding box center [260, 175] width 510 height 162
click at [485, 245] on button "Confirmar" at bounding box center [492, 246] width 38 height 12
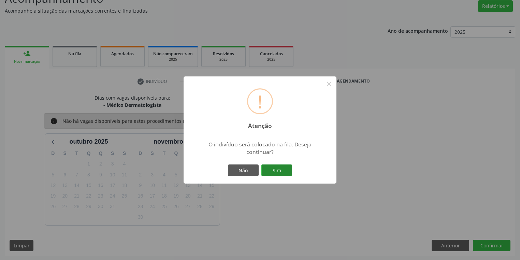
click at [280, 170] on button "Sim" at bounding box center [276, 170] width 31 height 12
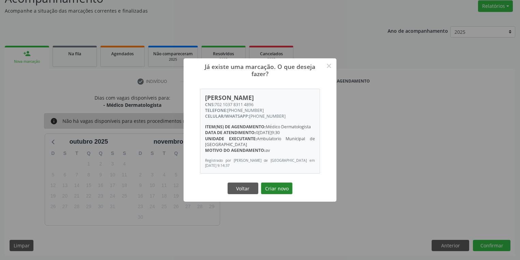
click at [282, 187] on button "Criar novo" at bounding box center [276, 189] width 31 height 12
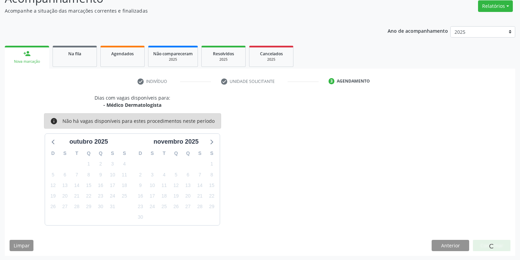
scroll to position [0, 0]
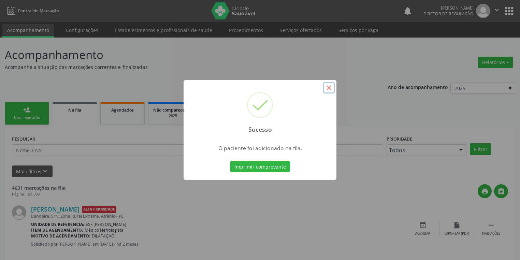
click at [329, 89] on button "×" at bounding box center [329, 88] width 12 height 12
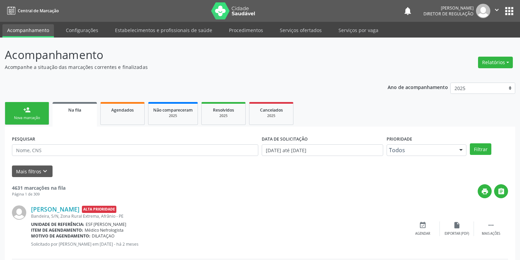
click at [32, 120] on link "person_add Nova marcação" at bounding box center [27, 113] width 44 height 23
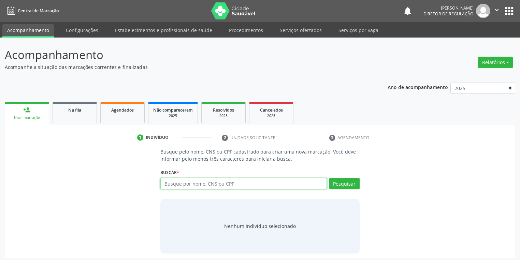
click at [186, 184] on input "text" at bounding box center [243, 184] width 166 height 12
type input "39826082449"
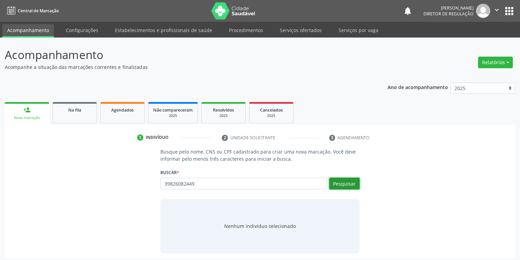
click at [340, 187] on button "Pesquisar" at bounding box center [344, 184] width 30 height 12
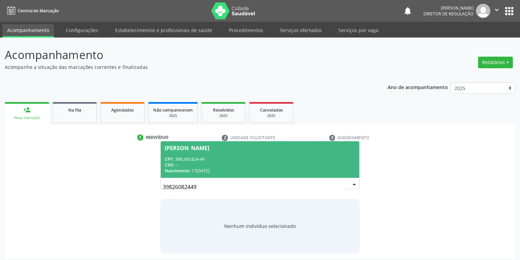
click at [259, 160] on div "CPF: 398.260.824-49" at bounding box center [260, 159] width 190 height 6
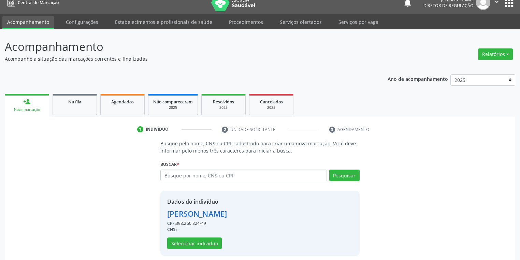
scroll to position [13, 0]
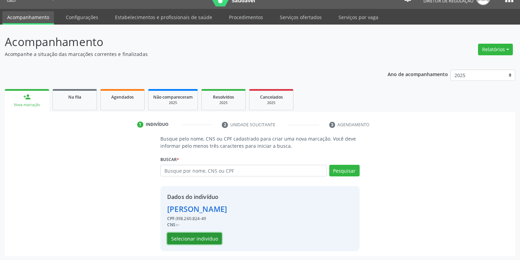
click at [181, 237] on button "Selecionar indivíduo" at bounding box center [194, 239] width 55 height 12
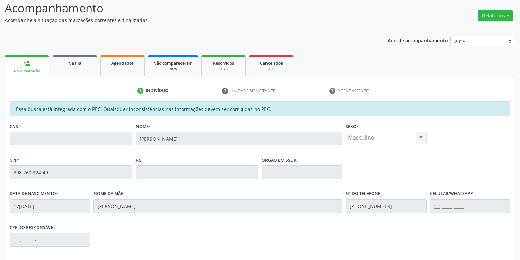
scroll to position [129, 0]
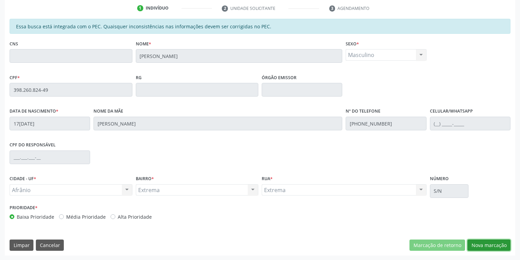
click at [474, 242] on button "Nova marcação" at bounding box center [488, 245] width 43 height 12
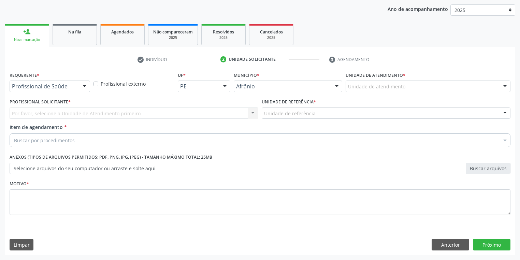
scroll to position [78, 0]
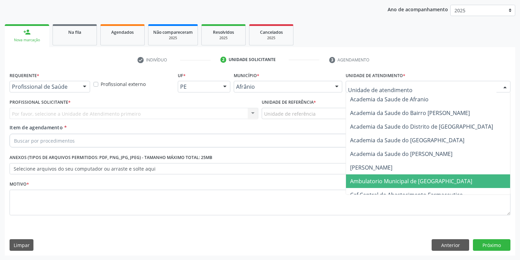
drag, startPoint x: 360, startPoint y: 177, endPoint x: 326, endPoint y: 170, distance: 34.5
click at [360, 177] on span "Ambulatorio Municipal de [GEOGRAPHIC_DATA]" at bounding box center [411, 181] width 122 height 8
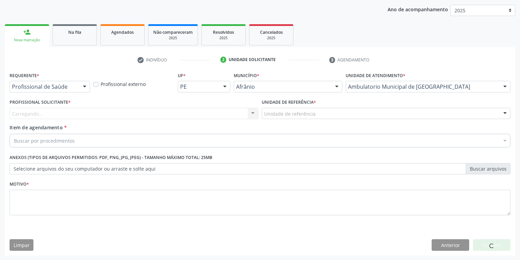
drag, startPoint x: 274, startPoint y: 105, endPoint x: 274, endPoint y: 109, distance: 4.1
click at [274, 105] on label "Unidade de referência *" at bounding box center [289, 102] width 54 height 11
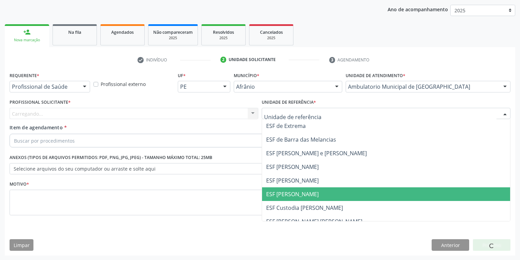
click at [289, 199] on span "ESF [PERSON_NAME]" at bounding box center [386, 194] width 248 height 14
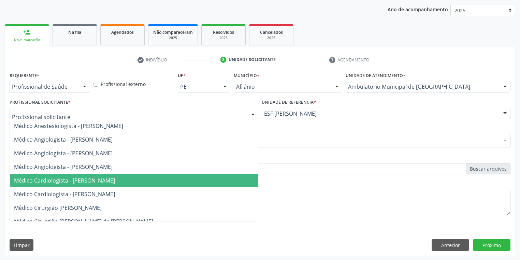
click at [71, 179] on span "Médico Cardiologista - [PERSON_NAME]" at bounding box center [64, 181] width 101 height 8
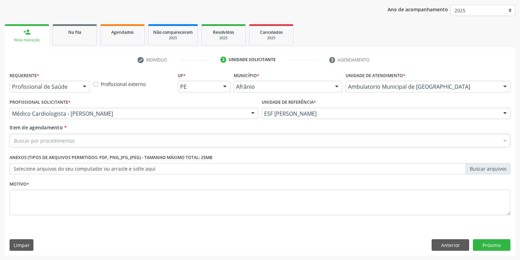
click at [35, 134] on div "Buscar por procedimentos" at bounding box center [260, 141] width 501 height 14
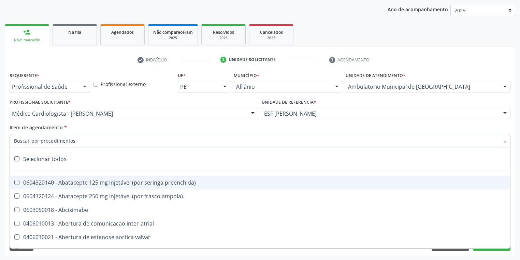
click at [35, 139] on input "Item de agendamento *" at bounding box center [256, 141] width 485 height 14
type input "m"
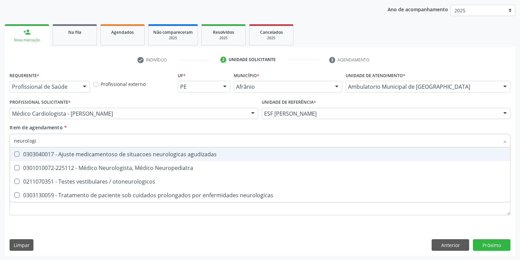
type input "neurologis"
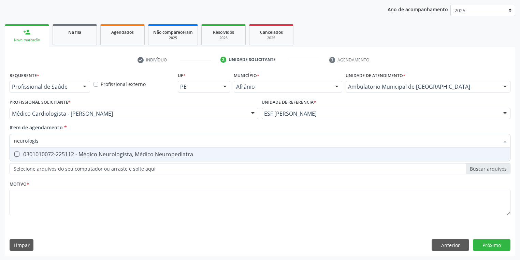
click at [43, 161] on span "0301010072-225112 - Médico Neurologista, Médico Neuropediatra" at bounding box center [260, 154] width 500 height 14
checkbox Neuropediatra "true"
click at [30, 195] on div "Requerente * Profissional de Saúde Profissional de Saúde Paciente Nenhum result…" at bounding box center [260, 147] width 501 height 155
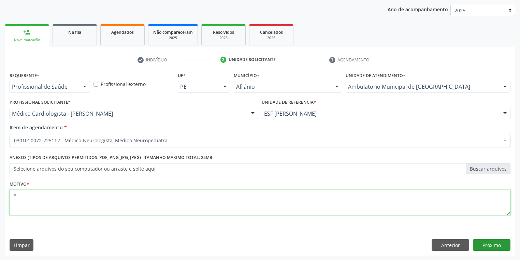
type textarea "*"
click at [488, 243] on button "Próximo" at bounding box center [492, 245] width 38 height 12
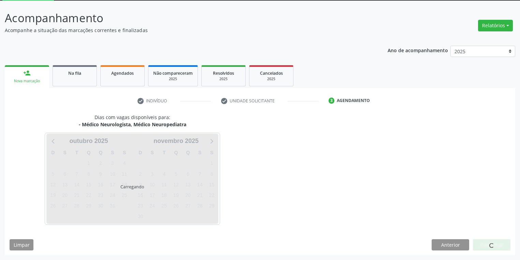
scroll to position [37, 0]
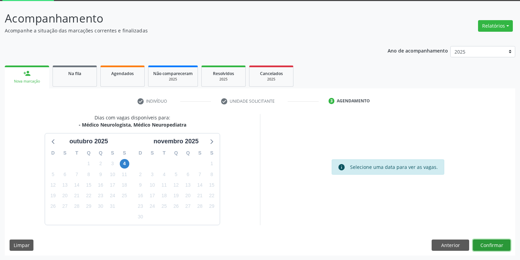
click at [478, 245] on button "Confirmar" at bounding box center [492, 245] width 38 height 12
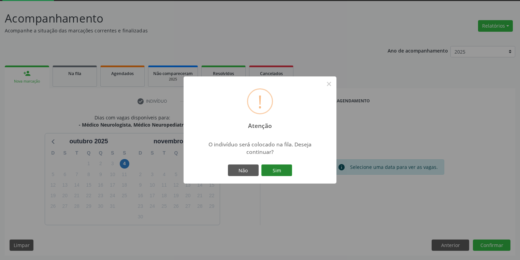
click at [283, 173] on button "Sim" at bounding box center [276, 170] width 31 height 12
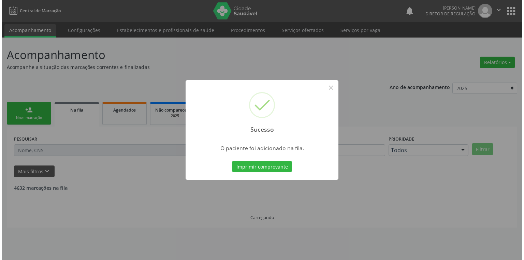
scroll to position [0, 0]
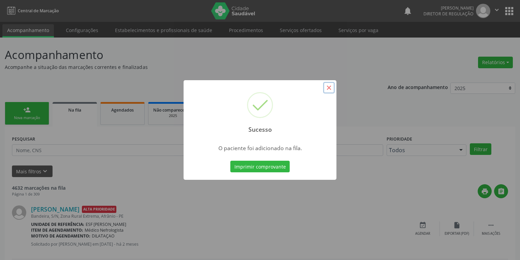
drag, startPoint x: 332, startPoint y: 87, endPoint x: 318, endPoint y: 83, distance: 14.5
click at [331, 87] on button "×" at bounding box center [329, 88] width 12 height 12
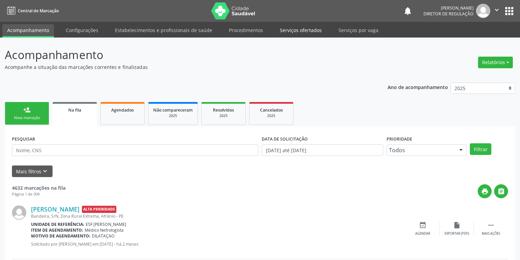
click at [288, 34] on link "Serviços ofertados" at bounding box center [301, 30] width 52 height 12
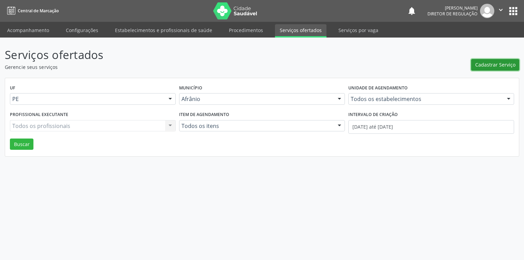
click at [484, 67] on span "Cadastrar Serviço" at bounding box center [495, 64] width 40 height 7
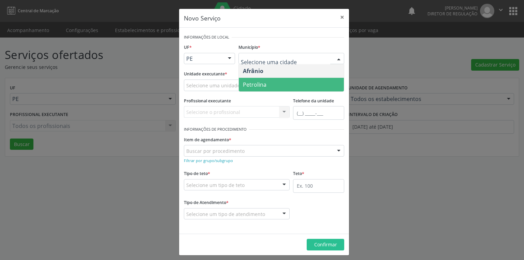
drag, startPoint x: 256, startPoint y: 81, endPoint x: 230, endPoint y: 82, distance: 25.9
click at [255, 81] on span "Petrolina" at bounding box center [255, 85] width 24 height 8
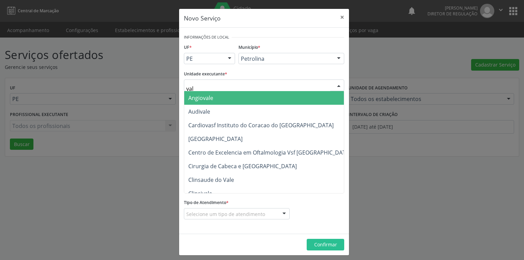
type input "vale"
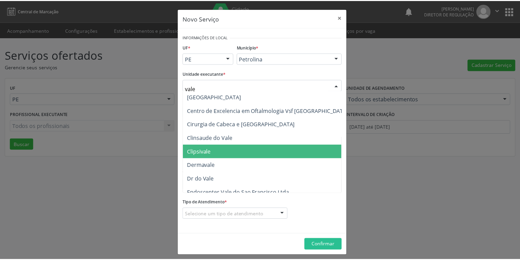
scroll to position [55, 0]
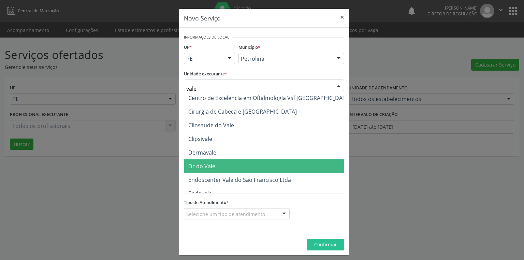
click at [228, 167] on span "Dr do Vale" at bounding box center [269, 166] width 171 height 14
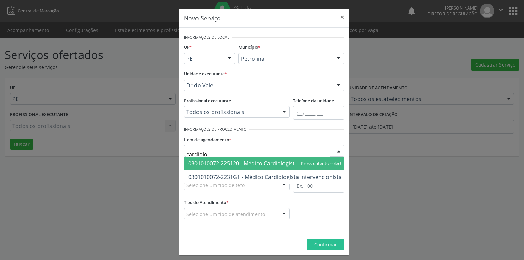
type input "cardiolog"
click at [263, 165] on span "0301010072-225120 - Médico Cardiologista" at bounding box center [243, 164] width 110 height 8
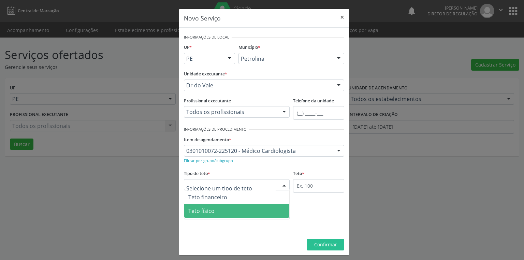
click at [217, 212] on span "Teto físico" at bounding box center [236, 211] width 105 height 14
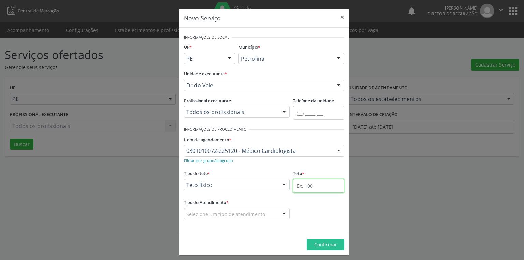
click at [300, 183] on input "text" at bounding box center [318, 186] width 51 height 14
type input "1"
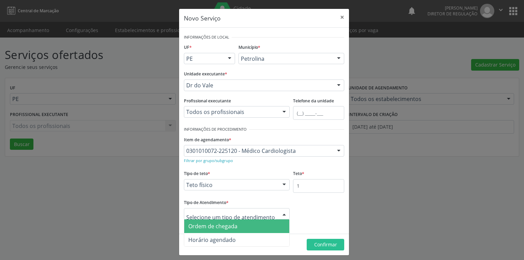
drag, startPoint x: 235, startPoint y: 209, endPoint x: 233, endPoint y: 215, distance: 6.0
click at [234, 209] on div at bounding box center [237, 214] width 106 height 12
click at [228, 229] on span "Ordem de chegada" at bounding box center [212, 226] width 49 height 8
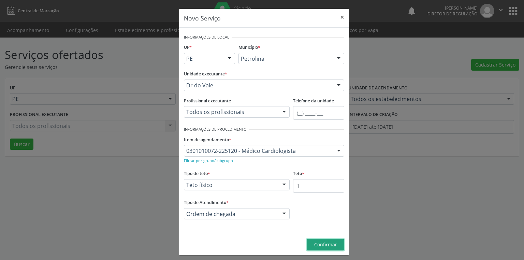
click at [322, 246] on span "Confirmar" at bounding box center [325, 244] width 23 height 6
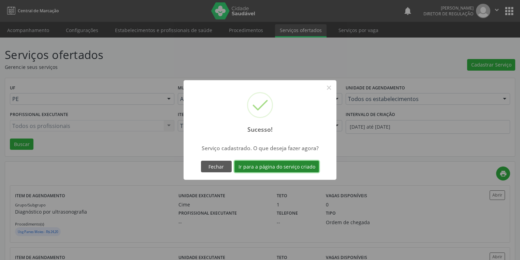
click at [281, 162] on button "Ir para a página do serviço criado" at bounding box center [276, 167] width 85 height 12
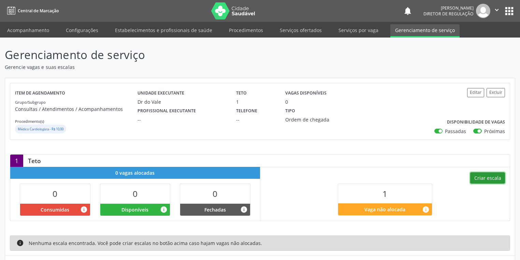
click at [481, 177] on button "Criar escala" at bounding box center [487, 178] width 35 height 12
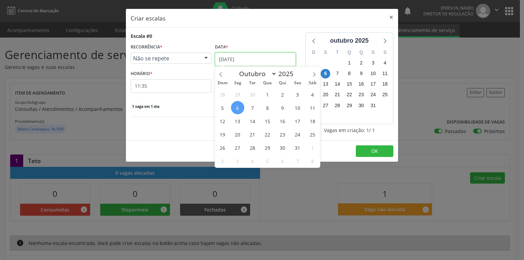
click at [236, 60] on input "06[DATE]" at bounding box center [255, 60] width 81 height 14
click at [286, 110] on span "9" at bounding box center [282, 107] width 13 height 13
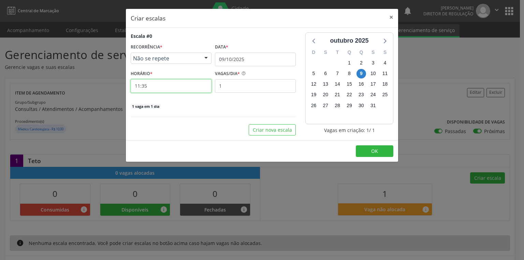
click at [159, 89] on input "11:35" at bounding box center [171, 86] width 81 height 14
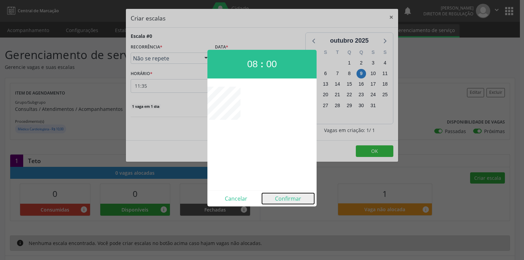
drag, startPoint x: 285, startPoint y: 197, endPoint x: 292, endPoint y: 189, distance: 10.4
click at [285, 197] on button "Confirmar" at bounding box center [288, 198] width 52 height 11
type input "08:00"
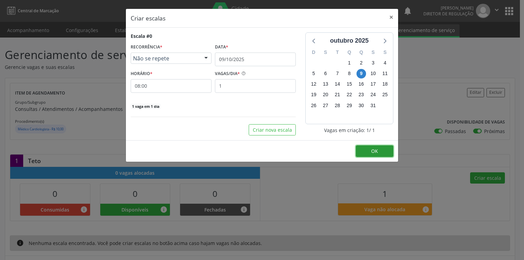
click at [369, 149] on button "OK" at bounding box center [375, 151] width 38 height 12
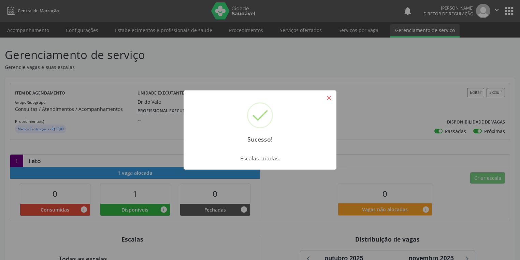
click at [330, 100] on button "×" at bounding box center [329, 98] width 12 height 12
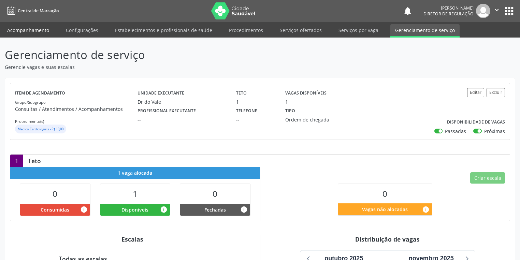
click at [35, 31] on link "Acompanhamento" at bounding box center [28, 30] width 52 height 12
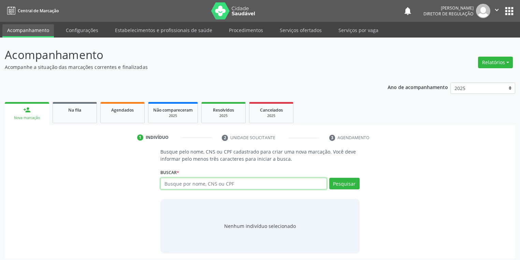
click at [175, 183] on input "text" at bounding box center [243, 184] width 166 height 12
type input "06447308462"
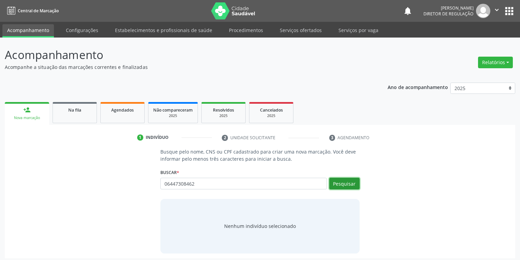
click at [344, 184] on button "Pesquisar" at bounding box center [344, 184] width 30 height 12
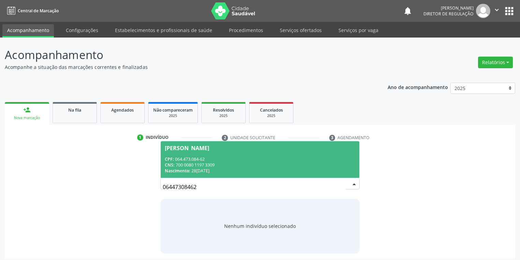
click at [206, 158] on div "CPF: 064.473.084-62" at bounding box center [260, 159] width 190 height 6
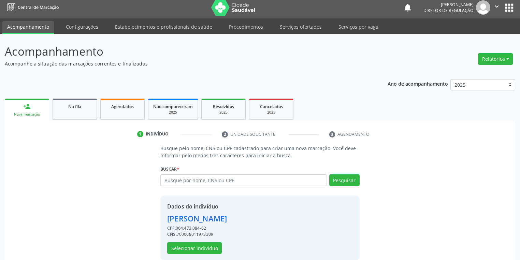
scroll to position [13, 0]
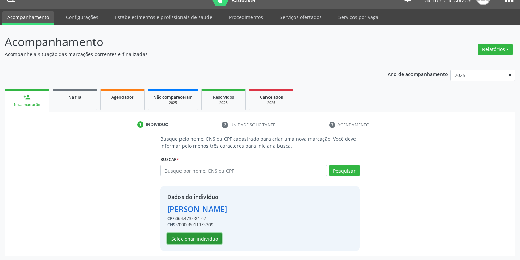
click at [195, 237] on button "Selecionar indivíduo" at bounding box center [194, 239] width 55 height 12
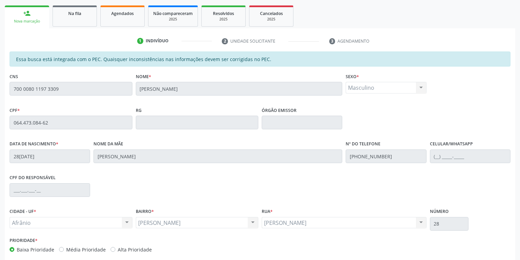
scroll to position [129, 0]
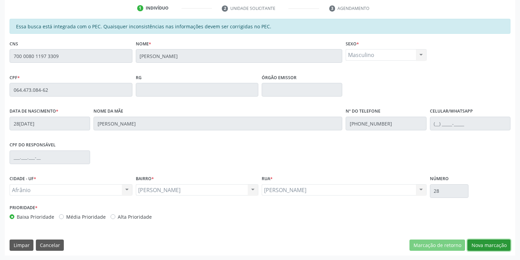
click at [475, 246] on button "Nova marcação" at bounding box center [488, 245] width 43 height 12
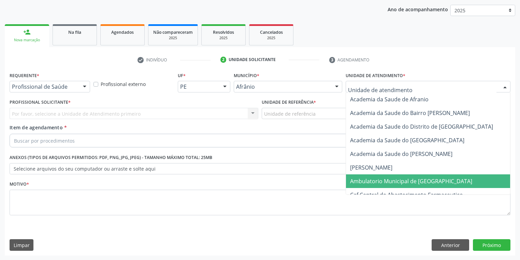
click at [364, 176] on span "Ambulatorio Municipal de [GEOGRAPHIC_DATA]" at bounding box center [429, 181] width 166 height 14
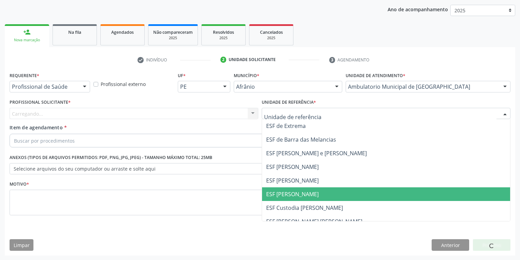
drag, startPoint x: 285, startPoint y: 190, endPoint x: 209, endPoint y: 158, distance: 82.7
click at [285, 191] on span "ESF [PERSON_NAME]" at bounding box center [292, 194] width 53 height 8
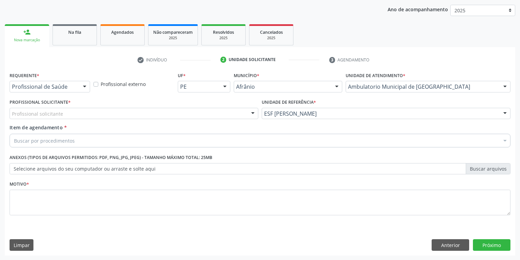
click at [97, 109] on div "Profissional solicitante" at bounding box center [134, 114] width 249 height 12
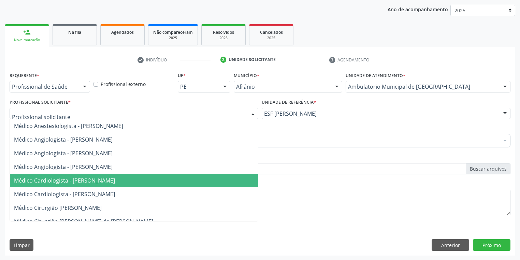
drag, startPoint x: 99, startPoint y: 178, endPoint x: 95, endPoint y: 176, distance: 4.4
click at [99, 178] on span "Médico Cardiologista - [PERSON_NAME]" at bounding box center [64, 181] width 101 height 8
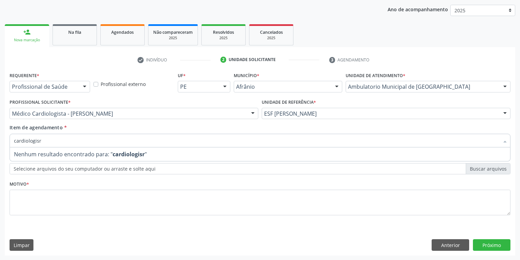
type input "cardiologis"
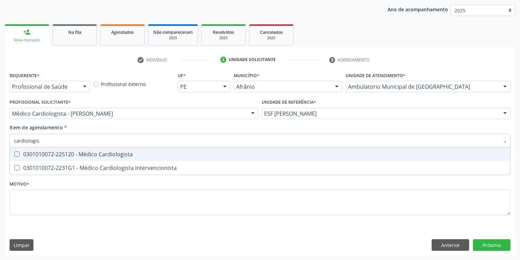
click at [45, 154] on div "0301010072-225120 - Médico Cardiologista" at bounding box center [260, 153] width 492 height 5
checkbox Cardiologista "true"
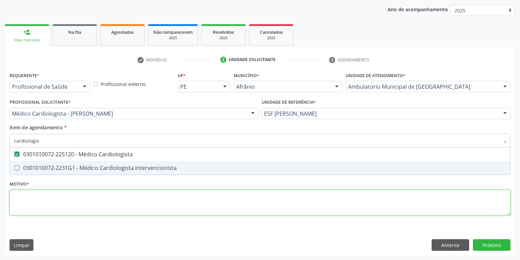
click at [35, 205] on div "Requerente * Profissional de Saúde Profissional de Saúde Paciente Nenhum result…" at bounding box center [260, 147] width 501 height 155
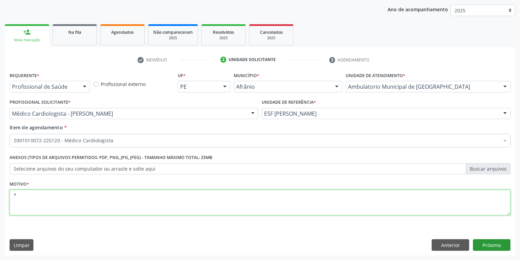
type textarea "*"
click at [484, 242] on button "Próximo" at bounding box center [492, 245] width 38 height 12
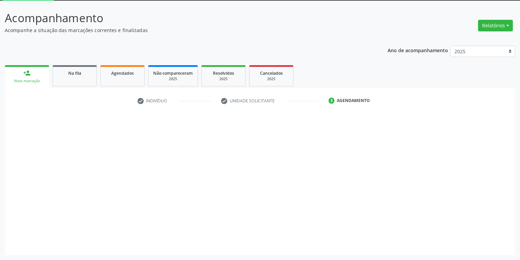
scroll to position [37, 0]
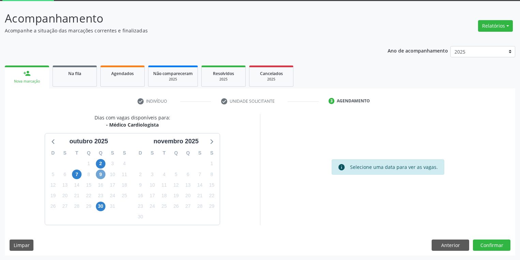
click at [99, 172] on span "9" at bounding box center [101, 175] width 10 height 10
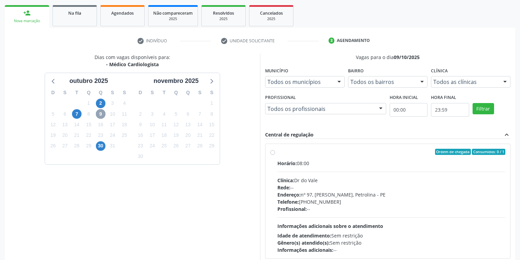
scroll to position [118, 0]
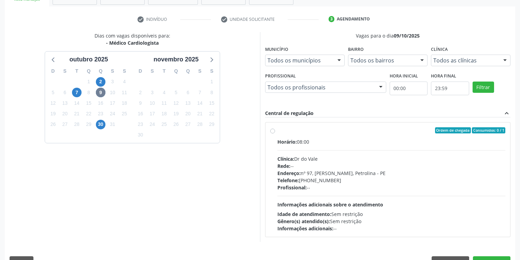
click at [382, 201] on span "Informações adicionais sobre o atendimento" at bounding box center [330, 204] width 106 height 6
click at [275, 133] on input "Ordem de chegada Consumidos: 0 / 1 Horário: 08:00 Clínica: Dr do Vale Rede: -- …" at bounding box center [272, 130] width 5 height 6
radio input "true"
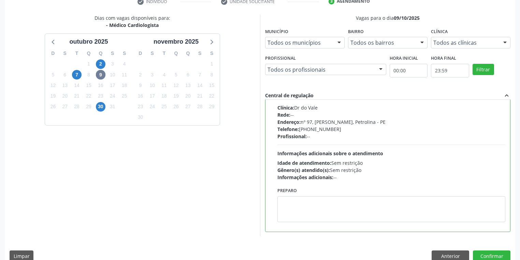
scroll to position [146, 0]
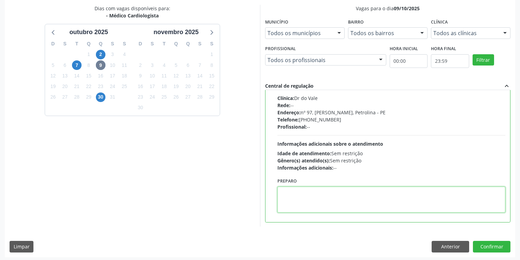
click at [295, 199] on textarea at bounding box center [391, 200] width 228 height 26
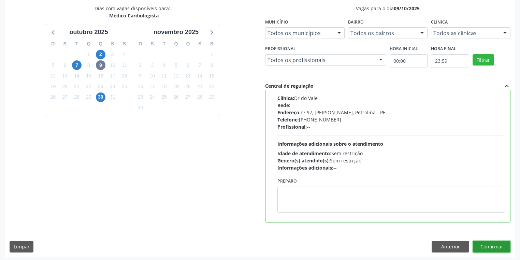
click at [486, 247] on button "Confirmar" at bounding box center [492, 247] width 38 height 12
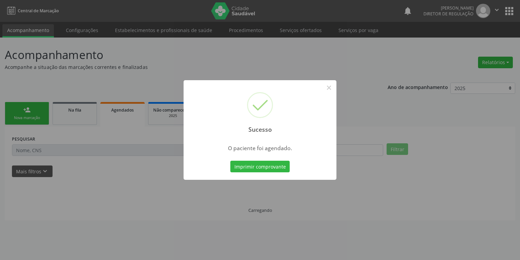
scroll to position [0, 0]
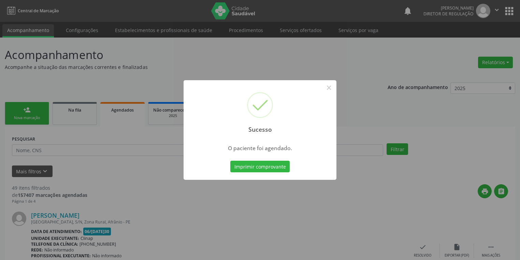
click at [272, 168] on button "Imprimir comprovante" at bounding box center [259, 167] width 59 height 12
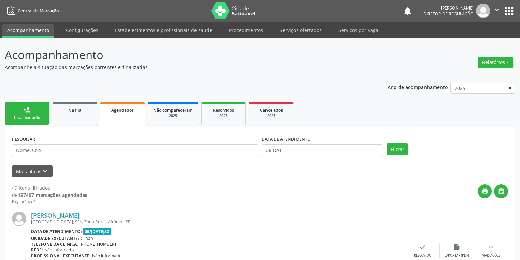
click at [28, 122] on link "person_add Nova marcação" at bounding box center [27, 113] width 44 height 23
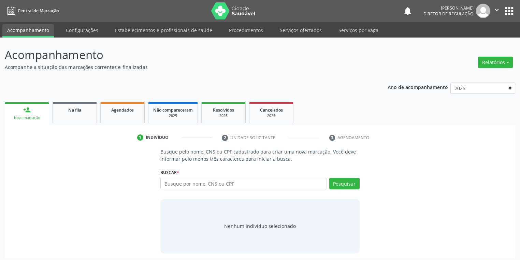
click at [28, 121] on link "person_add Nova marcação" at bounding box center [27, 113] width 44 height 23
click at [181, 181] on input "text" at bounding box center [243, 184] width 166 height 12
type input "705004252375356"
click at [341, 184] on button "Pesquisar" at bounding box center [344, 184] width 30 height 12
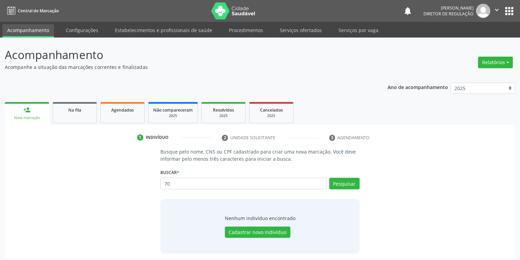
type input "7"
type input "17591598406"
click at [349, 185] on button "Pesquisar" at bounding box center [344, 184] width 30 height 12
type input "17591598406"
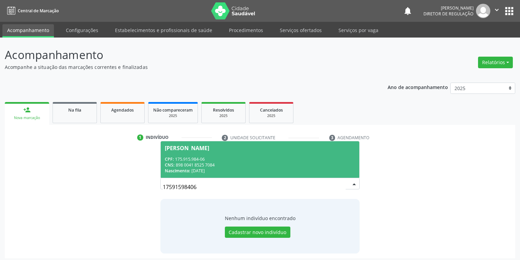
click at [222, 160] on div "CPF: 175.915.984-06" at bounding box center [260, 159] width 190 height 6
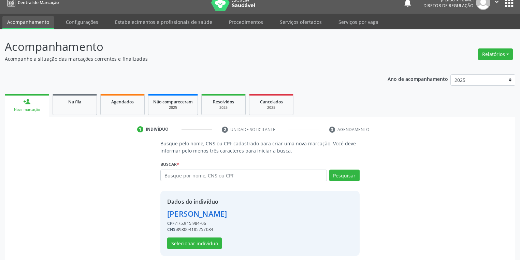
scroll to position [13, 0]
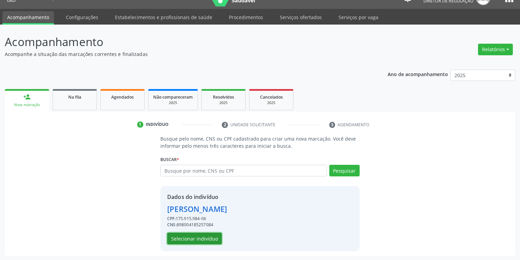
click at [196, 240] on button "Selecionar indivíduo" at bounding box center [194, 239] width 55 height 12
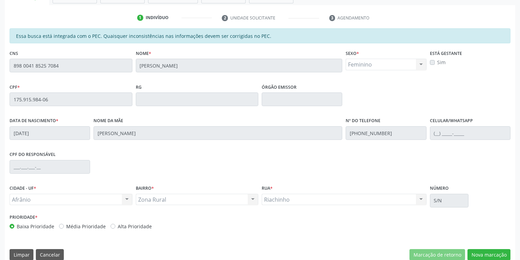
scroll to position [129, 0]
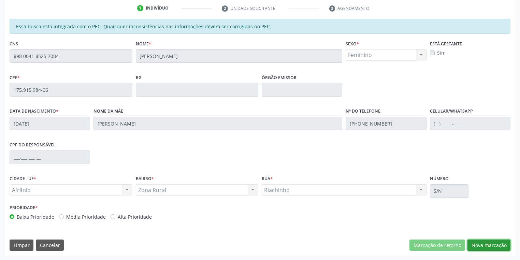
drag, startPoint x: 482, startPoint y: 244, endPoint x: 426, endPoint y: 256, distance: 56.9
click at [481, 244] on button "Nova marcação" at bounding box center [488, 245] width 43 height 12
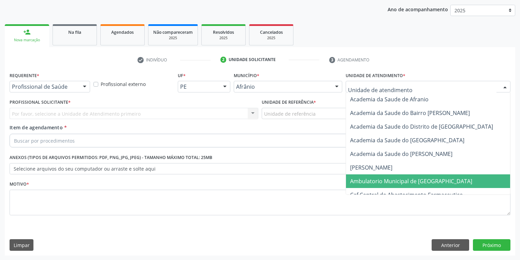
drag, startPoint x: 366, startPoint y: 181, endPoint x: 341, endPoint y: 168, distance: 27.3
click at [365, 181] on span "Ambulatorio Municipal de [GEOGRAPHIC_DATA]" at bounding box center [411, 181] width 122 height 8
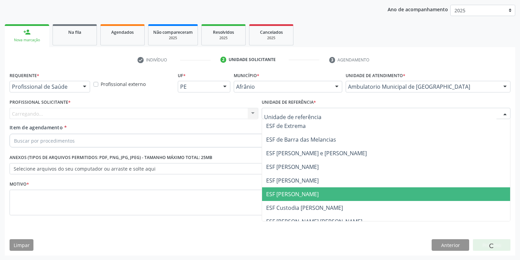
click at [287, 194] on span "ESF [PERSON_NAME]" at bounding box center [292, 194] width 53 height 8
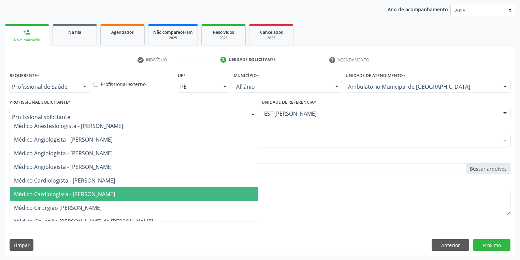
click at [50, 191] on span "Médico Cardiologista - [PERSON_NAME]" at bounding box center [64, 194] width 101 height 8
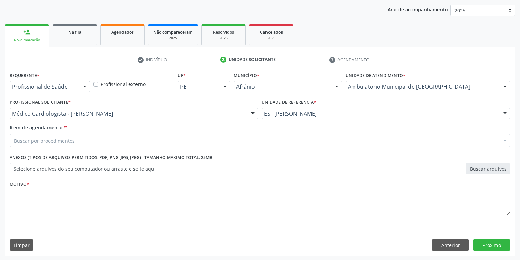
click at [43, 136] on div "Buscar por procedimentos" at bounding box center [260, 141] width 501 height 14
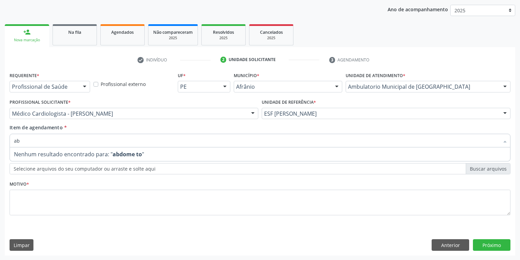
type input "a"
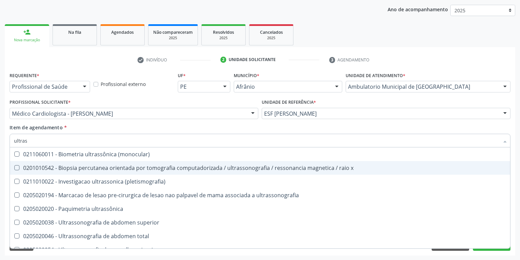
type input "ultrass"
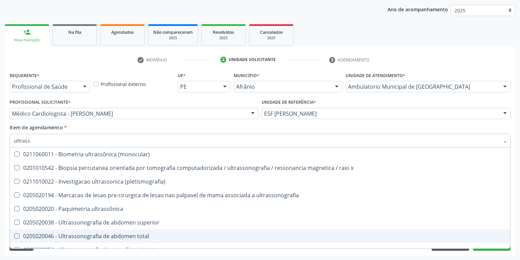
click at [93, 233] on div "0205020046 - Ultrassonografia de abdomen total" at bounding box center [260, 235] width 492 height 5
checkbox total "true"
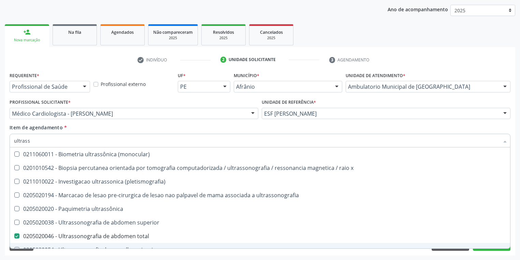
click at [64, 253] on div "Requerente * Profissional de Saúde Profissional de Saúde Paciente Nenhum result…" at bounding box center [260, 162] width 510 height 185
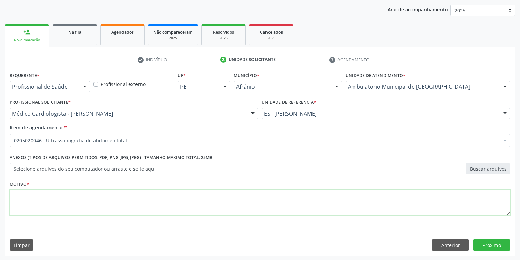
click at [33, 197] on textarea at bounding box center [260, 203] width 501 height 26
type textarea "*"
click at [490, 243] on button "Próximo" at bounding box center [492, 245] width 38 height 12
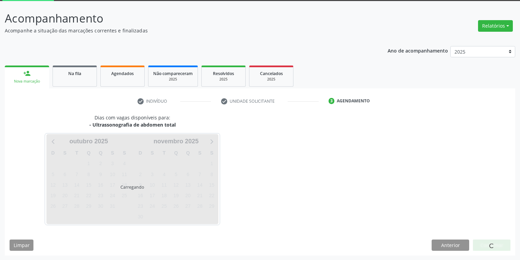
scroll to position [56, 0]
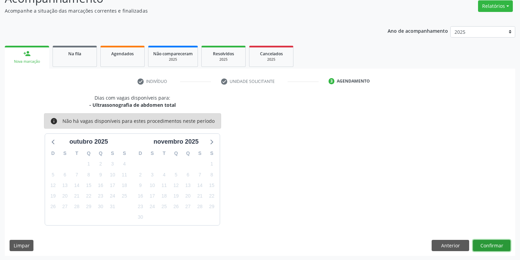
click at [485, 244] on button "Confirmar" at bounding box center [492, 246] width 38 height 12
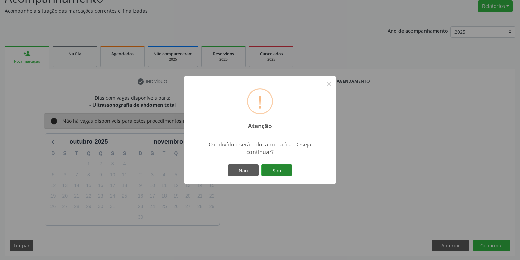
click at [282, 171] on button "Sim" at bounding box center [276, 170] width 31 height 12
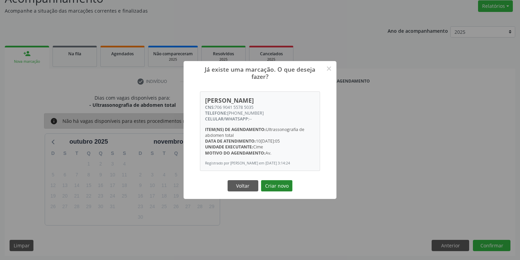
click at [282, 186] on button "Criar novo" at bounding box center [276, 186] width 31 height 12
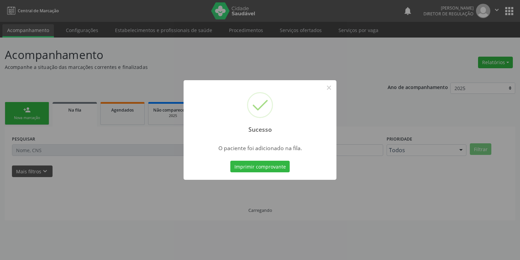
scroll to position [0, 0]
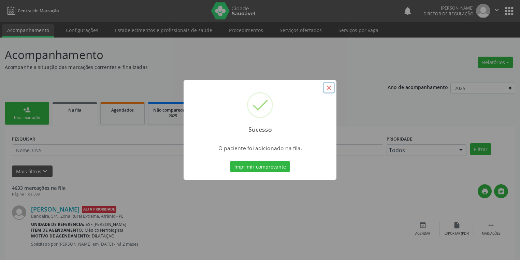
click at [333, 90] on button "×" at bounding box center [329, 88] width 12 height 12
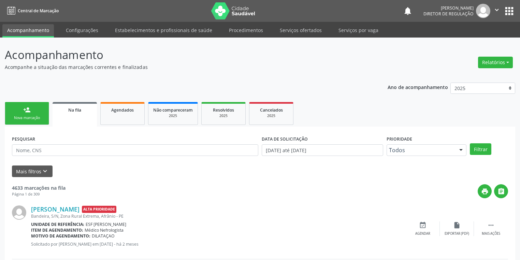
click at [19, 122] on link "person_add Nova marcação" at bounding box center [27, 113] width 44 height 23
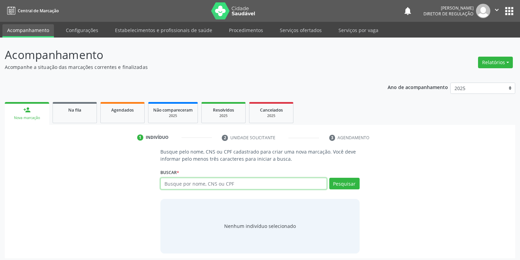
click at [172, 184] on input "text" at bounding box center [243, 184] width 166 height 12
type input "03406164404"
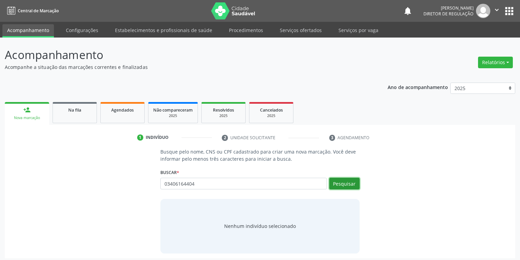
click at [346, 181] on button "Pesquisar" at bounding box center [344, 184] width 30 height 12
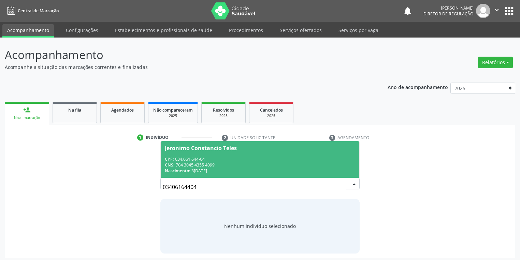
click at [234, 158] on div "CPF: 034.061.644-04" at bounding box center [260, 159] width 190 height 6
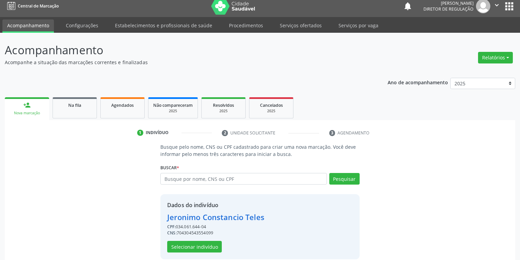
scroll to position [13, 0]
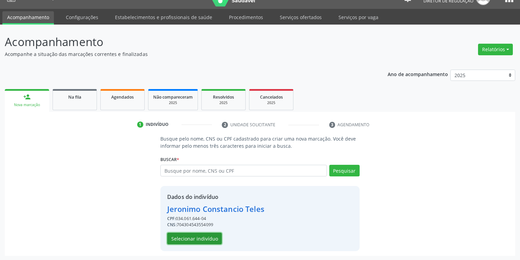
click at [195, 238] on button "Selecionar indivíduo" at bounding box center [194, 239] width 55 height 12
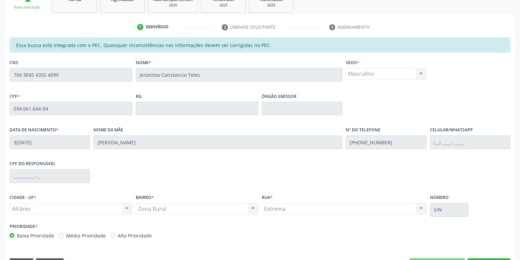
scroll to position [122, 0]
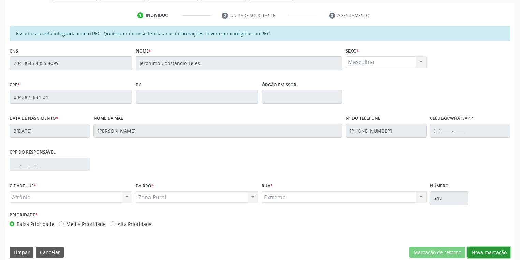
drag, startPoint x: 480, startPoint y: 250, endPoint x: 430, endPoint y: 246, distance: 51.0
click at [479, 250] on button "Nova marcação" at bounding box center [488, 253] width 43 height 12
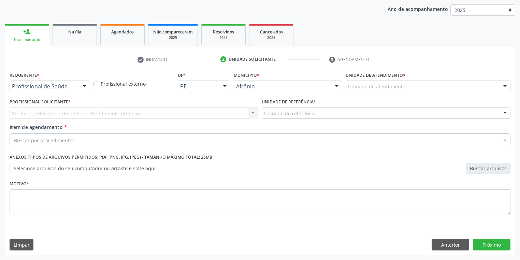
scroll to position [78, 0]
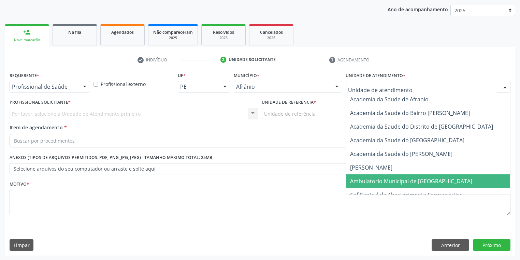
click at [378, 177] on span "Ambulatorio Municipal de [GEOGRAPHIC_DATA]" at bounding box center [411, 181] width 122 height 8
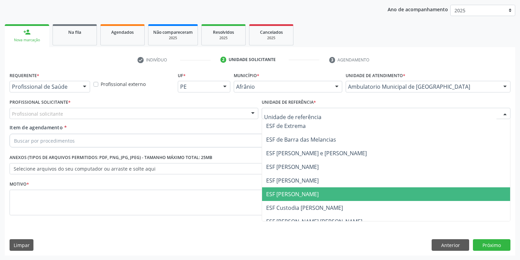
click at [287, 194] on span "ESF [PERSON_NAME]" at bounding box center [292, 194] width 53 height 8
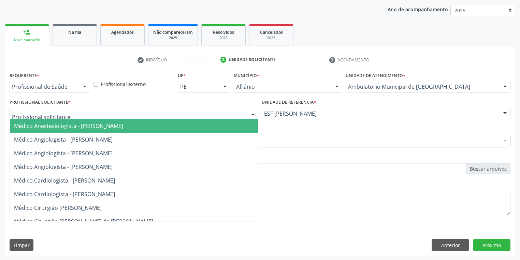
drag, startPoint x: 29, startPoint y: 111, endPoint x: 34, endPoint y: 121, distance: 11.3
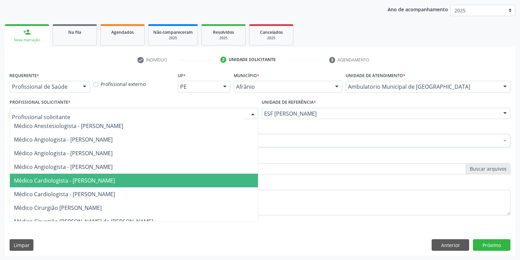
click at [86, 186] on span "Médico Cardiologista - [PERSON_NAME]" at bounding box center [134, 181] width 248 height 14
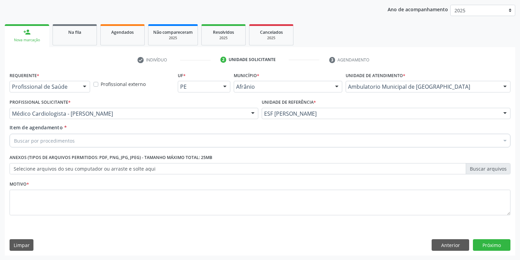
click at [54, 145] on div "Buscar por procedimentos" at bounding box center [260, 141] width 501 height 14
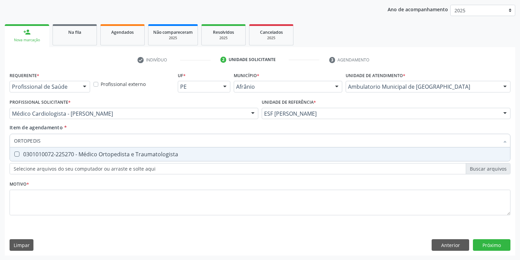
type input "ORTOPEDIST"
click at [48, 156] on div "0301010072-225270 - Médico Ortopedista e Traumatologista" at bounding box center [260, 153] width 492 height 5
checkbox Traumatologista "true"
click at [31, 207] on div "Requerente * Profissional de Saúde Profissional de Saúde Paciente Nenhum result…" at bounding box center [260, 147] width 501 height 155
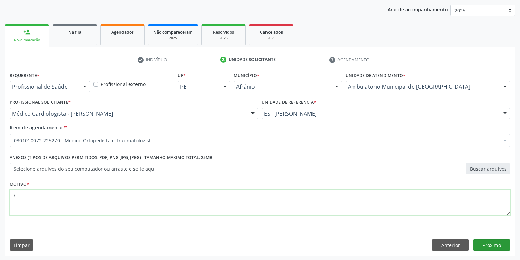
type textarea "/"
click at [490, 247] on button "Próximo" at bounding box center [492, 245] width 38 height 12
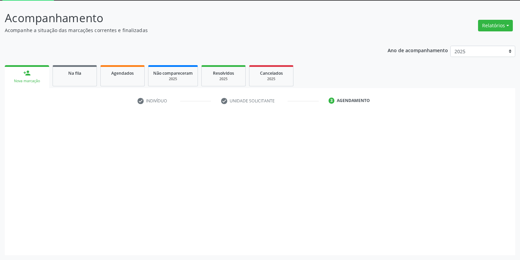
scroll to position [37, 0]
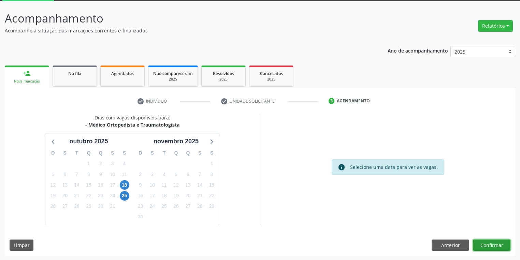
click at [484, 242] on button "Confirmar" at bounding box center [492, 245] width 38 height 12
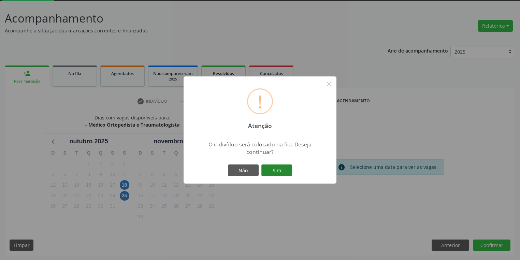
click at [277, 170] on button "Sim" at bounding box center [276, 170] width 31 height 12
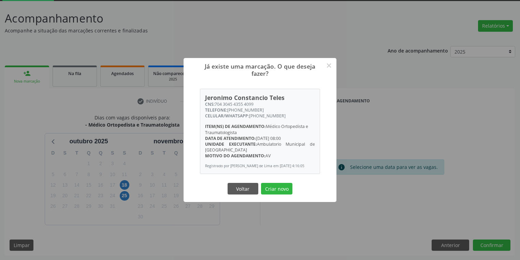
click at [274, 190] on button "Criar novo" at bounding box center [276, 189] width 31 height 12
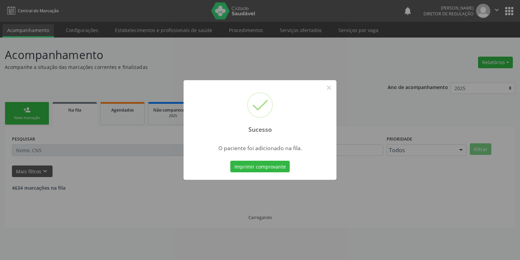
scroll to position [0, 0]
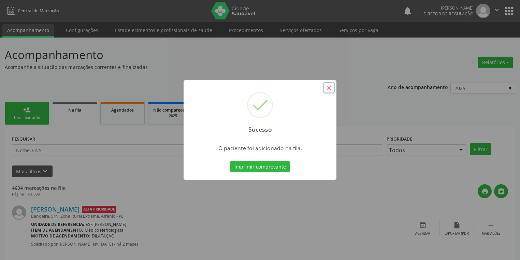
click at [327, 90] on button "×" at bounding box center [329, 88] width 12 height 12
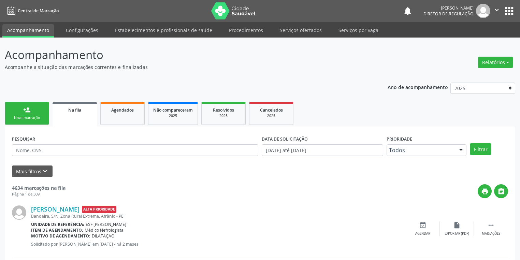
click at [34, 108] on link "person_add Nova marcação" at bounding box center [27, 113] width 44 height 23
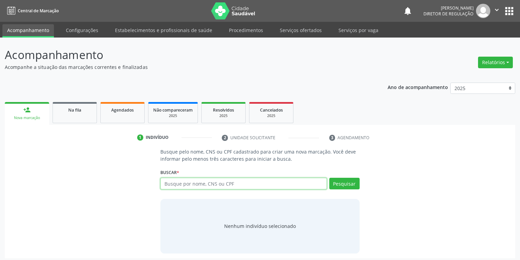
click at [181, 183] on input "text" at bounding box center [243, 184] width 166 height 12
type input "03406164404"
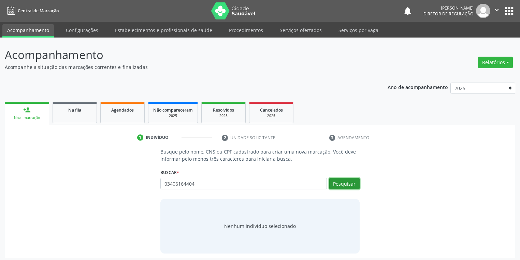
click at [345, 184] on button "Pesquisar" at bounding box center [344, 184] width 30 height 12
type input "03406164404"
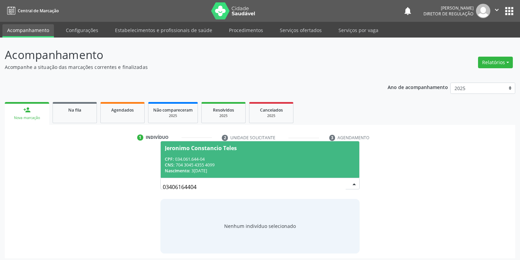
drag, startPoint x: 230, startPoint y: 167, endPoint x: 250, endPoint y: 171, distance: 21.1
click at [230, 167] on div "CNS: 704 3045 4355 4099" at bounding box center [260, 165] width 190 height 6
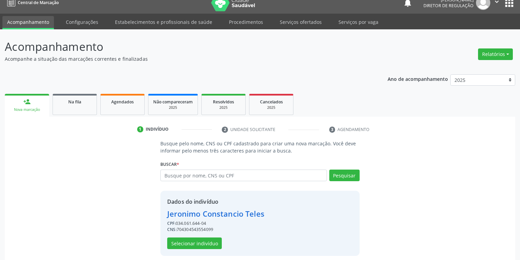
scroll to position [13, 0]
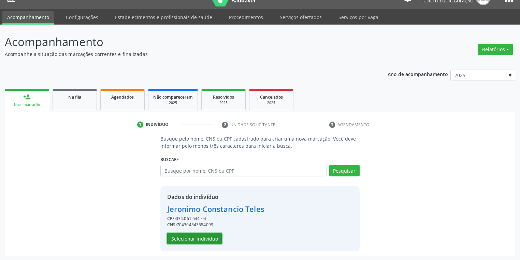
click at [188, 240] on button "Selecionar indivíduo" at bounding box center [194, 239] width 55 height 12
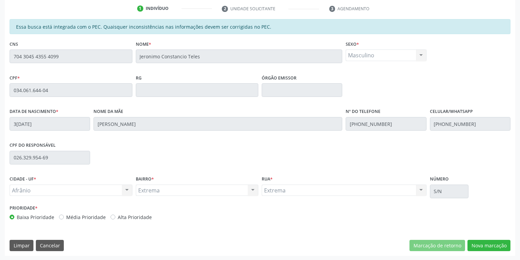
scroll to position [129, 0]
click at [480, 241] on button "Nova marcação" at bounding box center [488, 245] width 43 height 12
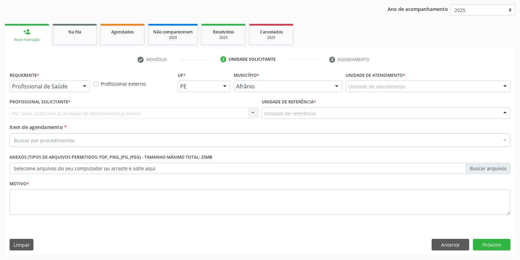
scroll to position [78, 0]
drag, startPoint x: 353, startPoint y: 89, endPoint x: 360, endPoint y: 121, distance: 33.1
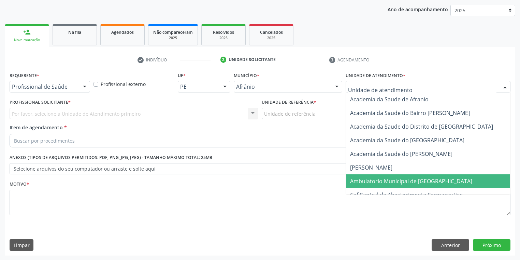
drag, startPoint x: 364, startPoint y: 183, endPoint x: 312, endPoint y: 146, distance: 64.1
click at [363, 181] on span "Ambulatorio Municipal de [GEOGRAPHIC_DATA]" at bounding box center [411, 181] width 122 height 8
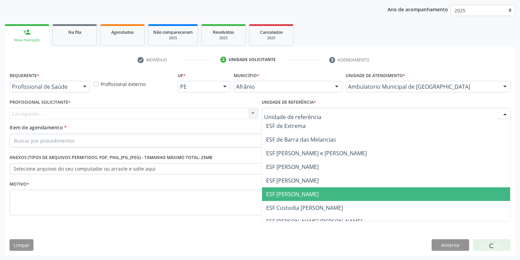
drag, startPoint x: 283, startPoint y: 193, endPoint x: 225, endPoint y: 173, distance: 61.3
click at [281, 194] on span "ESF [PERSON_NAME]" at bounding box center [292, 194] width 53 height 8
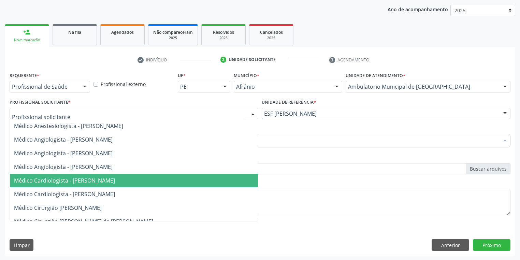
click at [60, 178] on span "Médico Cardiologista - [PERSON_NAME]" at bounding box center [64, 181] width 101 height 8
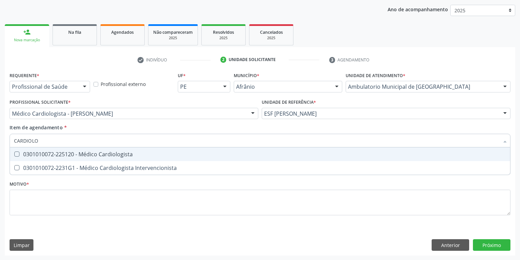
type input "CARDIOLOG"
drag, startPoint x: 30, startPoint y: 160, endPoint x: 34, endPoint y: 162, distance: 4.3
click at [30, 160] on span "0301010072-225120 - Médico Cardiologista" at bounding box center [260, 154] width 500 height 14
checkbox Cardiologista "true"
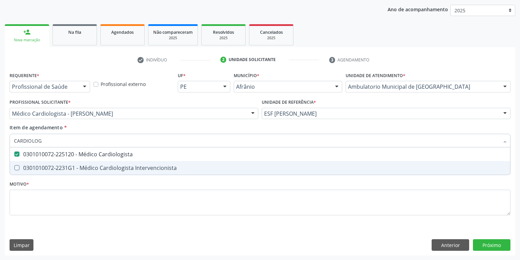
click at [33, 189] on div "Requerente * Profissional de Saúde Profissional de Saúde Paciente Nenhum result…" at bounding box center [260, 147] width 501 height 155
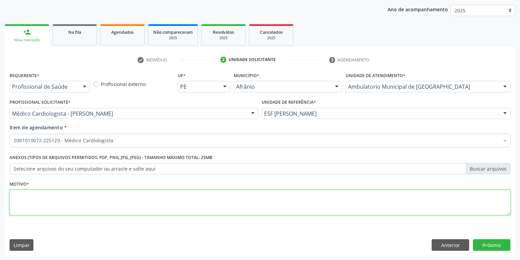
click at [34, 202] on textarea at bounding box center [260, 203] width 501 height 26
type textarea "*"
click at [490, 246] on button "Próximo" at bounding box center [492, 245] width 38 height 12
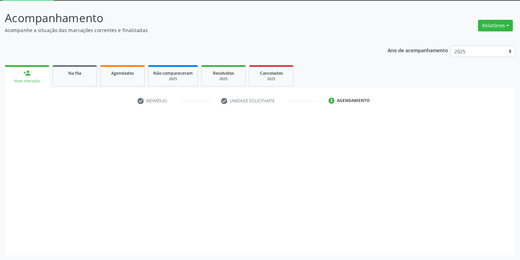
scroll to position [37, 0]
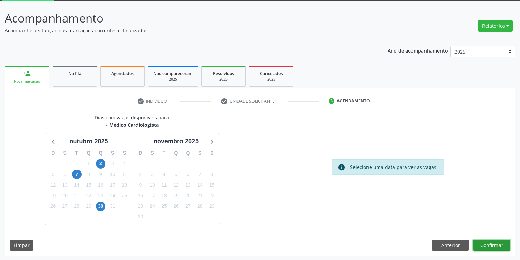
click at [482, 243] on button "Confirmar" at bounding box center [492, 245] width 38 height 12
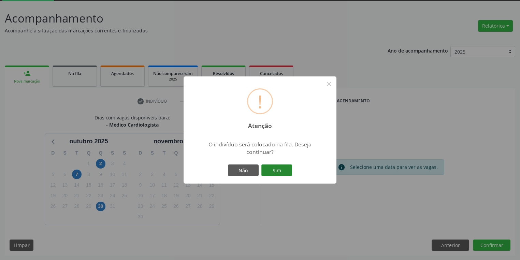
click at [275, 169] on button "Sim" at bounding box center [276, 170] width 31 height 12
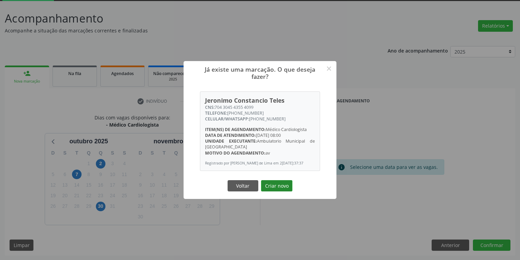
click at [280, 188] on button "Criar novo" at bounding box center [276, 186] width 31 height 12
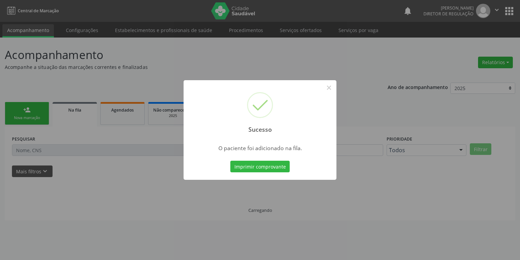
scroll to position [0, 0]
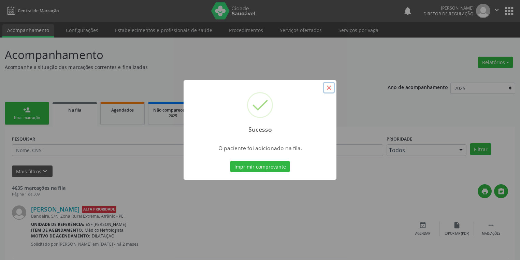
click at [328, 87] on button "×" at bounding box center [329, 88] width 12 height 12
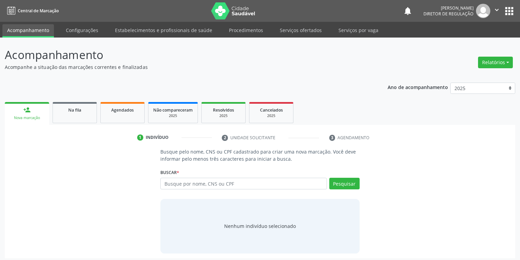
click at [175, 184] on input "text" at bounding box center [243, 184] width 166 height 12
click at [69, 118] on link "Na fila" at bounding box center [75, 112] width 44 height 21
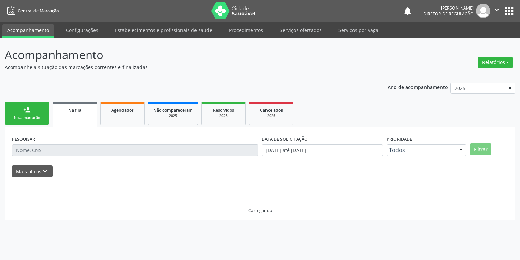
click at [76, 115] on link "Na fila" at bounding box center [75, 114] width 44 height 25
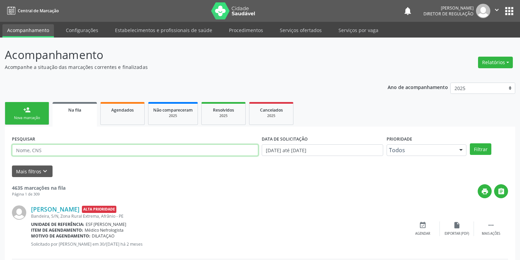
click at [50, 151] on input "text" at bounding box center [135, 150] width 246 height 12
click at [475, 148] on button "Filtrar" at bounding box center [480, 149] width 21 height 12
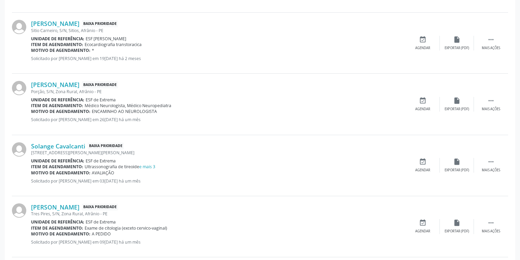
scroll to position [240, 0]
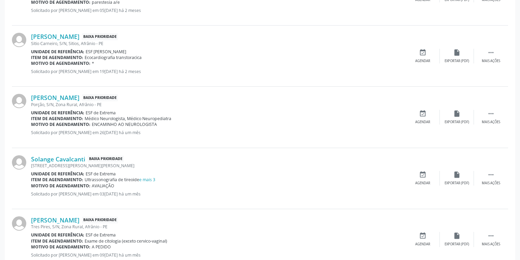
drag, startPoint x: 28, startPoint y: 156, endPoint x: 85, endPoint y: 159, distance: 57.1
click at [85, 158] on div "Solange Cavalcanti Baixa Prioridade [STREET_ADDRESS][PERSON_NAME][PERSON_NAME] …" at bounding box center [260, 178] width 496 height 61
copy div "Solange Cavalcanti"
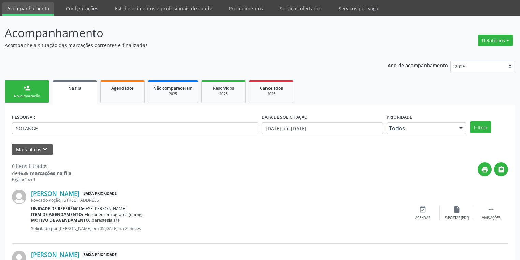
scroll to position [21, 0]
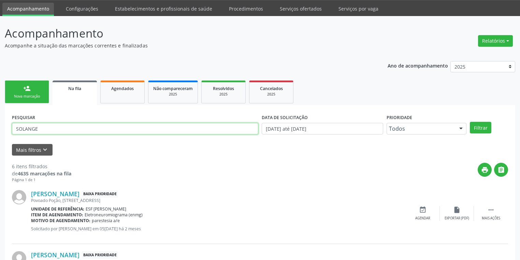
click at [40, 126] on input "SOLANGE" at bounding box center [135, 129] width 246 height 12
type input "S"
paste input "Solange Cavalcanti"
type input "Solange Cavalcanti"
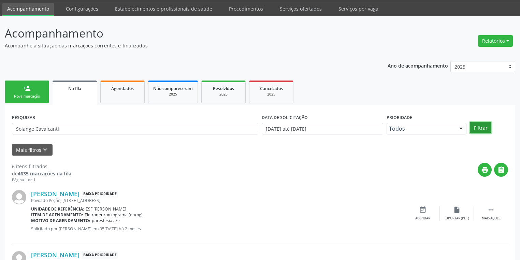
click at [478, 130] on button "Filtrar" at bounding box center [480, 128] width 21 height 12
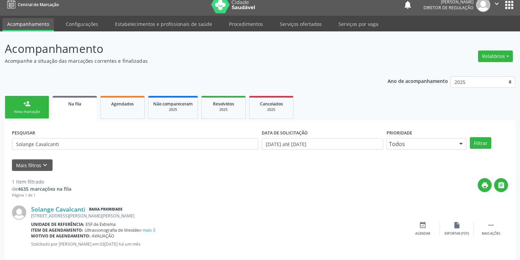
scroll to position [16, 0]
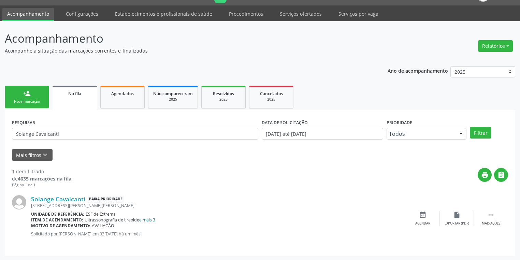
click at [151, 219] on link "e mais 3" at bounding box center [147, 220] width 16 height 6
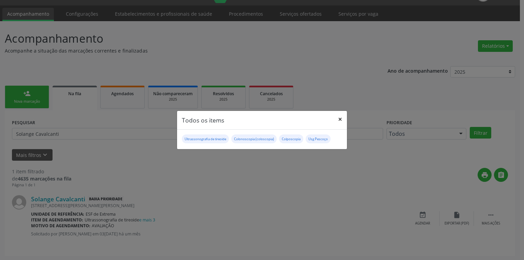
click at [343, 121] on button "×" at bounding box center [340, 119] width 14 height 17
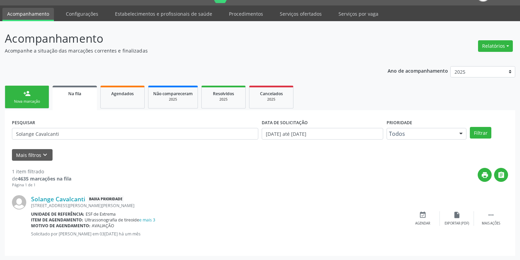
click at [29, 99] on div "Nova marcação" at bounding box center [27, 101] width 34 height 5
click at [29, 99] on ul "person_add Nova marcação Na fila Agendados Não compareceram 2025 Resolvidos 202…" at bounding box center [260, 97] width 510 height 26
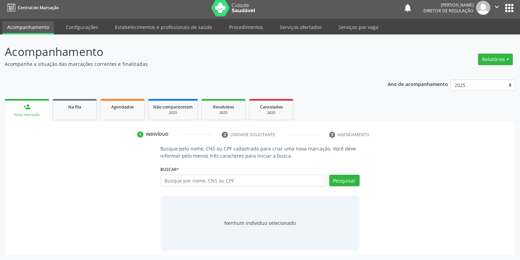
scroll to position [3, 0]
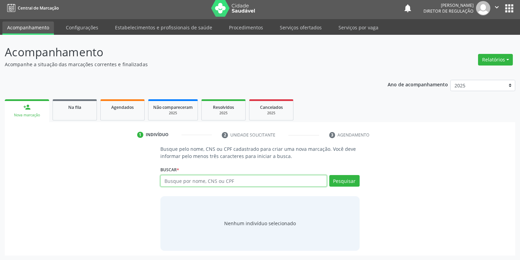
click at [194, 181] on input "text" at bounding box center [243, 181] width 166 height 12
type input "701206063408645"
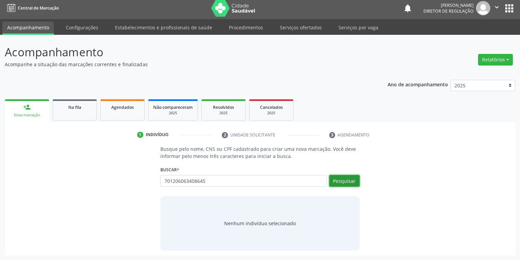
click at [355, 184] on button "Pesquisar" at bounding box center [344, 181] width 30 height 12
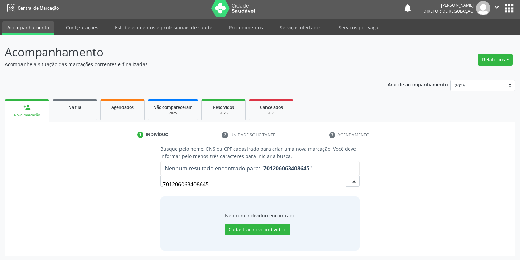
click at [214, 183] on input "701206063408645" at bounding box center [254, 184] width 183 height 14
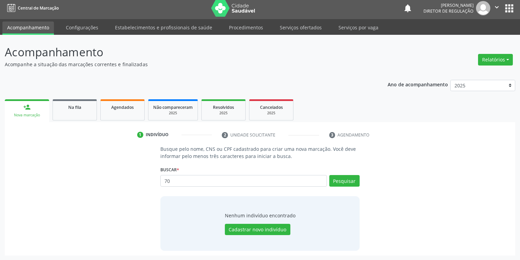
type input "7"
type input "04093410453"
click at [335, 181] on button "Pesquisar" at bounding box center [344, 181] width 30 height 12
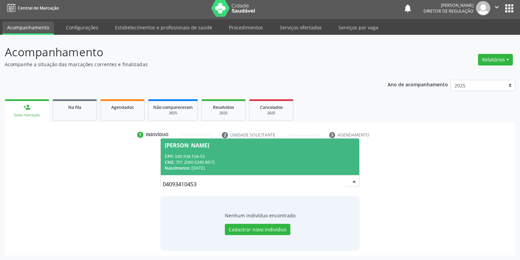
click at [191, 151] on span "Nelson Gomes de Sousa CPF: 040.934.104-53 CNS: 701 2060 6340 8615 Nascimento: 1…" at bounding box center [260, 157] width 199 height 37
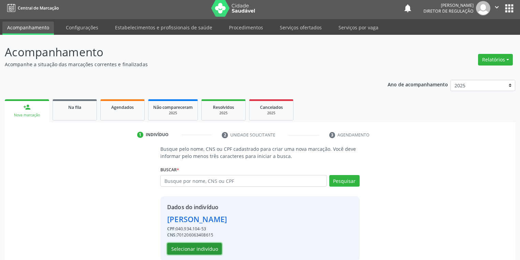
click at [189, 244] on button "Selecionar indivíduo" at bounding box center [194, 249] width 55 height 12
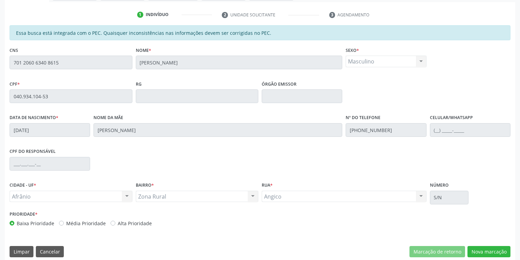
scroll to position [129, 0]
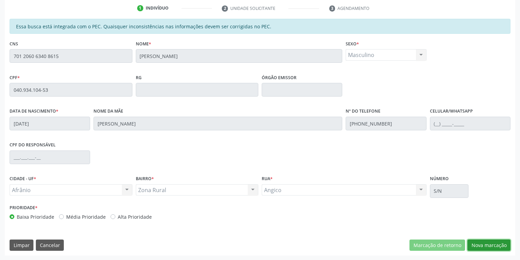
click at [483, 245] on button "Nova marcação" at bounding box center [488, 245] width 43 height 12
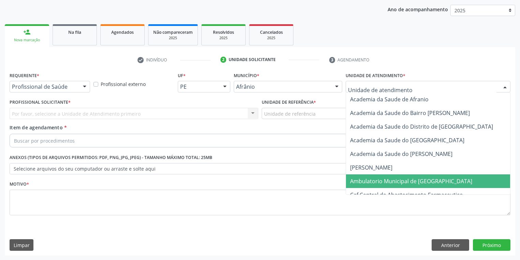
drag, startPoint x: 363, startPoint y: 178, endPoint x: 314, endPoint y: 151, distance: 56.3
click at [362, 176] on span "Ambulatorio Municipal de [GEOGRAPHIC_DATA]" at bounding box center [429, 181] width 166 height 14
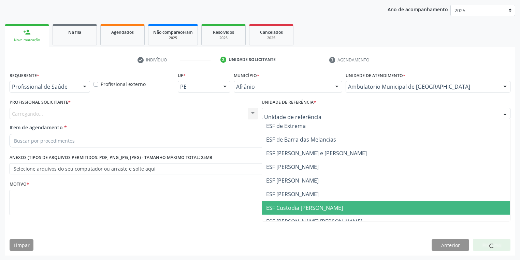
click at [289, 205] on span "ESF Custodia [PERSON_NAME]" at bounding box center [304, 208] width 77 height 8
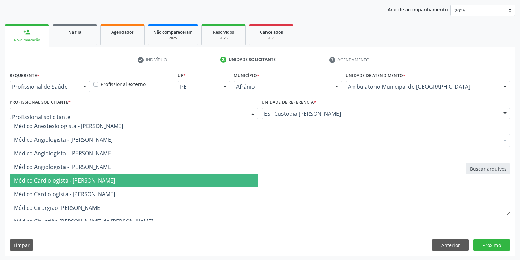
click at [58, 183] on span "Médico Cardiologista - [PERSON_NAME]" at bounding box center [64, 181] width 101 height 8
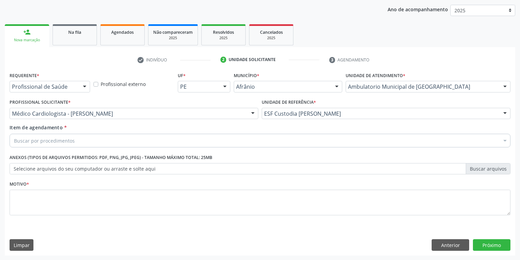
click at [39, 145] on div "Buscar por procedimentos" at bounding box center [260, 141] width 501 height 14
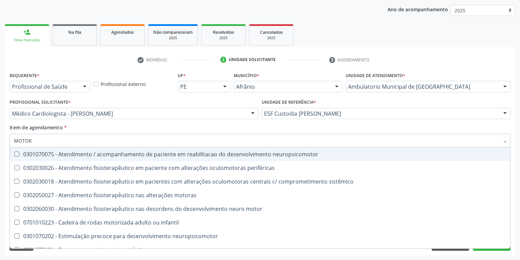
type input "MOTORA"
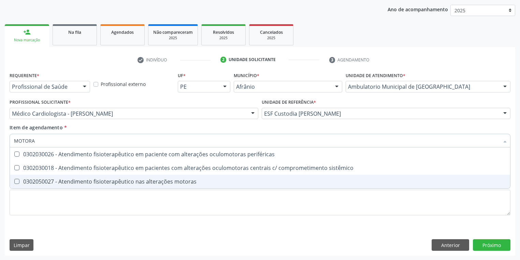
click at [38, 181] on div "0302050027 - Atendimento fisioterapêutico nas alterações motoras" at bounding box center [260, 181] width 492 height 5
checkbox motoras "true"
click at [44, 197] on div "Requerente * Profissional de Saúde Profissional de Saúde Paciente Nenhum result…" at bounding box center [260, 147] width 501 height 155
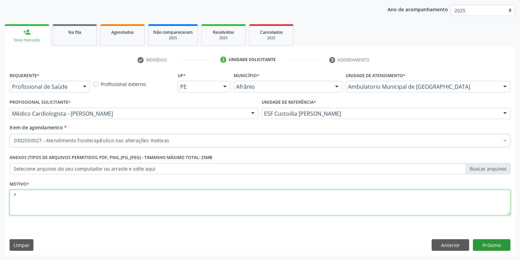
type textarea "*"
click at [486, 242] on button "Próximo" at bounding box center [492, 245] width 38 height 12
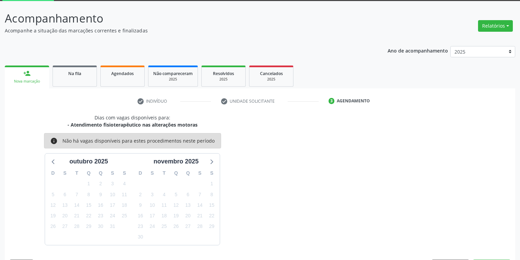
scroll to position [56, 0]
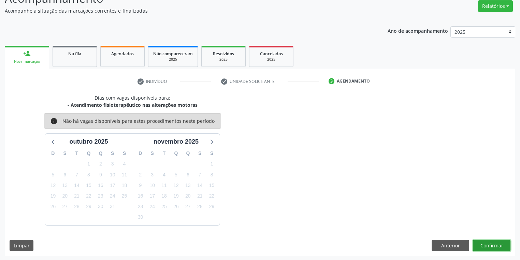
click at [489, 245] on button "Confirmar" at bounding box center [492, 246] width 38 height 12
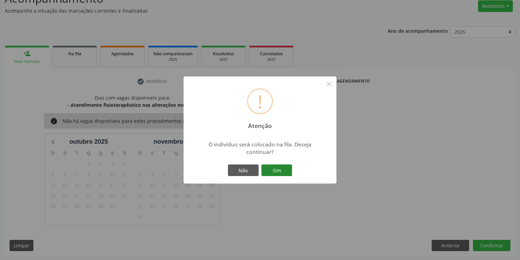
click at [274, 169] on button "Sim" at bounding box center [276, 170] width 31 height 12
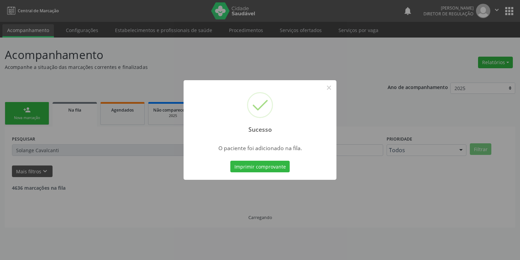
scroll to position [0, 0]
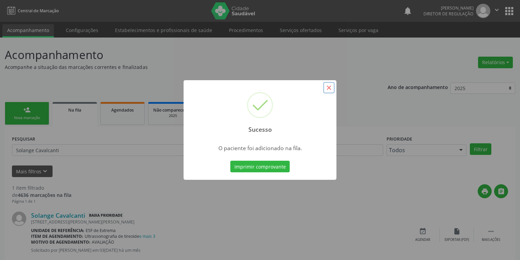
click at [329, 88] on button "×" at bounding box center [329, 88] width 12 height 12
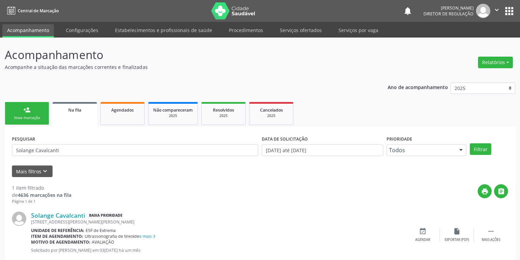
click at [19, 113] on link "person_add Nova marcação" at bounding box center [27, 113] width 44 height 23
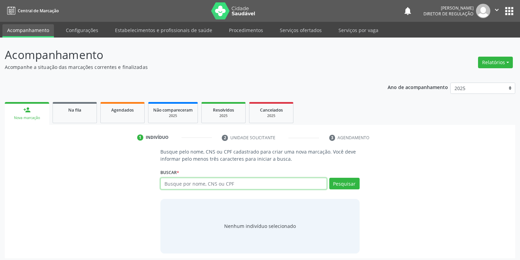
click at [191, 178] on input "text" at bounding box center [243, 184] width 166 height 12
type input "709207226782335"
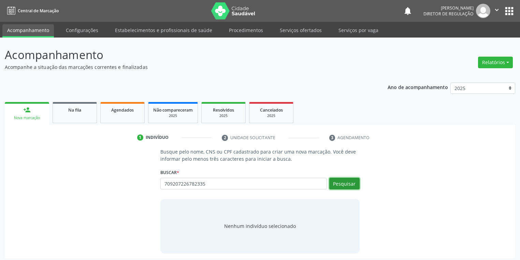
click at [340, 180] on button "Pesquisar" at bounding box center [344, 184] width 30 height 12
type input "709207226782335"
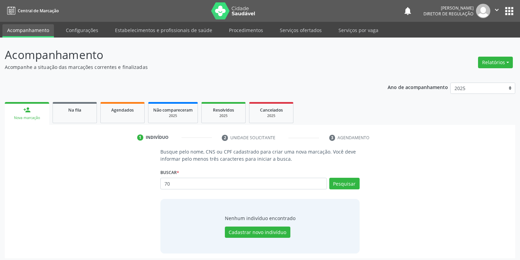
type input "7"
type input "00780739442"
click at [259, 229] on button "Cadastrar novo indivíduo" at bounding box center [258, 233] width 66 height 12
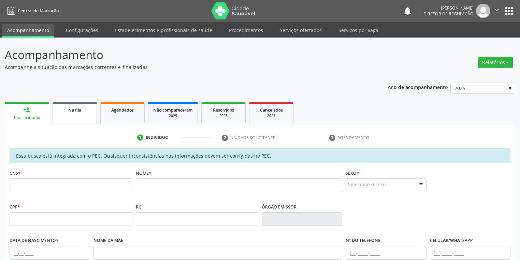
click at [83, 110] on div "Na fila" at bounding box center [75, 109] width 34 height 7
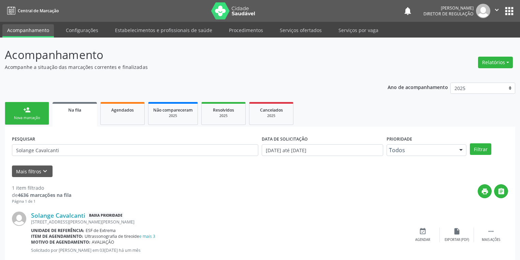
click at [82, 116] on link "Na fila" at bounding box center [75, 114] width 44 height 25
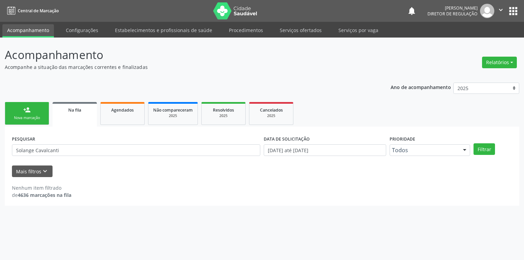
click at [17, 109] on link "person_add Nova marcação" at bounding box center [27, 113] width 44 height 23
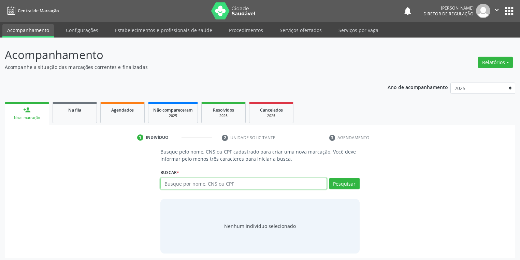
click at [179, 183] on input "text" at bounding box center [243, 184] width 166 height 12
type input "JOANA LUIZA"
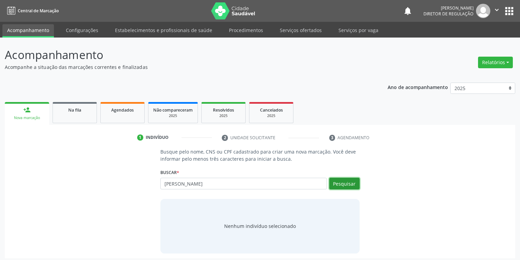
click at [346, 186] on button "Pesquisar" at bounding box center [344, 184] width 30 height 12
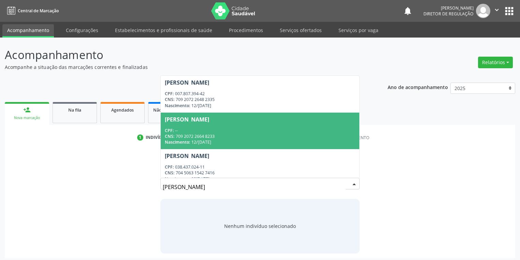
click at [224, 141] on div "Nascimento: 12/05/1956" at bounding box center [260, 142] width 190 height 6
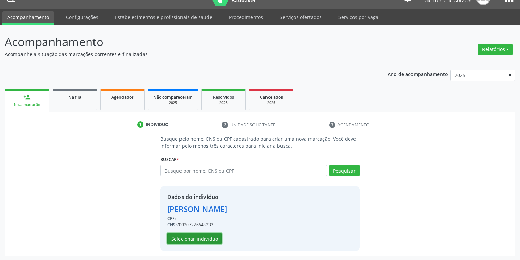
click at [189, 237] on button "Selecionar indivíduo" at bounding box center [194, 239] width 55 height 12
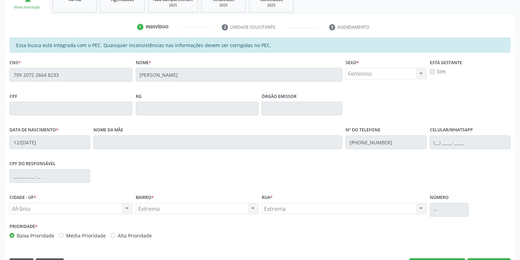
scroll to position [129, 0]
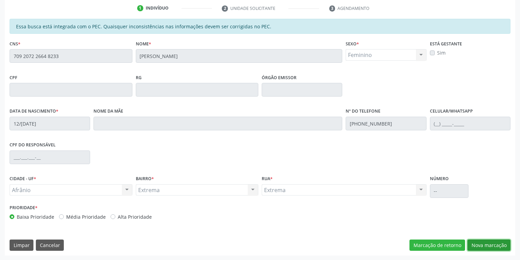
click at [490, 244] on button "Nova marcação" at bounding box center [488, 245] width 43 height 12
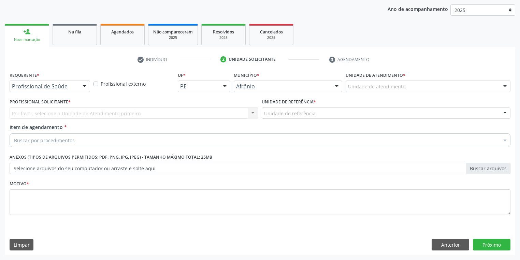
scroll to position [78, 0]
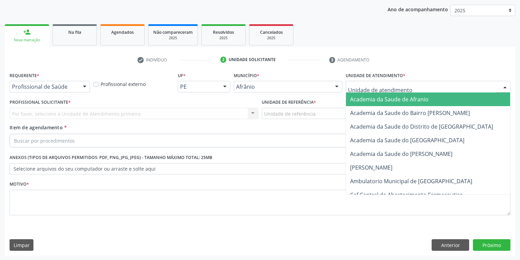
drag, startPoint x: 362, startPoint y: 87, endPoint x: 366, endPoint y: 114, distance: 28.0
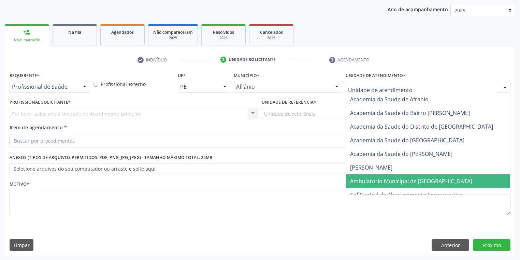
drag, startPoint x: 370, startPoint y: 175, endPoint x: 354, endPoint y: 168, distance: 17.4
click at [370, 176] on span "Ambulatorio Municipal de [GEOGRAPHIC_DATA]" at bounding box center [429, 181] width 166 height 14
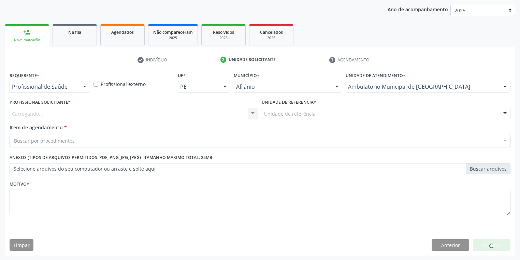
drag, startPoint x: 294, startPoint y: 107, endPoint x: 294, endPoint y: 111, distance: 3.8
click at [294, 108] on div "Unidade de referência * Unidade de referência ESF de Extrema ESF de Barra das M…" at bounding box center [386, 108] width 249 height 22
click at [281, 120] on div "Unidade de referência * Unidade de referência ESF de Extrema ESF de Barra das M…" at bounding box center [386, 110] width 252 height 27
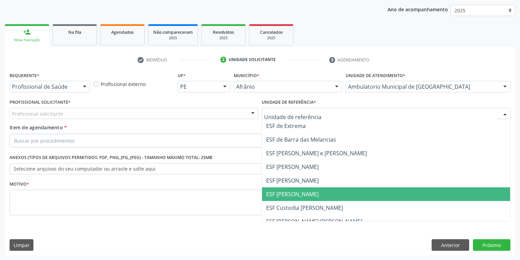
click at [279, 193] on span "ESF [PERSON_NAME]" at bounding box center [292, 194] width 53 height 8
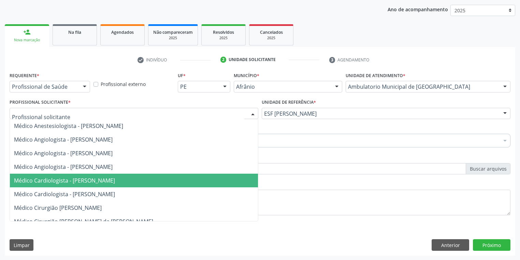
click at [44, 181] on span "Médico Cardiologista - [PERSON_NAME]" at bounding box center [64, 181] width 101 height 8
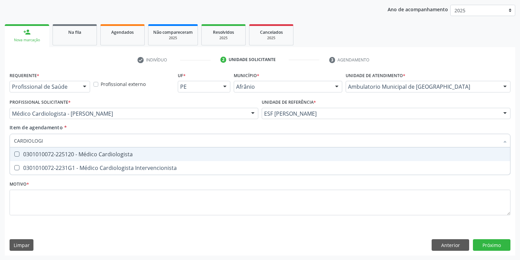
type input "CARDIOLOGIS"
click at [23, 150] on span "0301010072-225120 - Médico Cardiologista" at bounding box center [260, 154] width 500 height 14
checkbox Cardiologista "true"
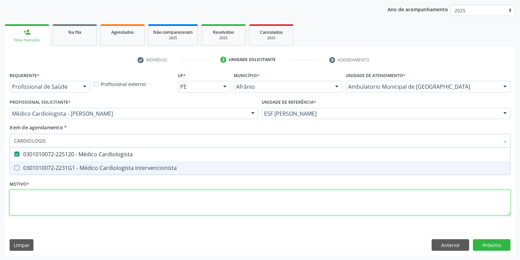
click at [27, 199] on div "Requerente * Profissional de Saúde Profissional de Saúde Paciente Nenhum result…" at bounding box center [260, 147] width 501 height 155
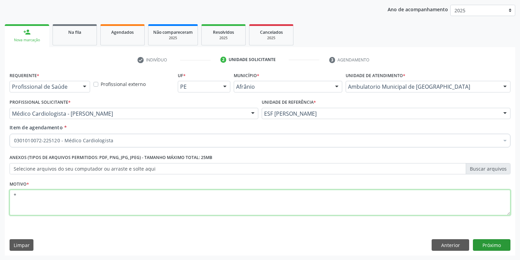
type textarea "*"
click at [484, 245] on button "Próximo" at bounding box center [492, 245] width 38 height 12
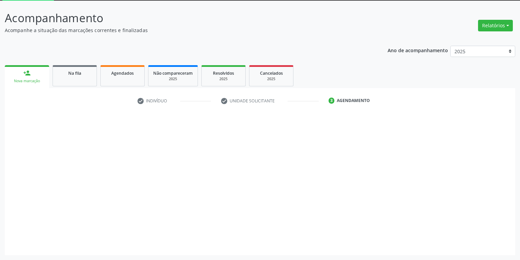
scroll to position [37, 0]
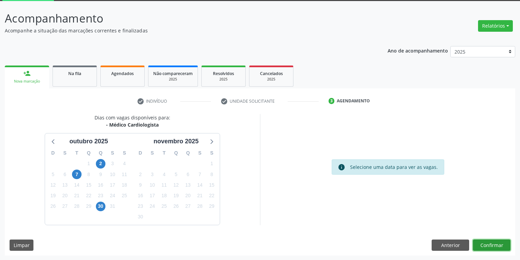
click at [494, 244] on button "Confirmar" at bounding box center [492, 245] width 38 height 12
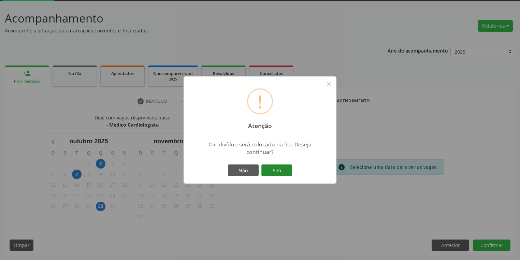
click at [278, 171] on button "Sim" at bounding box center [276, 170] width 31 height 12
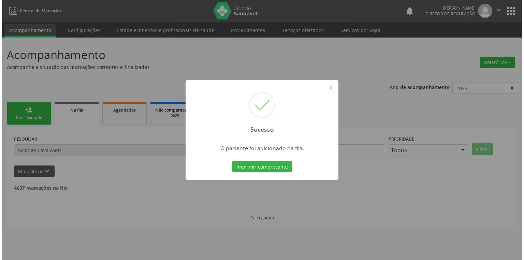
scroll to position [0, 0]
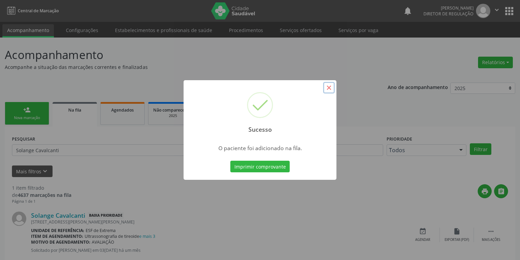
click at [331, 89] on button "×" at bounding box center [329, 88] width 12 height 12
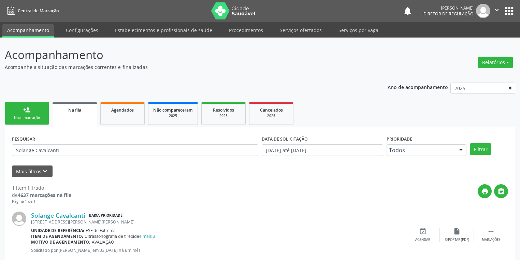
click at [18, 117] on div "Nova marcação" at bounding box center [27, 117] width 34 height 5
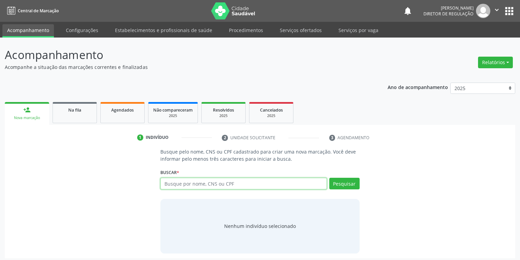
click at [183, 184] on input "text" at bounding box center [243, 184] width 166 height 12
click at [295, 29] on link "Serviços ofertados" at bounding box center [301, 30] width 52 height 12
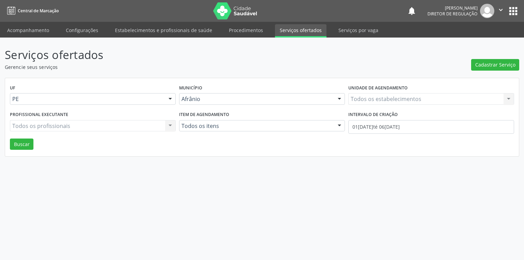
click at [303, 29] on link "Serviços ofertados" at bounding box center [301, 30] width 52 height 13
drag, startPoint x: 303, startPoint y: 29, endPoint x: 342, endPoint y: 35, distance: 39.7
click at [303, 29] on link "Serviços ofertados" at bounding box center [301, 30] width 52 height 13
click at [482, 64] on span "Cadastrar Serviço" at bounding box center [495, 64] width 40 height 7
click at [482, 64] on div "Novo Serviço × Informações de Local UF * PE BA PE Nenhum resultado encontrado p…" at bounding box center [262, 130] width 524 height 260
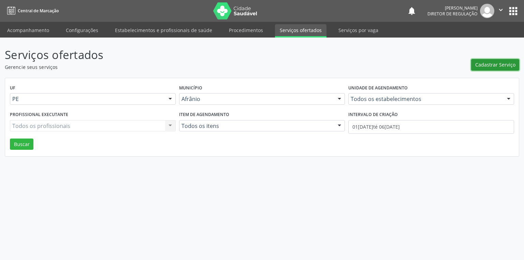
click at [492, 69] on button "Cadastrar Serviço" at bounding box center [495, 65] width 48 height 12
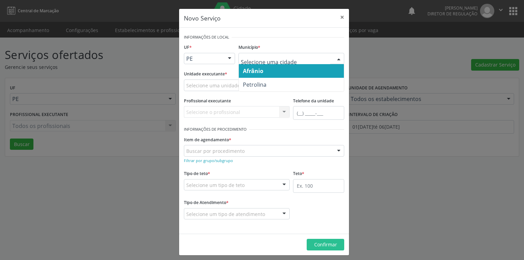
click at [254, 68] on span "Afrânio" at bounding box center [253, 71] width 20 height 8
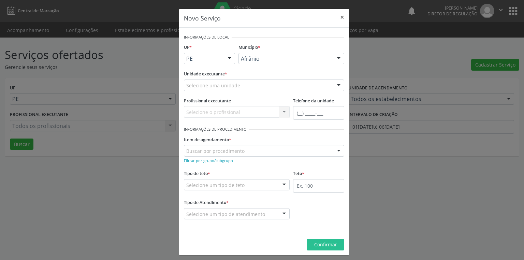
click at [204, 120] on form "Informações de Local UF * PE BA PE Nenhum resultado encontrado para: " " Não há…" at bounding box center [264, 130] width 160 height 197
click at [201, 112] on div "Selecione o profissional Nenhum resultado encontrado para: " " Não há nenhuma o…" at bounding box center [237, 112] width 106 height 12
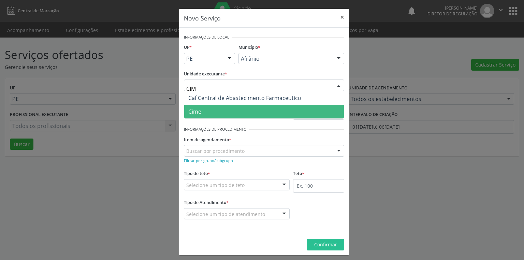
type input "CIME"
click at [206, 114] on span "Cime" at bounding box center [264, 112] width 160 height 14
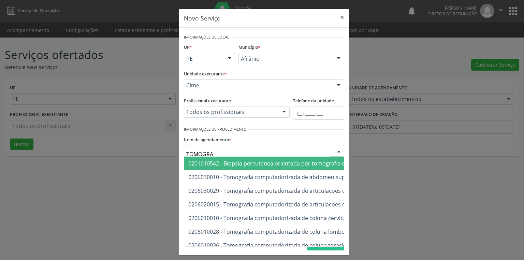
type input "TOMOGRAF"
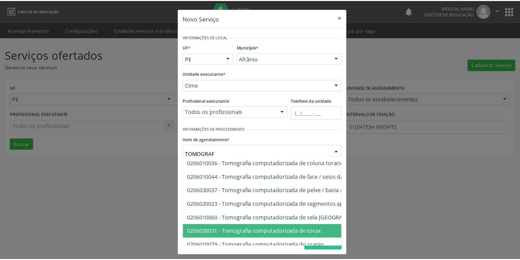
scroll to position [109, 0]
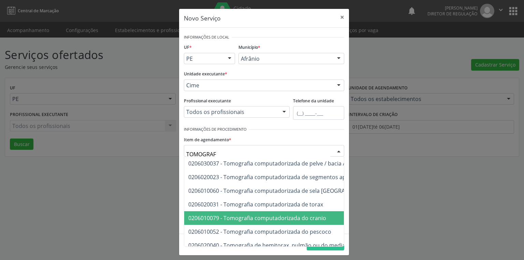
click at [312, 220] on span "0206010079 - Tomografia computadorizada do cranio" at bounding box center [257, 218] width 138 height 8
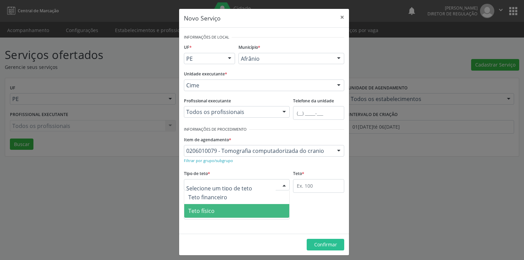
drag, startPoint x: 209, startPoint y: 211, endPoint x: 264, endPoint y: 201, distance: 55.9
click at [209, 212] on span "Teto físico" at bounding box center [201, 211] width 26 height 8
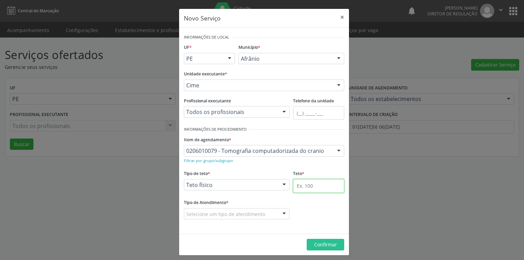
drag, startPoint x: 303, startPoint y: 185, endPoint x: 300, endPoint y: 181, distance: 4.4
click at [302, 183] on input "text" at bounding box center [318, 186] width 51 height 14
type input "1"
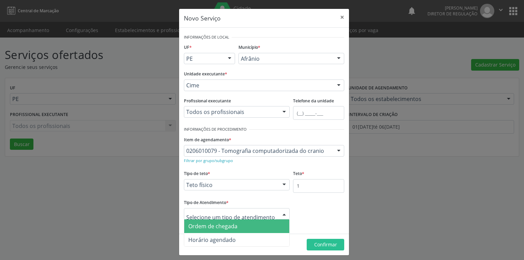
click at [215, 230] on span "Ordem de chegada" at bounding box center [236, 226] width 105 height 14
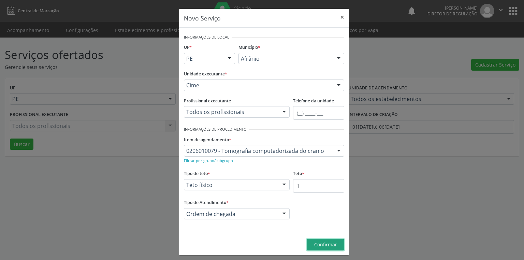
click at [315, 242] on span "Confirmar" at bounding box center [325, 244] width 23 height 6
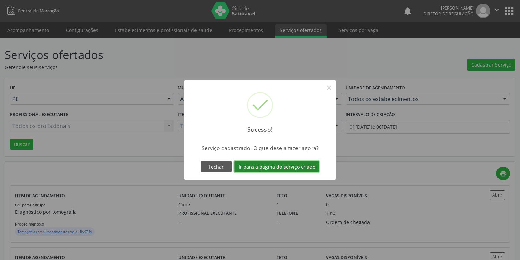
click at [265, 169] on button "Ir para a página do serviço criado" at bounding box center [276, 167] width 85 height 12
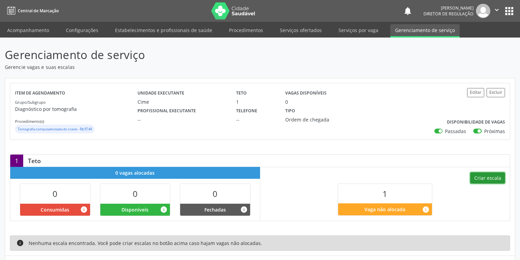
click at [486, 174] on button "Criar escala" at bounding box center [487, 178] width 35 height 12
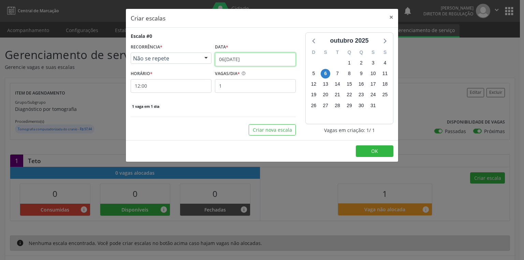
click at [231, 58] on input "[DATE]" at bounding box center [255, 60] width 81 height 14
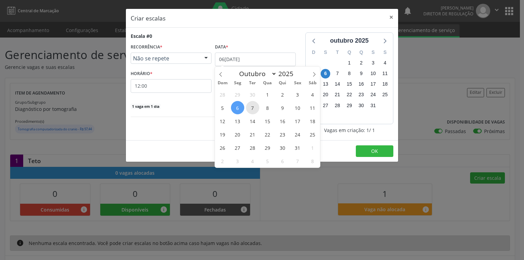
click at [252, 107] on span "7" at bounding box center [252, 107] width 13 height 13
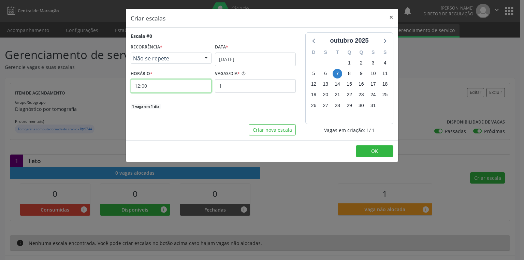
click at [164, 87] on input "12:00" at bounding box center [171, 86] width 81 height 14
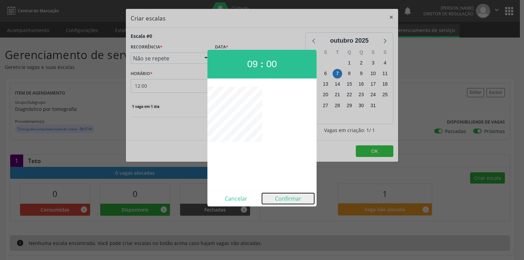
click at [290, 199] on button "Confirmar" at bounding box center [288, 198] width 52 height 11
type input "09:00"
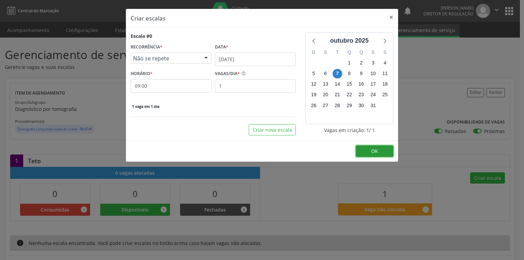
click at [366, 145] on button "OK" at bounding box center [375, 151] width 38 height 12
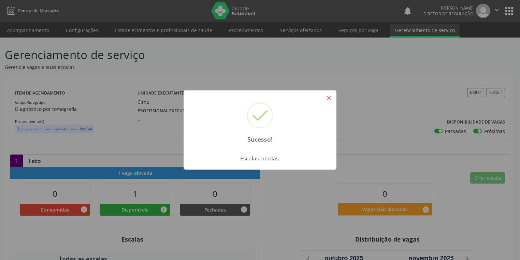
click at [325, 100] on button "×" at bounding box center [329, 98] width 12 height 12
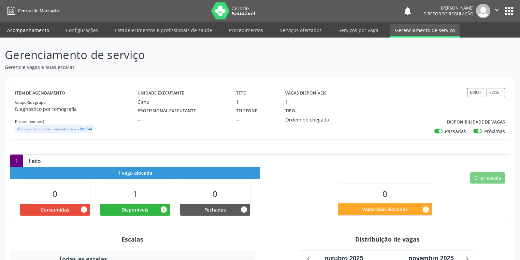
click at [33, 28] on link "Acompanhamento" at bounding box center [28, 30] width 52 height 12
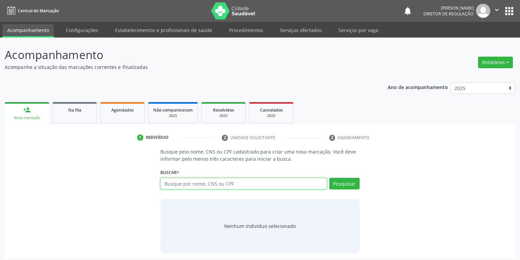
click at [173, 183] on input "text" at bounding box center [243, 184] width 166 height 12
type input "700005478480805"
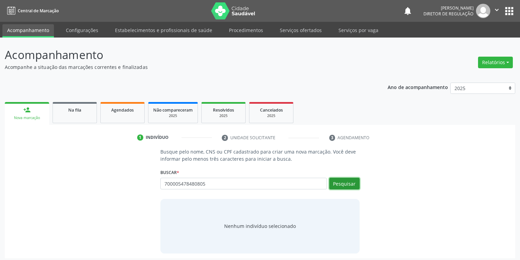
click at [349, 184] on button "Pesquisar" at bounding box center [344, 184] width 30 height 12
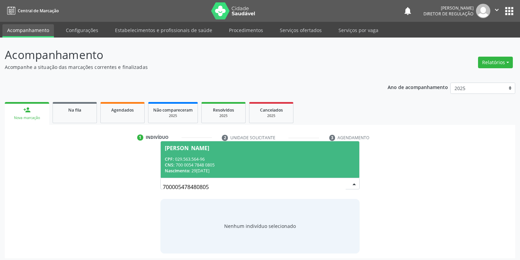
click at [218, 161] on div "CPF: 029.563.564-96" at bounding box center [260, 159] width 190 height 6
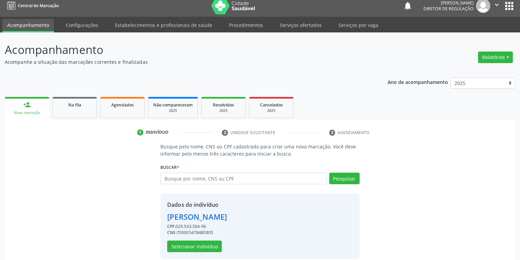
scroll to position [13, 0]
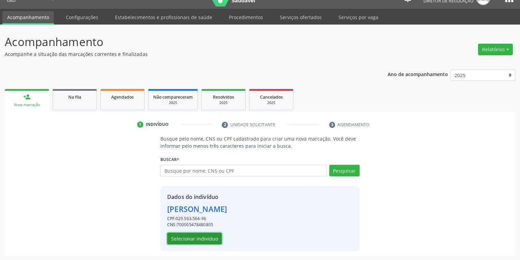
click at [197, 240] on button "Selecionar indivíduo" at bounding box center [194, 239] width 55 height 12
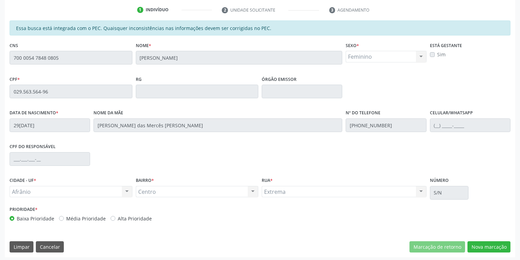
scroll to position [129, 0]
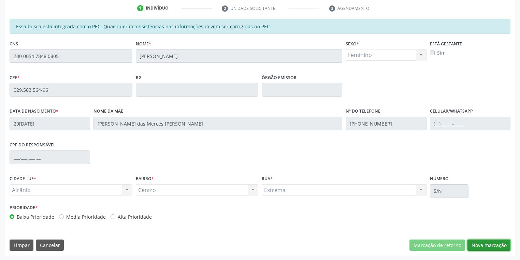
click at [488, 247] on button "Nova marcação" at bounding box center [488, 245] width 43 height 12
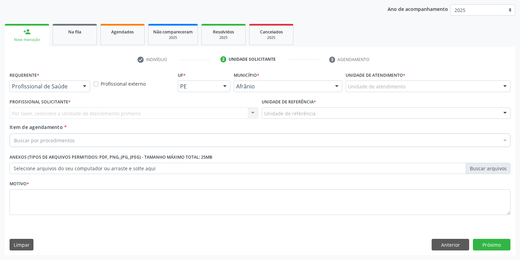
scroll to position [78, 0]
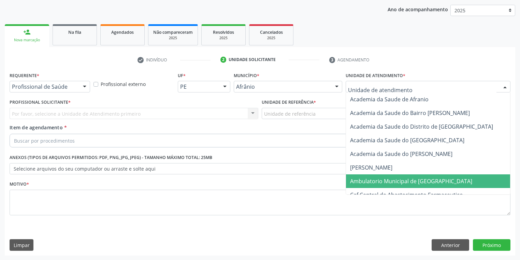
click at [370, 183] on span "Ambulatorio Municipal de [GEOGRAPHIC_DATA]" at bounding box center [411, 181] width 122 height 8
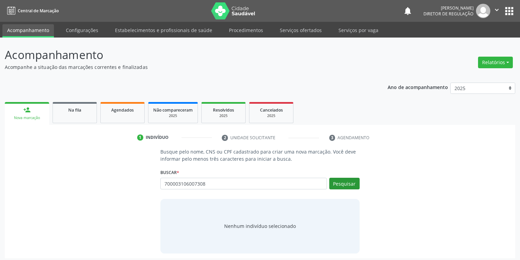
type input "700003106007308"
click at [343, 185] on button "Pesquisar" at bounding box center [344, 184] width 30 height 12
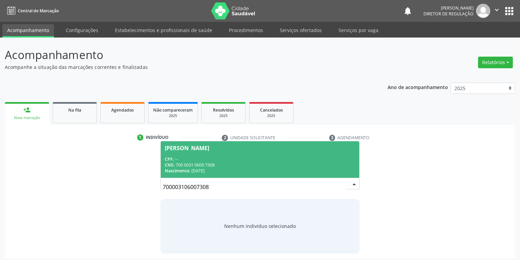
click at [216, 162] on div "CNS: 700 0031 0600 7308" at bounding box center [260, 165] width 190 height 6
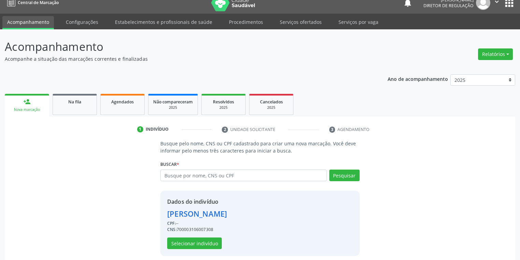
scroll to position [13, 0]
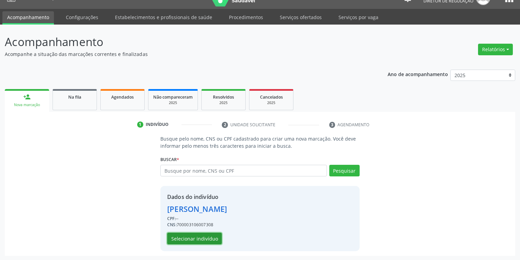
click at [203, 239] on button "Selecionar indivíduo" at bounding box center [194, 239] width 55 height 12
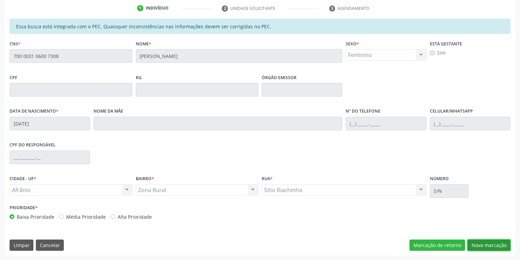
click at [468, 242] on button "Nova marcação" at bounding box center [488, 245] width 43 height 12
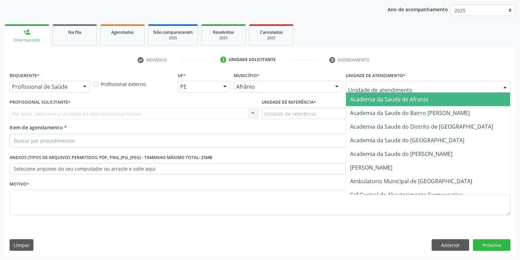
drag, startPoint x: 359, startPoint y: 88, endPoint x: 359, endPoint y: 113, distance: 24.9
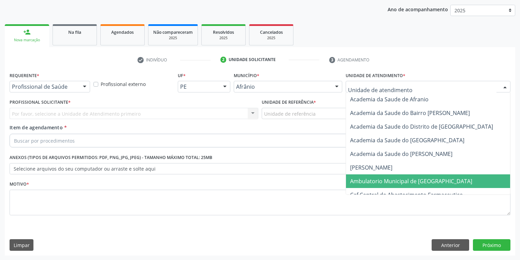
drag, startPoint x: 365, startPoint y: 181, endPoint x: 329, endPoint y: 158, distance: 42.7
click at [364, 181] on span "Ambulatorio Municipal de [GEOGRAPHIC_DATA]" at bounding box center [411, 181] width 122 height 8
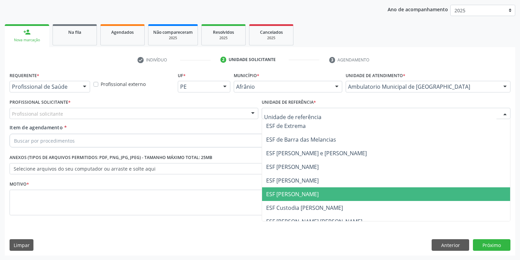
drag, startPoint x: 284, startPoint y: 198, endPoint x: 175, endPoint y: 159, distance: 115.4
click at [282, 197] on span "ESF [PERSON_NAME]" at bounding box center [386, 194] width 248 height 14
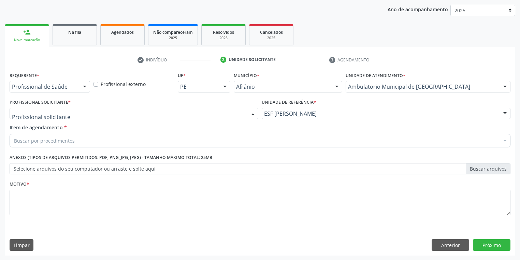
drag, startPoint x: 50, startPoint y: 115, endPoint x: 51, endPoint y: 123, distance: 8.3
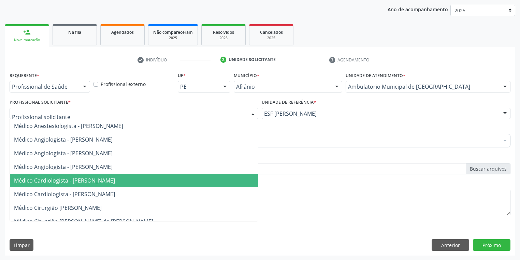
click at [76, 183] on span "Médico Cardiologista - [PERSON_NAME]" at bounding box center [64, 181] width 101 height 8
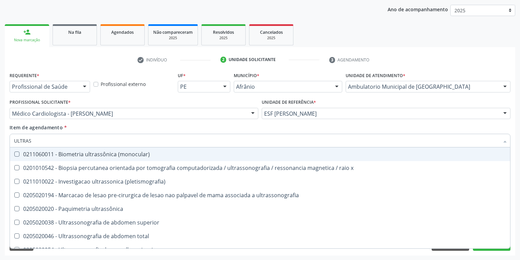
type input "ULTRASS"
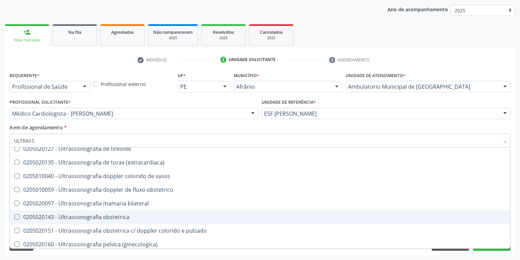
scroll to position [191, 0]
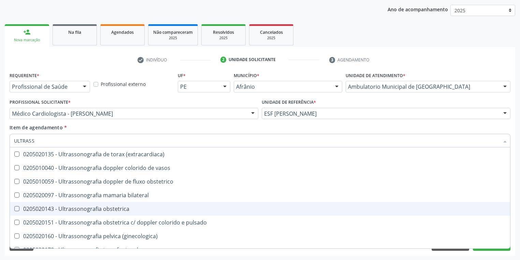
click at [92, 212] on div "0205020143 - Ultrassonografia obstetrica" at bounding box center [260, 208] width 492 height 5
checkbox obstetrica "true"
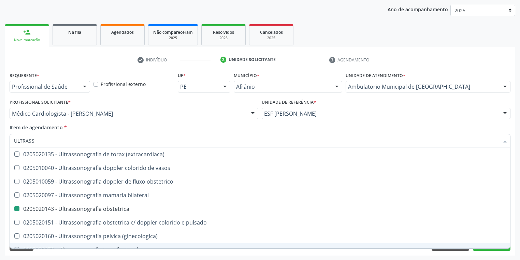
click at [63, 254] on div "Requerente * Profissional de Saúde Profissional de Saúde Paciente Nenhum result…" at bounding box center [260, 162] width 510 height 185
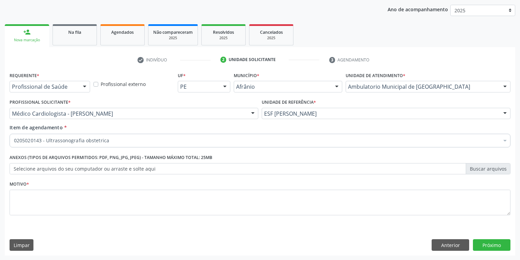
scroll to position [0, 0]
click at [35, 199] on textarea at bounding box center [260, 203] width 501 height 26
type textarea "*"
click at [486, 245] on button "Próximo" at bounding box center [492, 245] width 38 height 12
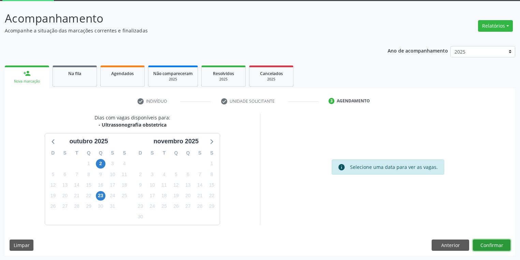
click at [483, 241] on button "Confirmar" at bounding box center [492, 245] width 38 height 12
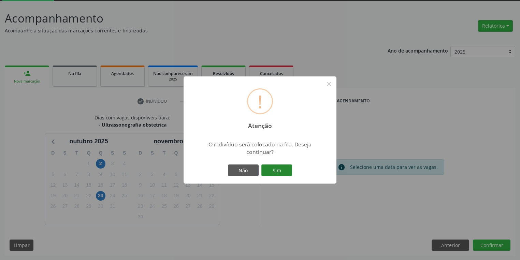
click at [277, 172] on button "Sim" at bounding box center [276, 170] width 31 height 12
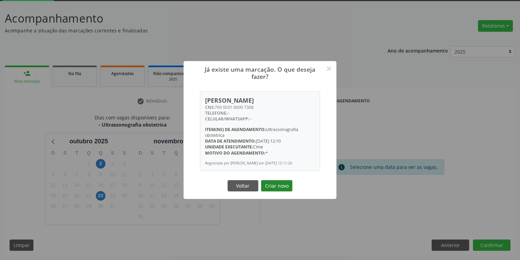
click at [274, 188] on button "Criar novo" at bounding box center [276, 186] width 31 height 12
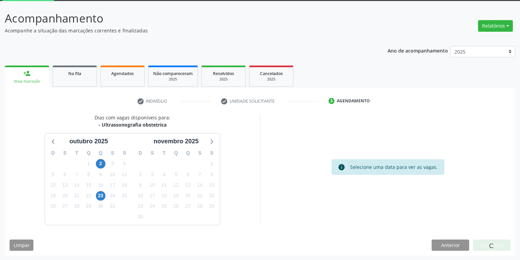
scroll to position [0, 0]
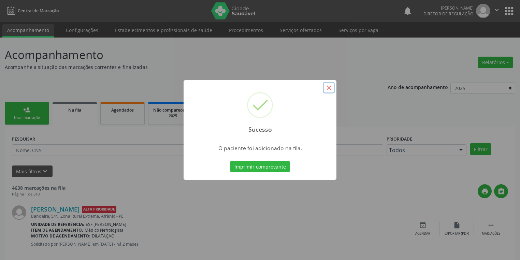
click at [328, 88] on button "×" at bounding box center [329, 88] width 12 height 12
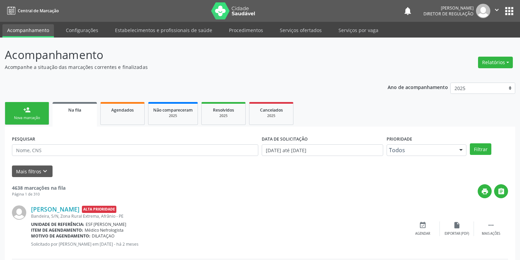
click at [41, 117] on div "Nova marcação" at bounding box center [27, 117] width 34 height 5
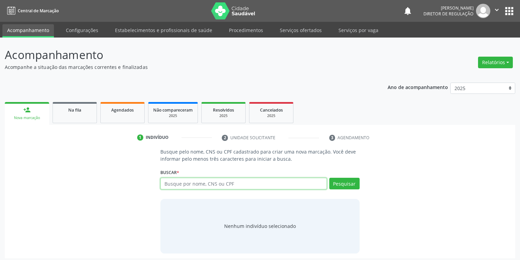
click at [171, 187] on input "text" at bounding box center [243, 184] width 166 height 12
type input "09479311470"
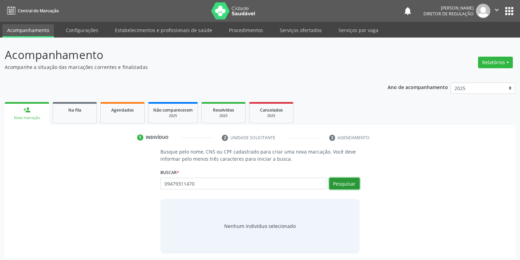
click at [339, 185] on button "Pesquisar" at bounding box center [344, 184] width 30 height 12
type input "09479311470"
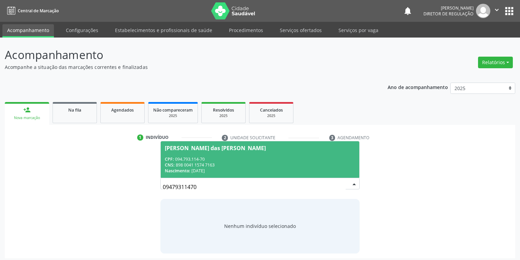
click at [254, 163] on div "CNS: 898 0041 1574 7163" at bounding box center [260, 165] width 190 height 6
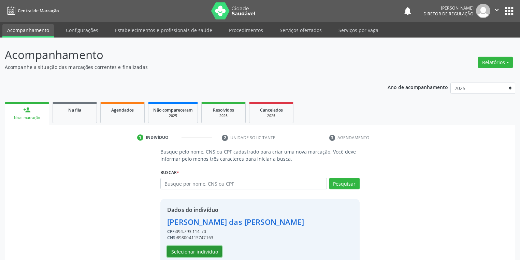
click at [194, 252] on button "Selecionar indivíduo" at bounding box center [194, 252] width 55 height 12
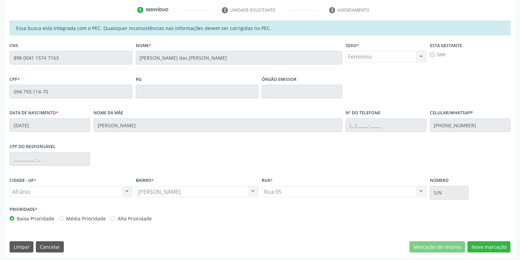
scroll to position [129, 0]
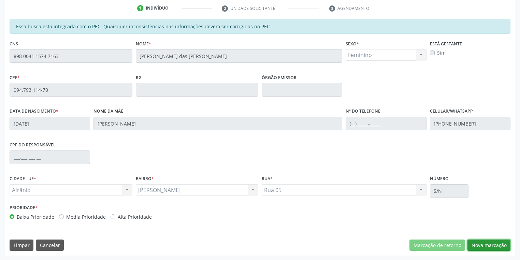
click at [480, 242] on button "Nova marcação" at bounding box center [488, 245] width 43 height 12
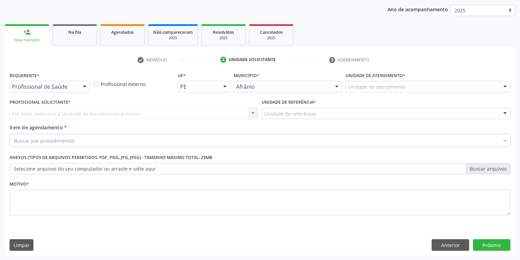
drag, startPoint x: 370, startPoint y: 84, endPoint x: 369, endPoint y: 100, distance: 15.8
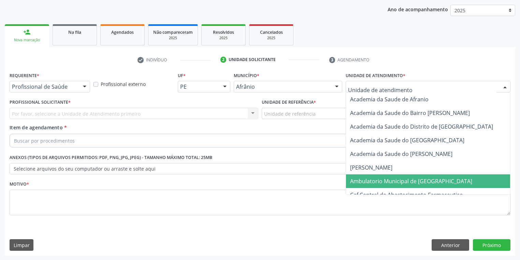
click at [370, 183] on span "Ambulatorio Municipal de [GEOGRAPHIC_DATA]" at bounding box center [411, 181] width 122 height 8
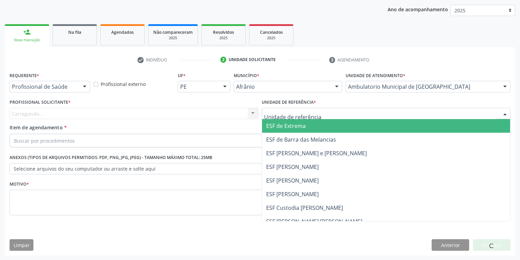
drag, startPoint x: 269, startPoint y: 113, endPoint x: 274, endPoint y: 145, distance: 32.5
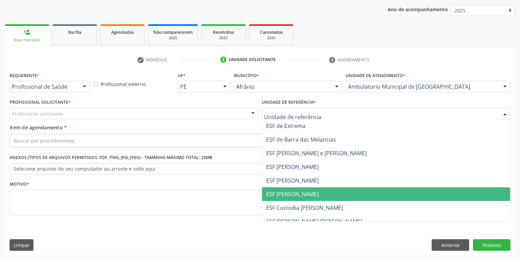
click at [292, 198] on span "ESF [PERSON_NAME]" at bounding box center [386, 194] width 248 height 14
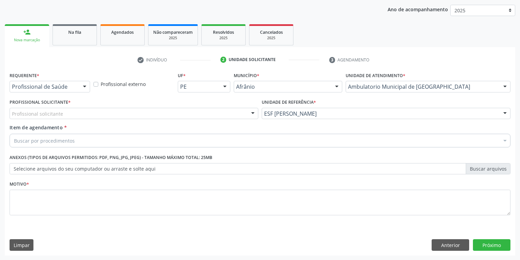
click at [61, 118] on div "Profissional solicitante" at bounding box center [134, 114] width 249 height 12
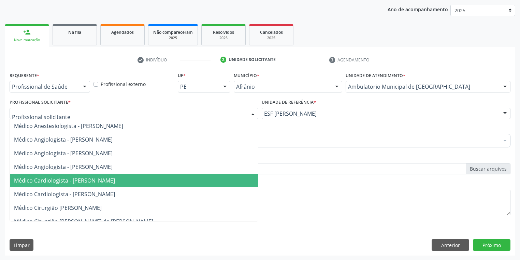
click at [76, 179] on span "Médico Cardiologista - [PERSON_NAME]" at bounding box center [64, 181] width 101 height 8
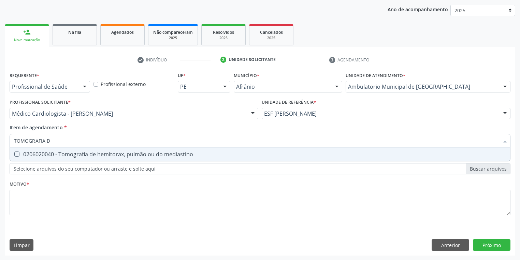
type input "TOMOGRAFIA"
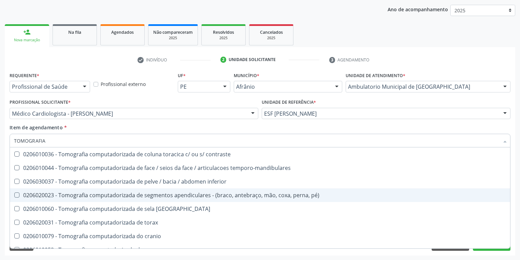
scroll to position [109, 0]
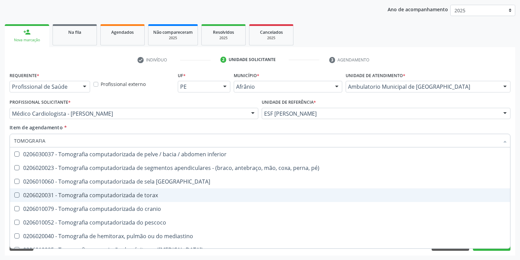
click at [121, 195] on div "0206020031 - Tomografia computadorizada de torax" at bounding box center [260, 194] width 492 height 5
checkbox torax "true"
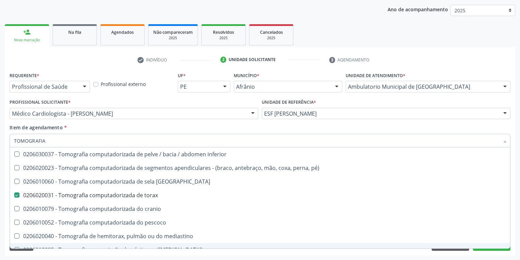
type input "TOMOGRAFIA"
click at [97, 259] on div "Acompanhamento Acompanhe a situação das marcações correntes e finalizadas Relat…" at bounding box center [260, 110] width 520 height 301
checkbox superior "true"
checkbox torax "false"
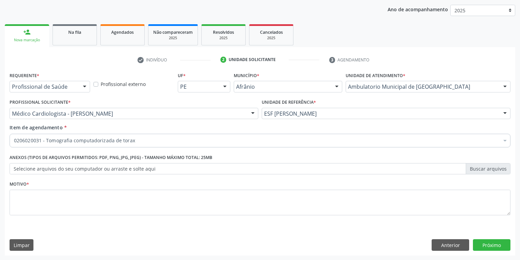
scroll to position [0, 0]
click at [27, 190] on textarea at bounding box center [260, 203] width 501 height 26
type textarea "*"
click at [480, 244] on button "Próximo" at bounding box center [492, 245] width 38 height 12
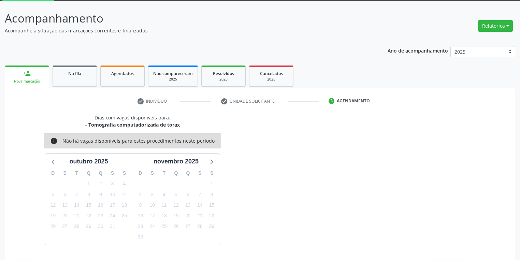
scroll to position [56, 0]
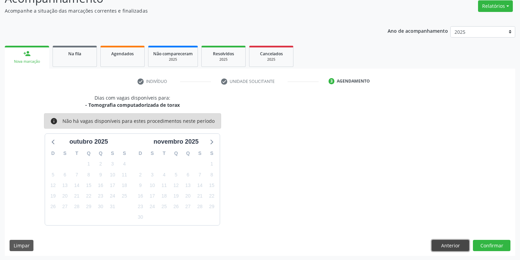
drag, startPoint x: 449, startPoint y: 244, endPoint x: 445, endPoint y: 247, distance: 5.5
click at [449, 245] on button "Anterior" at bounding box center [451, 246] width 38 height 12
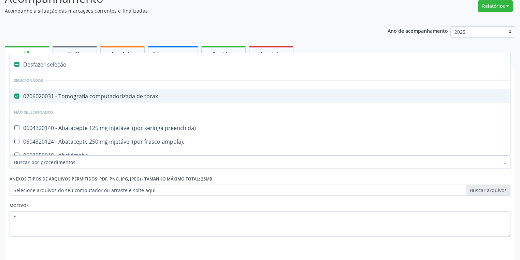
click at [111, 100] on span "0206020031 - Tomografia computadorizada de torax" at bounding box center [276, 96] width 533 height 14
checkbox torax "false"
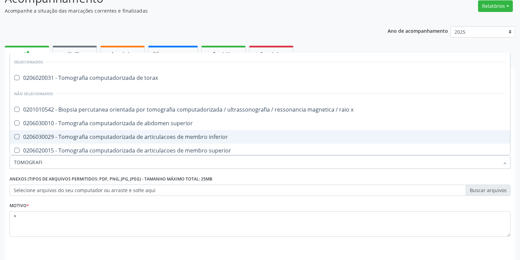
type input "TOMOGRAFIA"
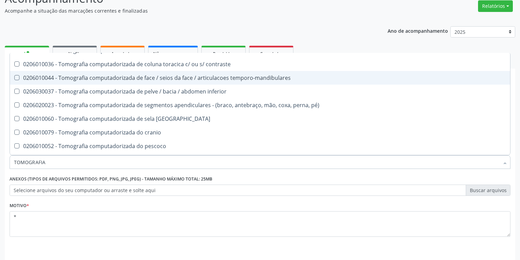
scroll to position [136, 0]
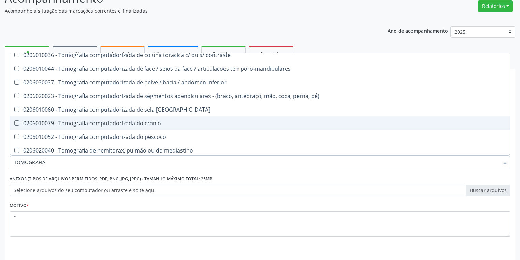
click at [101, 123] on div "0206010079 - Tomografia computadorizada do cranio" at bounding box center [260, 122] width 492 height 5
checkbox cranio "true"
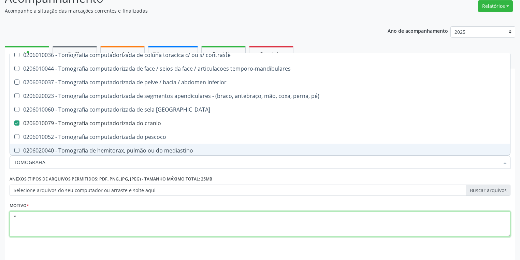
click at [63, 218] on textarea "*" at bounding box center [260, 224] width 501 height 26
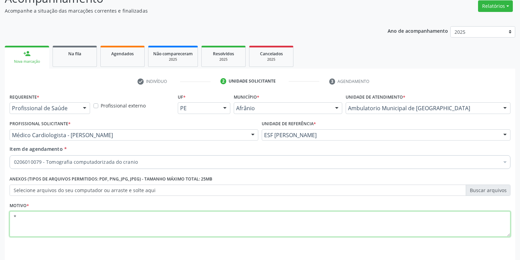
scroll to position [0, 0]
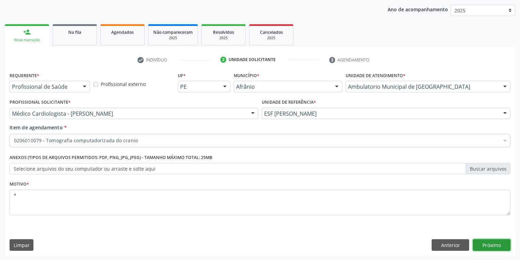
click at [491, 244] on button "Próximo" at bounding box center [492, 245] width 38 height 12
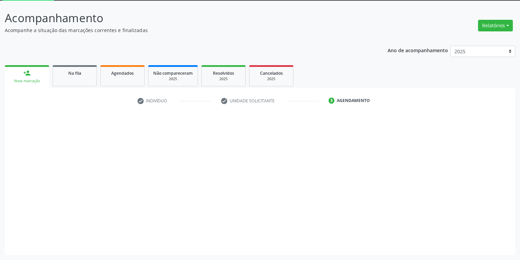
scroll to position [37, 0]
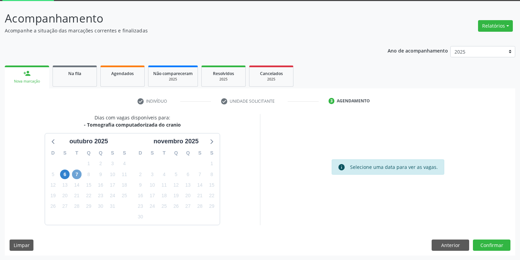
click at [77, 172] on span "7" at bounding box center [77, 175] width 10 height 10
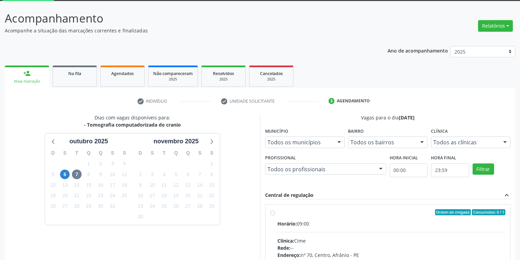
click at [360, 223] on div "Horário: 09:00" at bounding box center [391, 223] width 228 height 7
click at [275, 215] on input "Ordem de chegada Consumidos: 0 / 1 Horário: 09:00 Clínica: Cime Rede: -- Endere…" at bounding box center [272, 212] width 5 height 6
radio input "true"
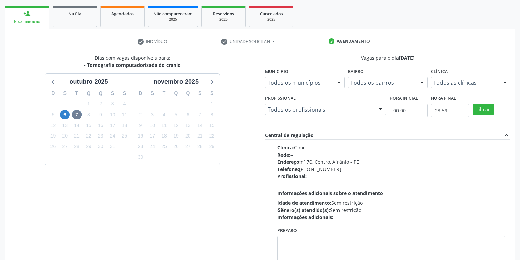
scroll to position [146, 0]
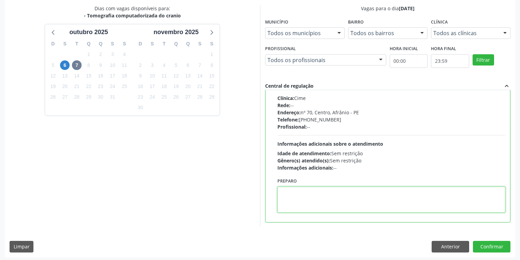
click at [326, 195] on textarea at bounding box center [391, 200] width 228 height 26
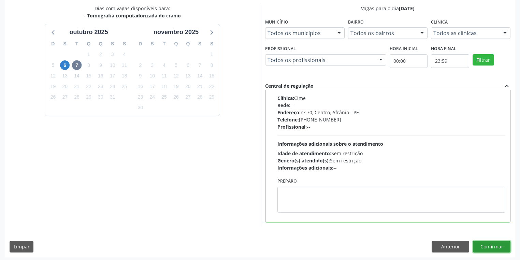
click at [479, 245] on button "Confirmar" at bounding box center [492, 247] width 38 height 12
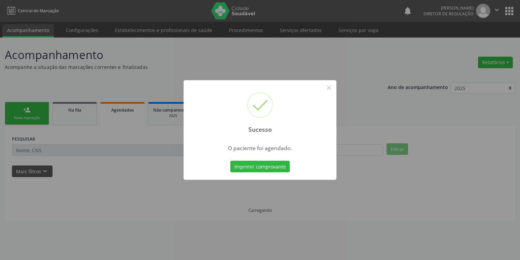
scroll to position [0, 0]
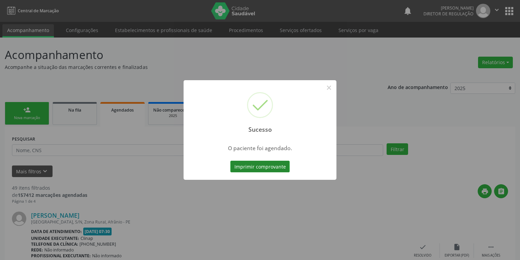
click at [263, 165] on button "Imprimir comprovante" at bounding box center [259, 167] width 59 height 12
